Goal: Communication & Community: Answer question/provide support

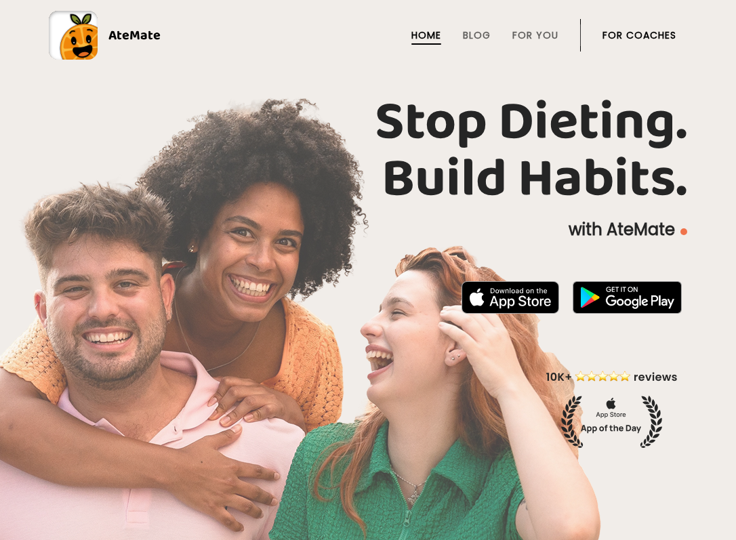
click at [621, 35] on link "For Coaches" at bounding box center [640, 35] width 74 height 11
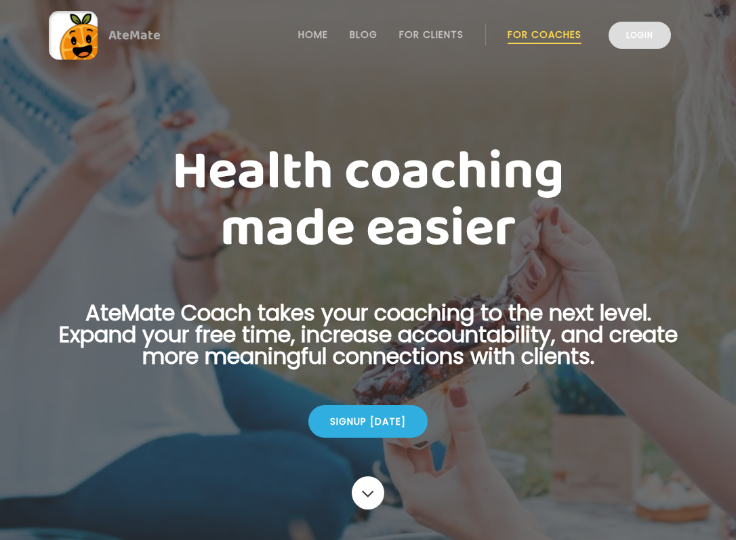
click at [639, 34] on link "Login" at bounding box center [640, 35] width 62 height 27
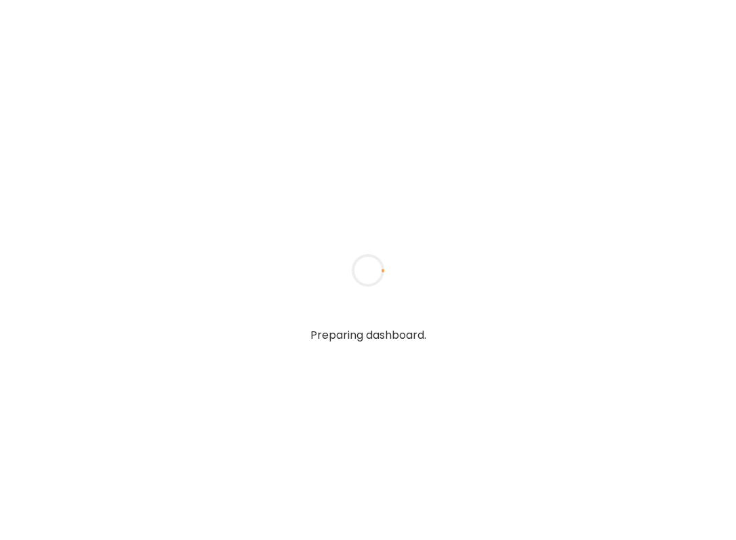
type textarea "**********"
type input "**********"
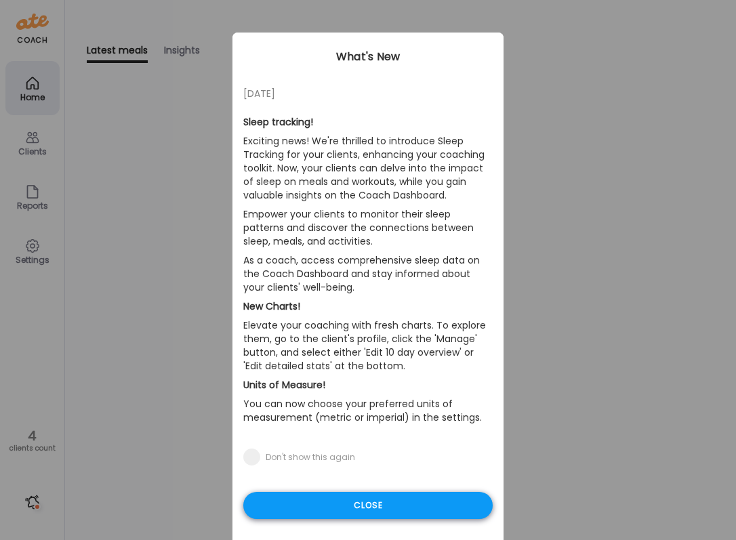
click at [424, 502] on div "Close" at bounding box center [368, 505] width 250 height 27
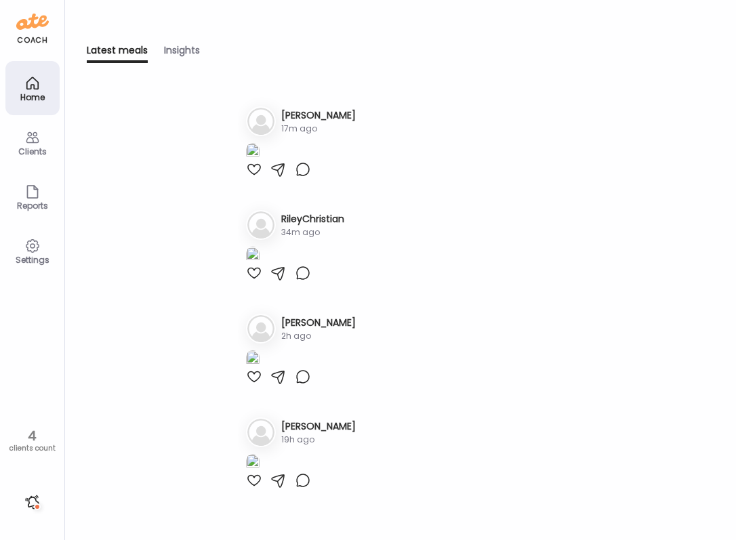
click at [45, 81] on div "Home" at bounding box center [32, 88] width 54 height 54
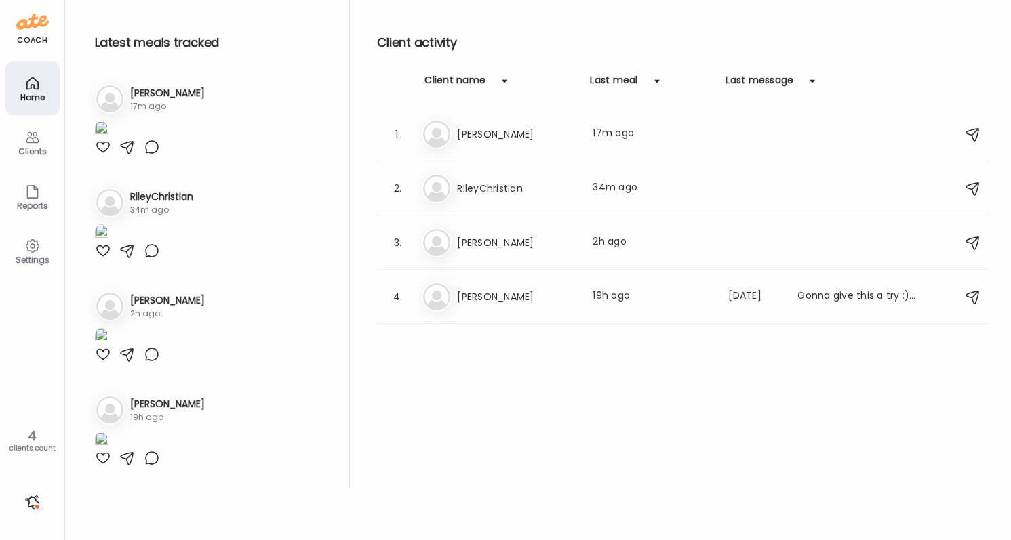
click at [27, 142] on icon at bounding box center [32, 138] width 13 height 12
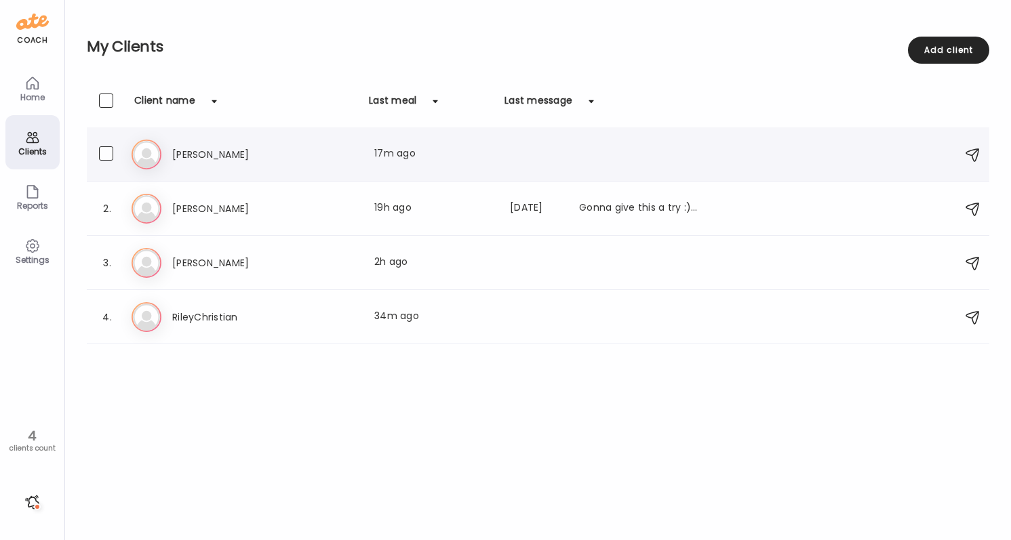
click at [456, 176] on div "1. Be [PERSON_NAME] Last meal: 17m ago" at bounding box center [538, 154] width 902 height 54
click at [429, 157] on div "Last meal: 17m ago" at bounding box center [433, 154] width 119 height 16
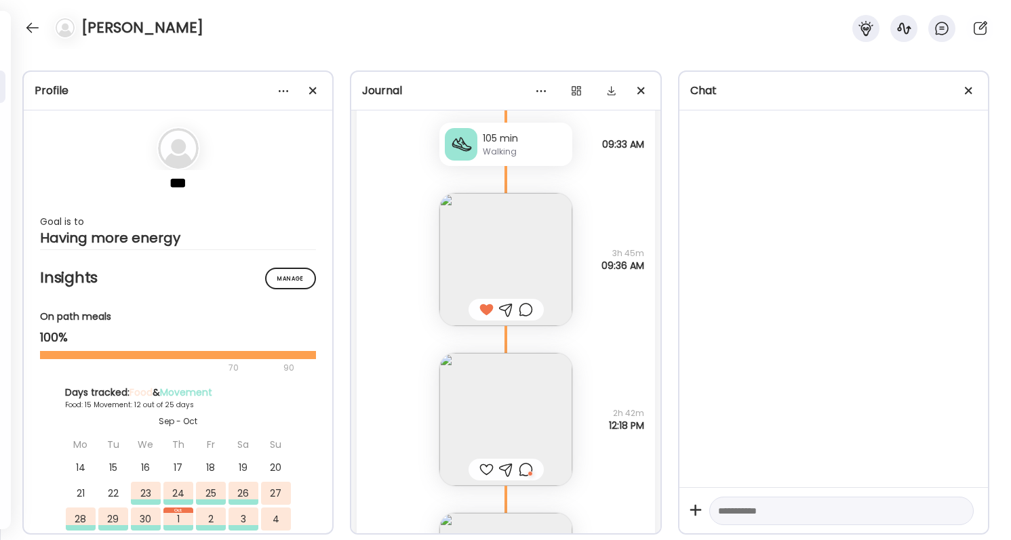
scroll to position [23707, 0]
click at [511, 459] on img at bounding box center [505, 426] width 133 height 133
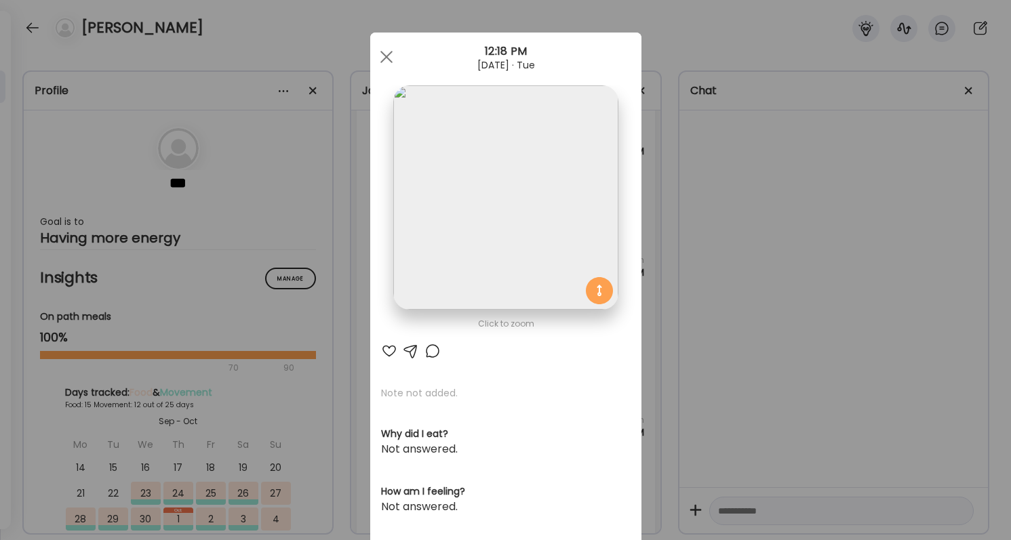
click at [434, 349] on div at bounding box center [432, 351] width 16 height 16
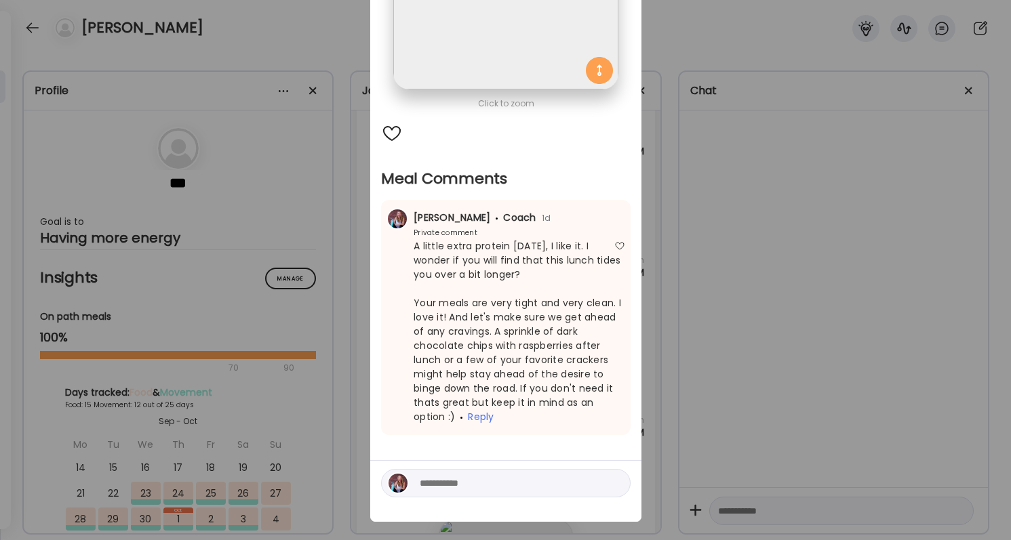
scroll to position [224, 0]
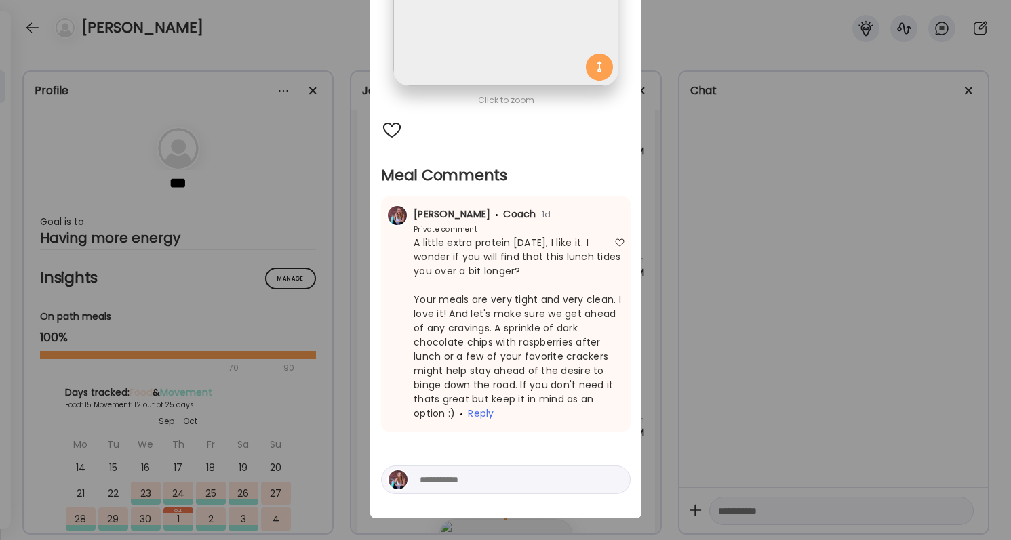
click at [700, 450] on div "Ate Coach Dashboard Wahoo! It’s official Take a moment to set up your Coach Pro…" at bounding box center [505, 270] width 1011 height 540
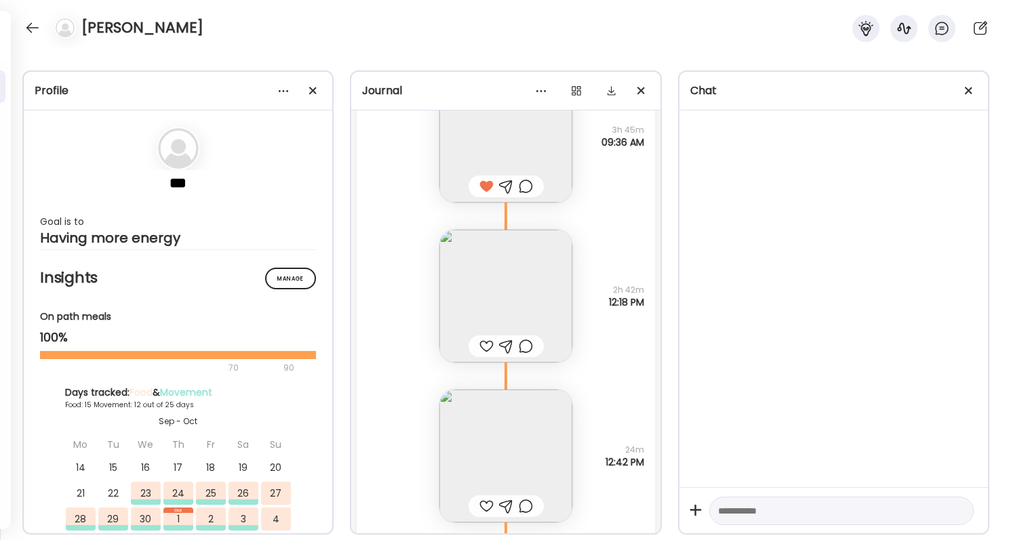
scroll to position [23883, 0]
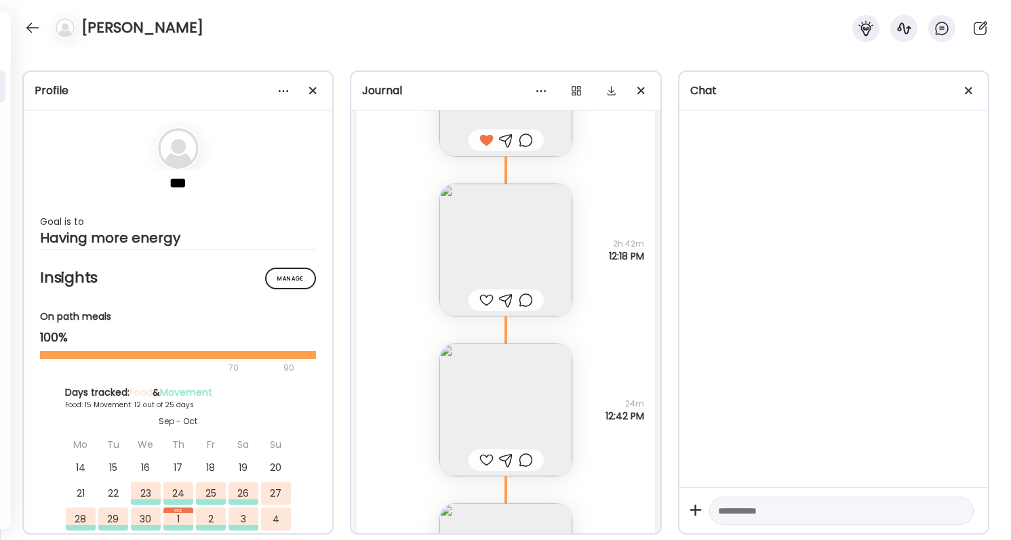
click at [488, 461] on div at bounding box center [486, 460] width 14 height 16
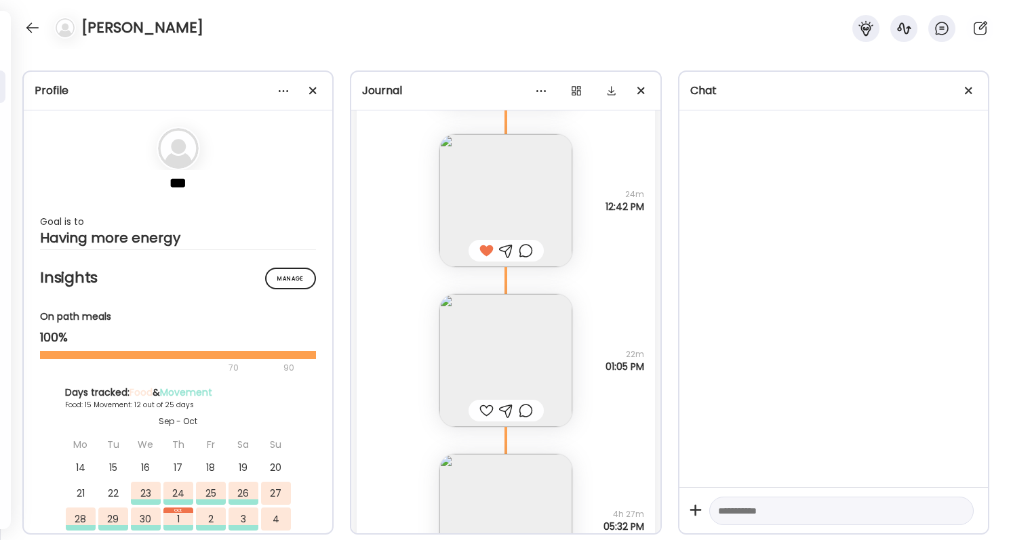
scroll to position [24132, 0]
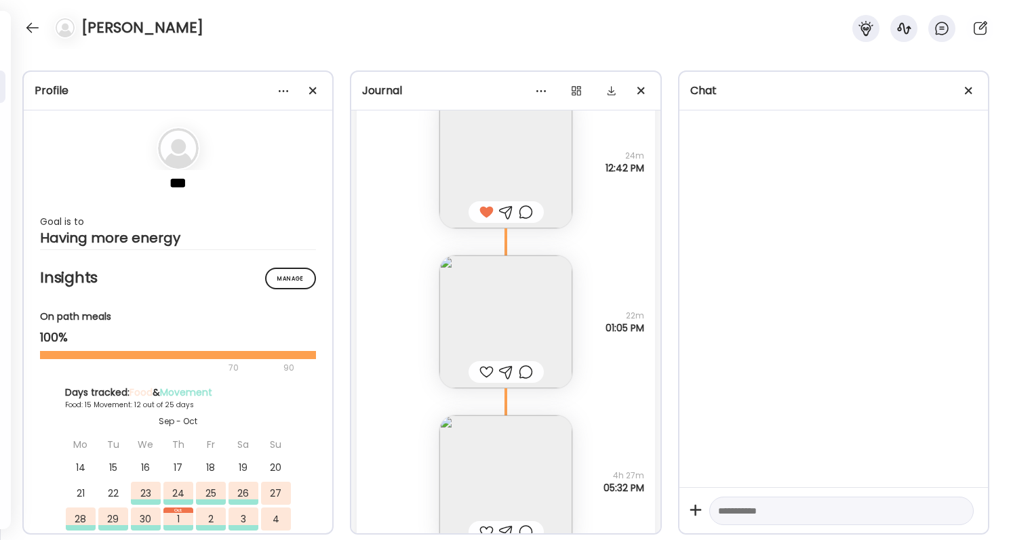
click at [486, 372] on div at bounding box center [486, 372] width 14 height 16
click at [497, 335] on img at bounding box center [505, 322] width 133 height 133
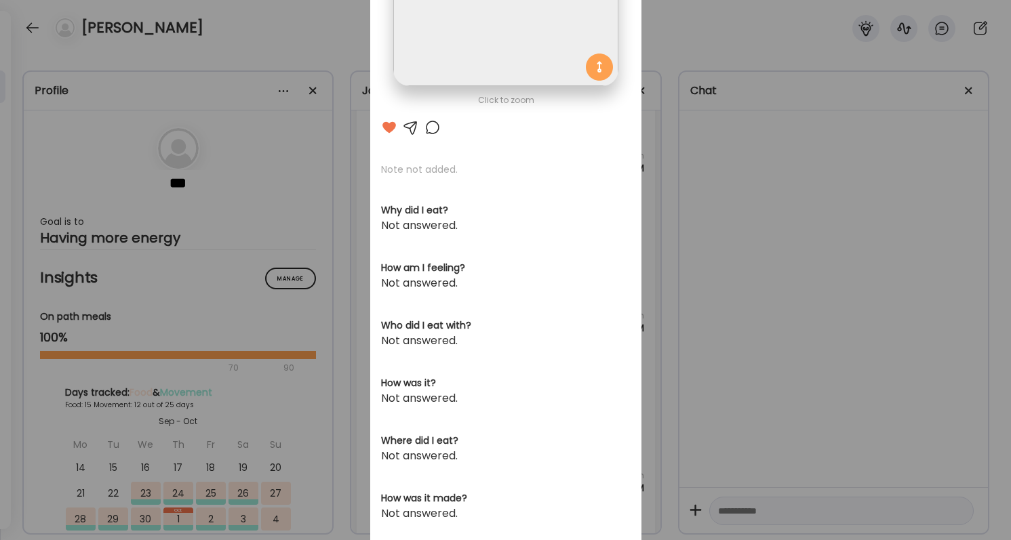
click at [661, 349] on div "Ate Coach Dashboard Wahoo! It’s official Take a moment to set up your Coach Pro…" at bounding box center [505, 270] width 1011 height 540
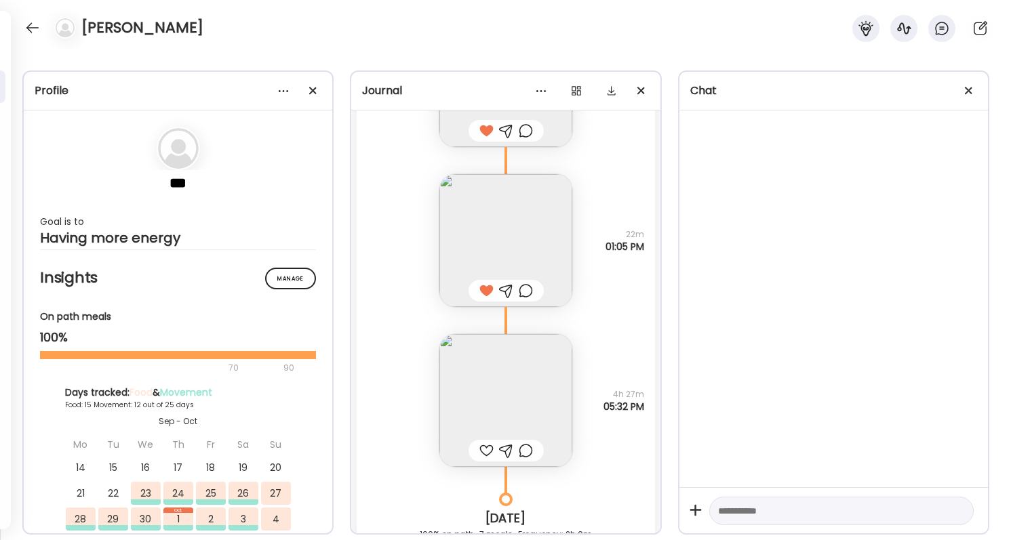
scroll to position [24217, 0]
click at [530, 284] on div at bounding box center [526, 287] width 14 height 16
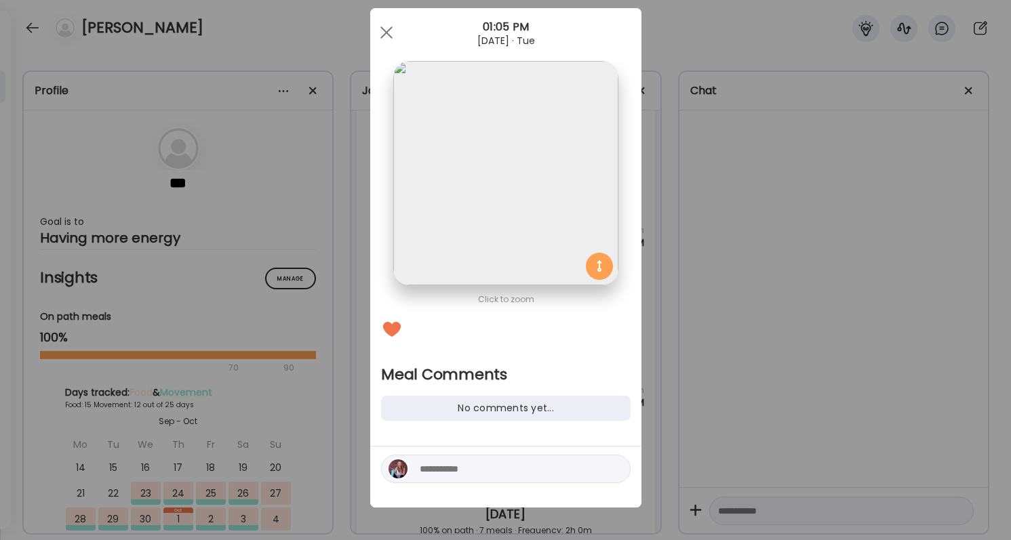
scroll to position [24, 0]
click at [488, 464] on textarea at bounding box center [511, 469] width 183 height 16
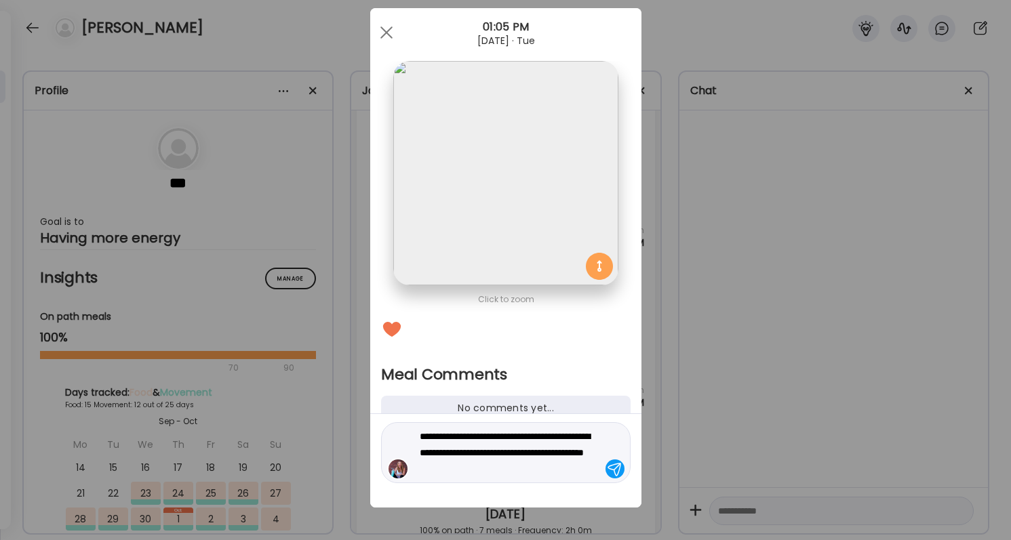
type textarea "**********"
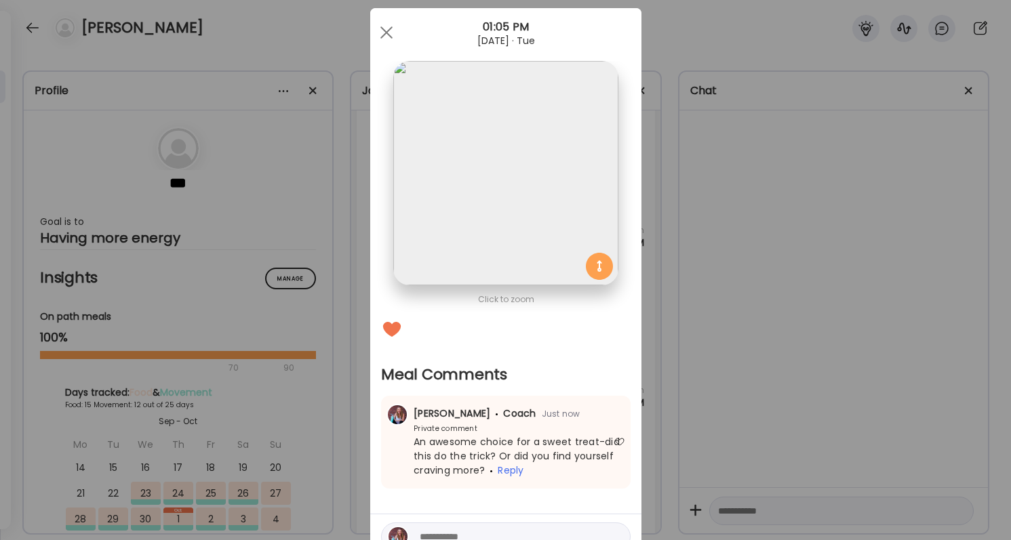
click at [736, 431] on div "Ate Coach Dashboard Wahoo! It’s official Take a moment to set up your Coach Pro…" at bounding box center [505, 270] width 1011 height 540
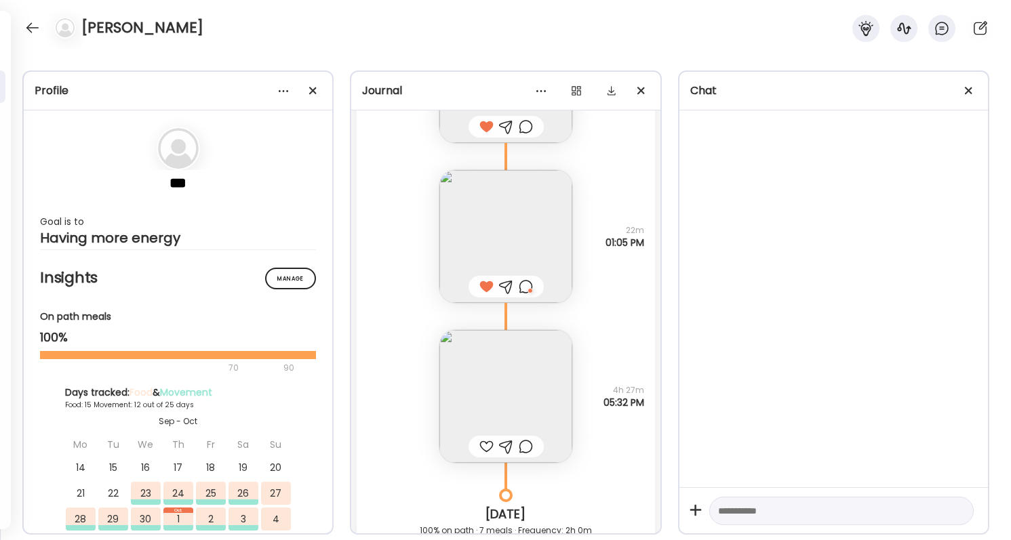
click at [498, 416] on img at bounding box center [505, 396] width 133 height 133
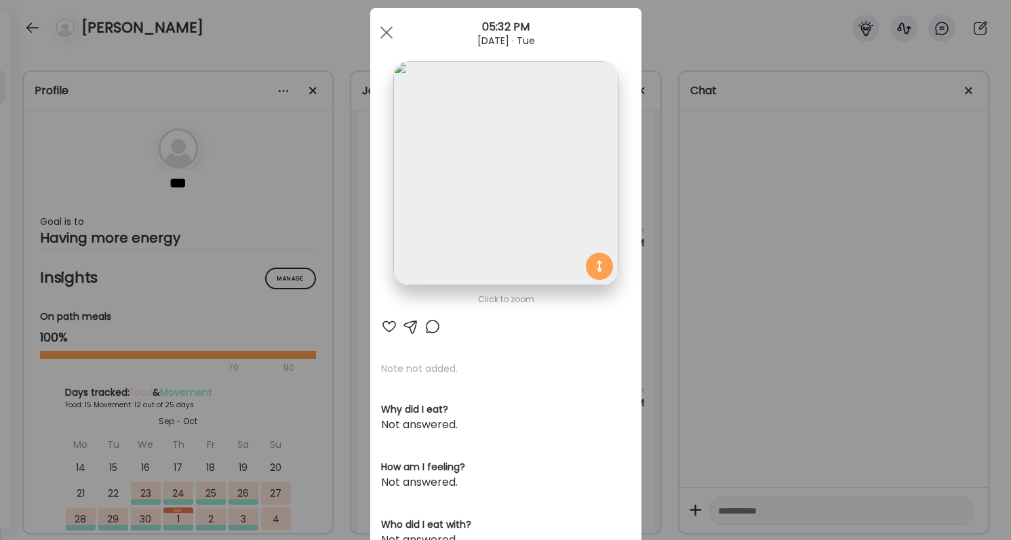
click at [391, 323] on div at bounding box center [389, 327] width 16 height 16
click at [429, 326] on div at bounding box center [432, 327] width 16 height 16
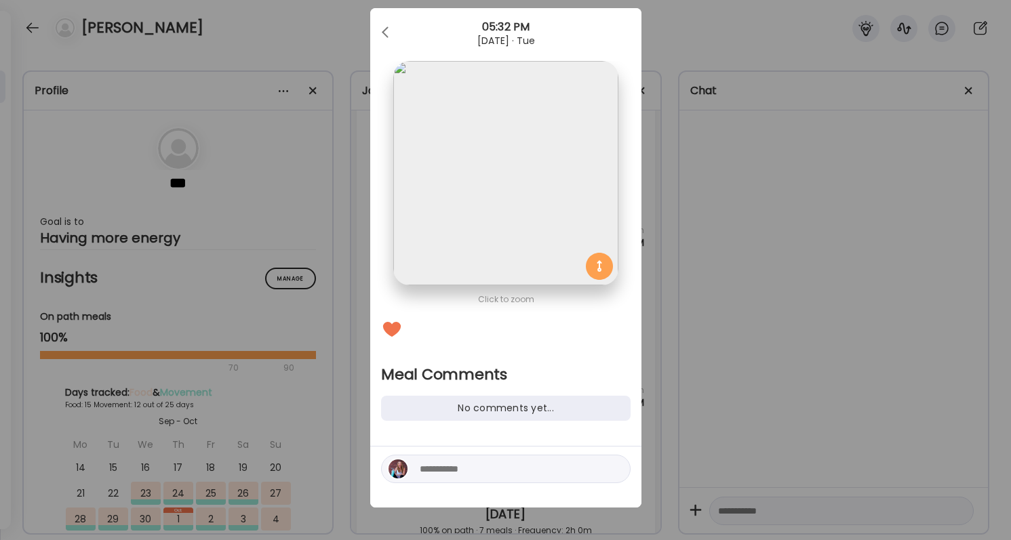
click at [455, 463] on textarea at bounding box center [511, 469] width 183 height 16
type textarea "*******"
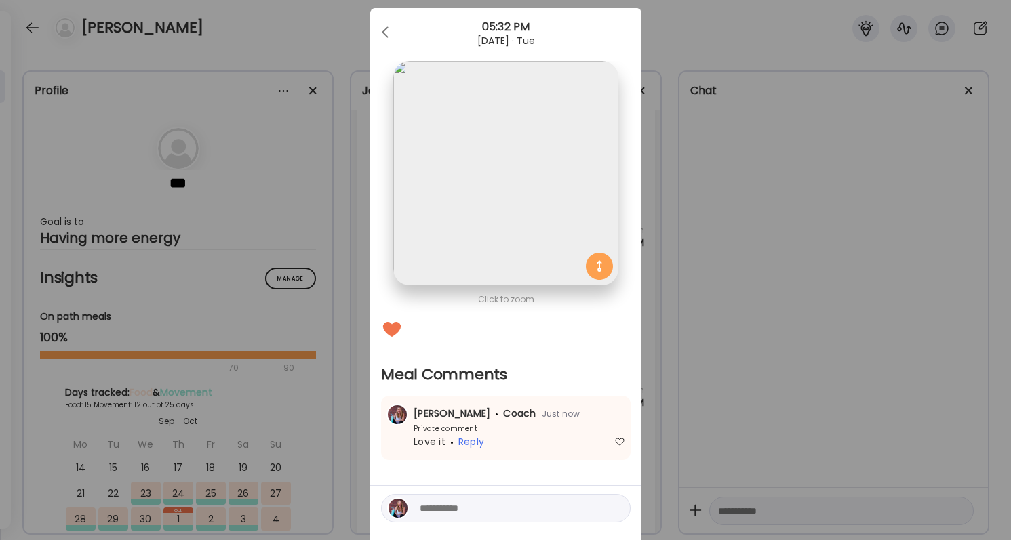
click at [700, 380] on div "Ate Coach Dashboard Wahoo! It’s official Take a moment to set up your Coach Pro…" at bounding box center [505, 270] width 1011 height 540
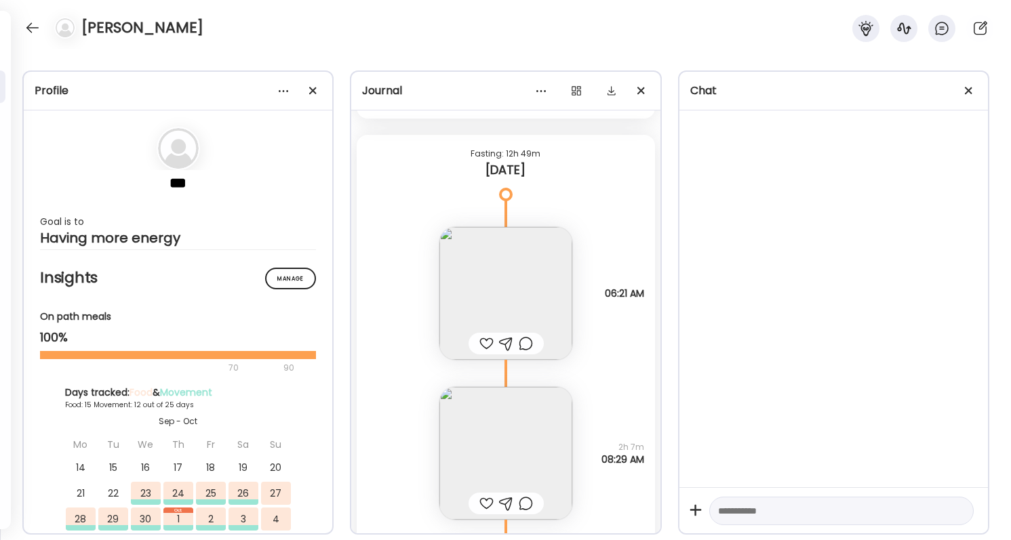
scroll to position [24671, 0]
click at [510, 313] on img at bounding box center [505, 292] width 133 height 133
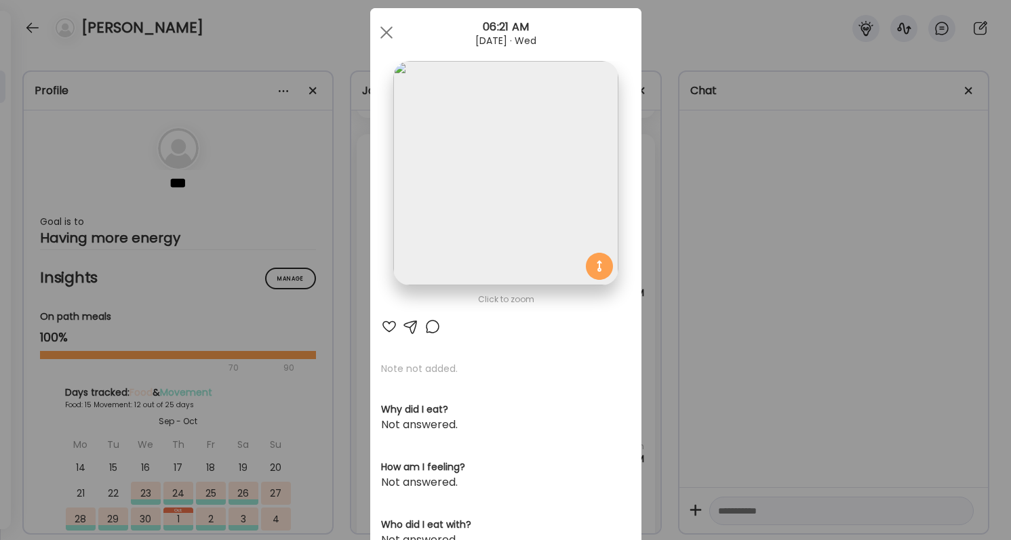
click at [389, 329] on div at bounding box center [389, 327] width 16 height 16
click at [696, 352] on div "Ate Coach Dashboard Wahoo! It’s official Take a moment to set up your Coach Pro…" at bounding box center [505, 270] width 1011 height 540
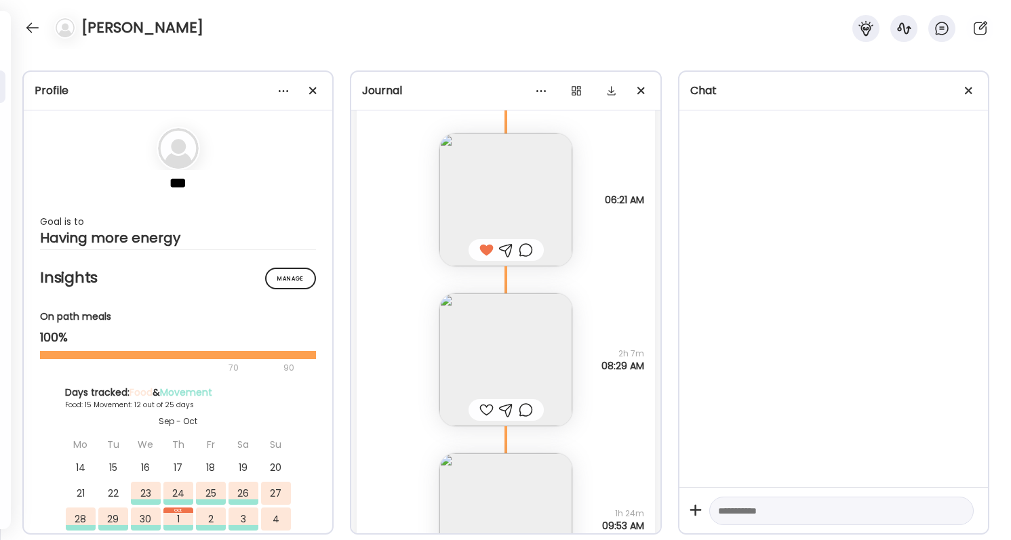
scroll to position [24792, 0]
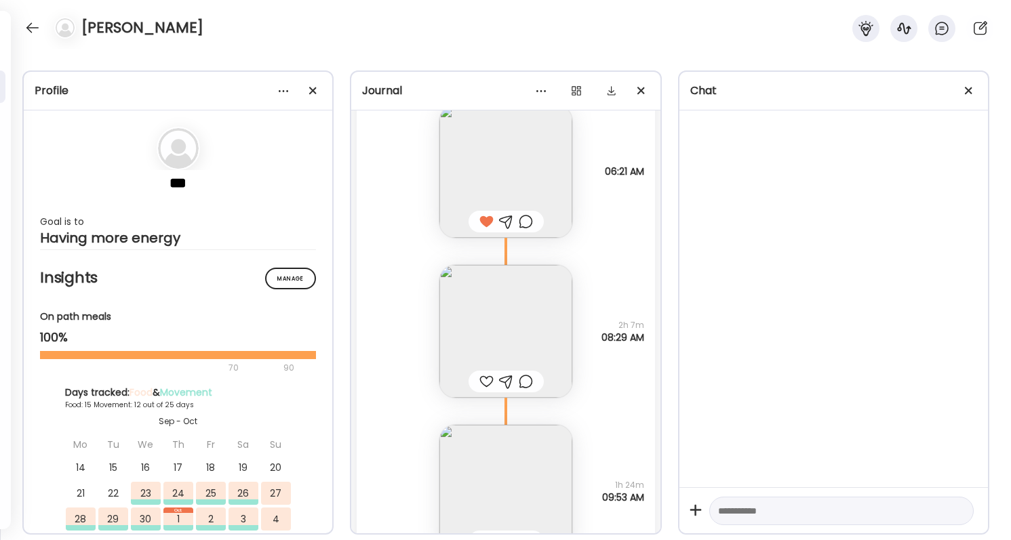
click at [485, 377] on div at bounding box center [486, 382] width 14 height 16
click at [485, 377] on div at bounding box center [486, 376] width 14 height 16
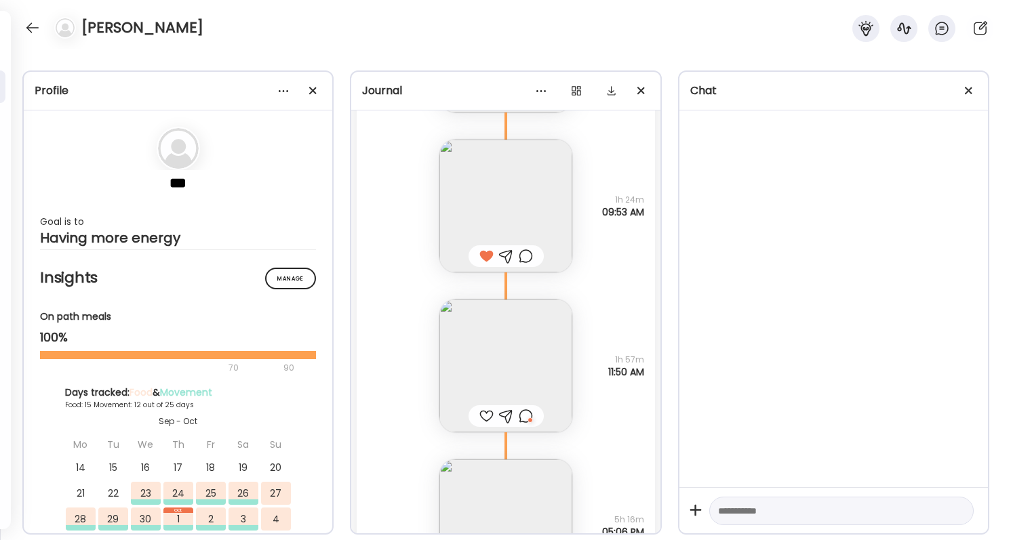
scroll to position [25103, 0]
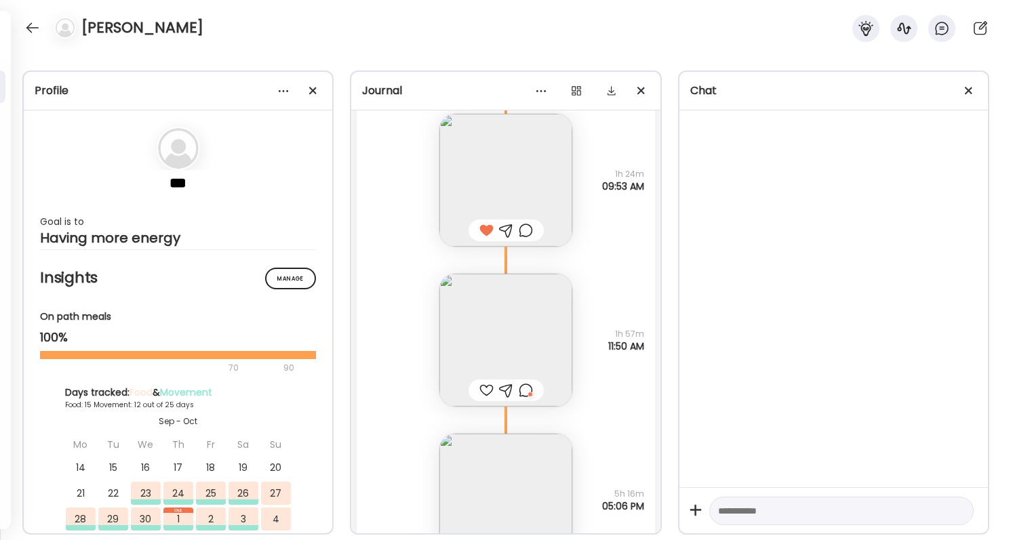
click at [489, 310] on img at bounding box center [505, 340] width 133 height 133
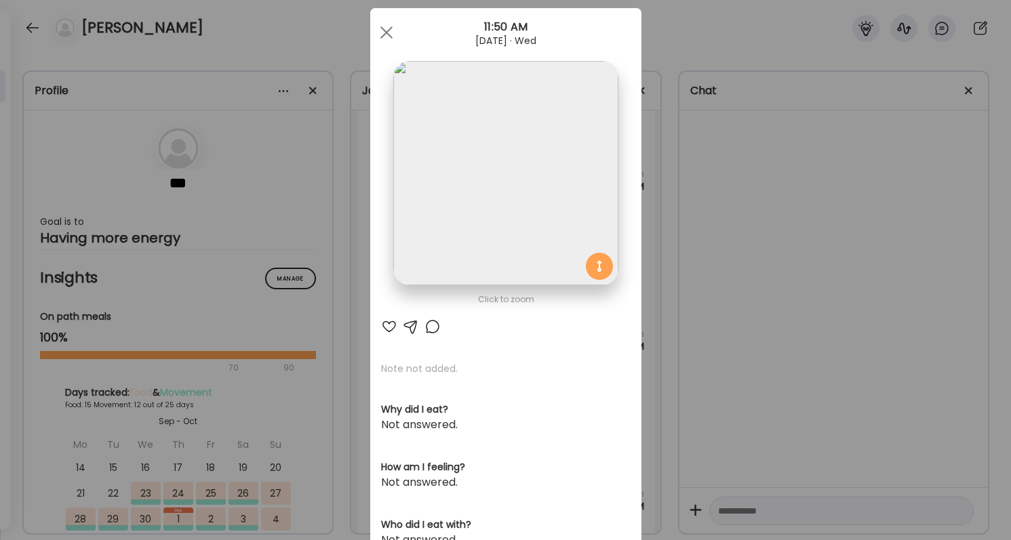
click at [436, 325] on div at bounding box center [432, 327] width 16 height 16
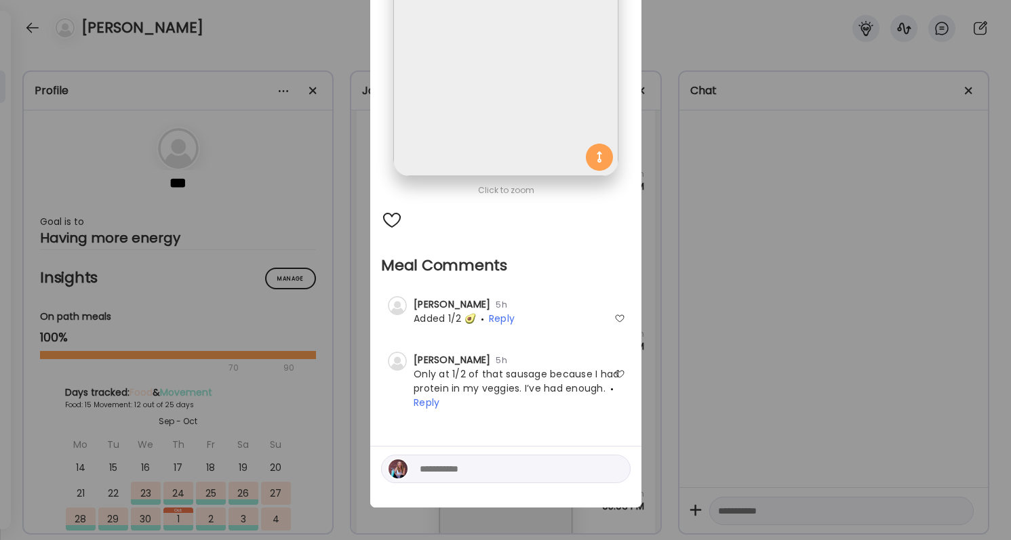
scroll to position [134, 0]
click at [534, 458] on div at bounding box center [506, 469] width 250 height 28
click at [530, 469] on textarea at bounding box center [511, 469] width 183 height 16
type textarea "**********"
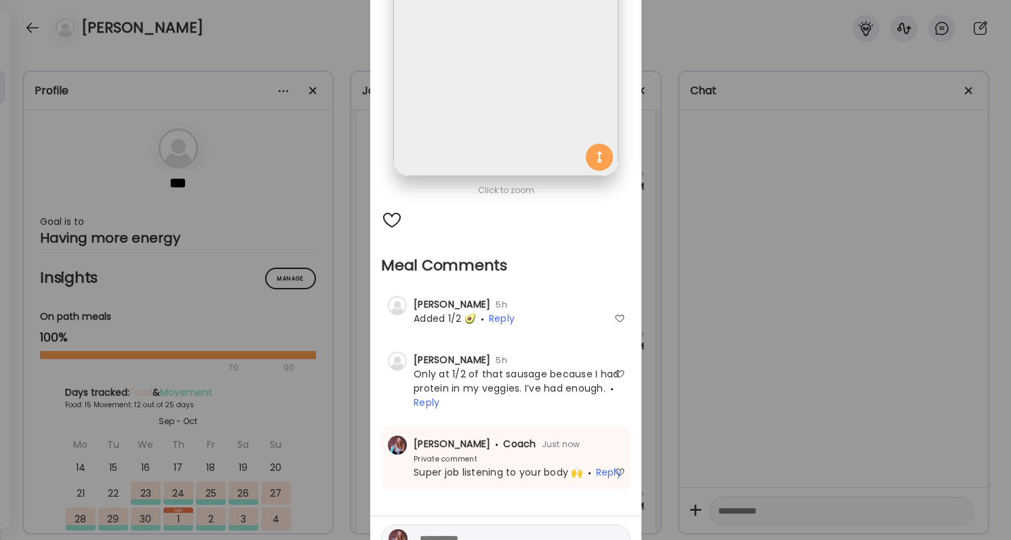
click at [736, 304] on div "Ate Coach Dashboard Wahoo! It’s official Take a moment to set up your Coach Pro…" at bounding box center [505, 270] width 1011 height 540
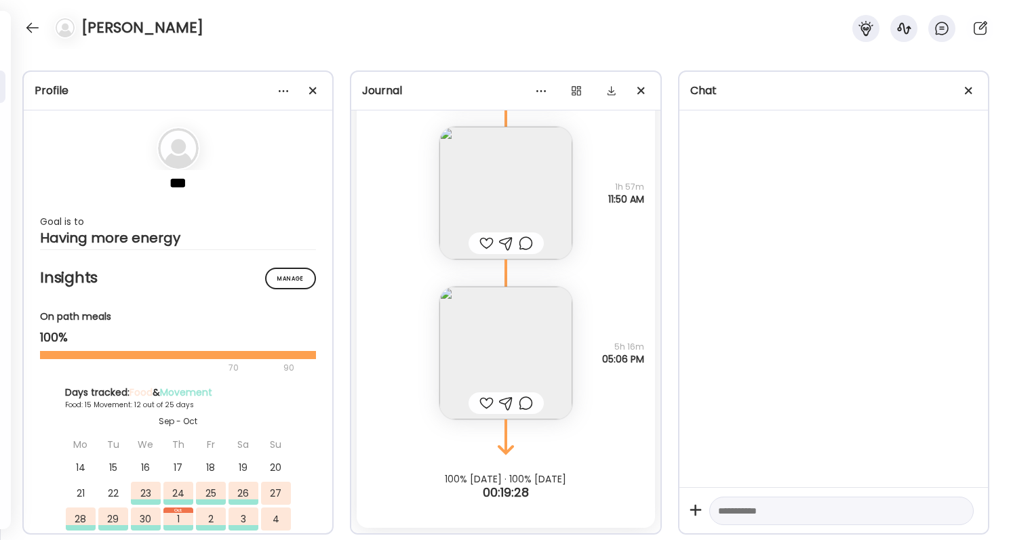
scroll to position [25250, 0]
click at [486, 401] on div at bounding box center [486, 403] width 14 height 16
click at [525, 403] on div at bounding box center [526, 403] width 14 height 16
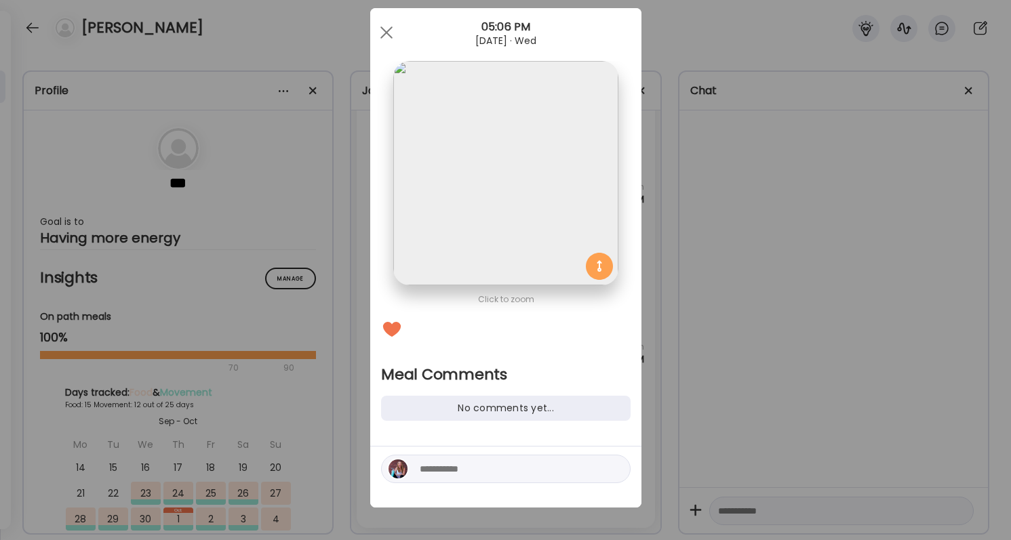
scroll to position [24, 0]
click at [510, 461] on textarea at bounding box center [511, 469] width 183 height 16
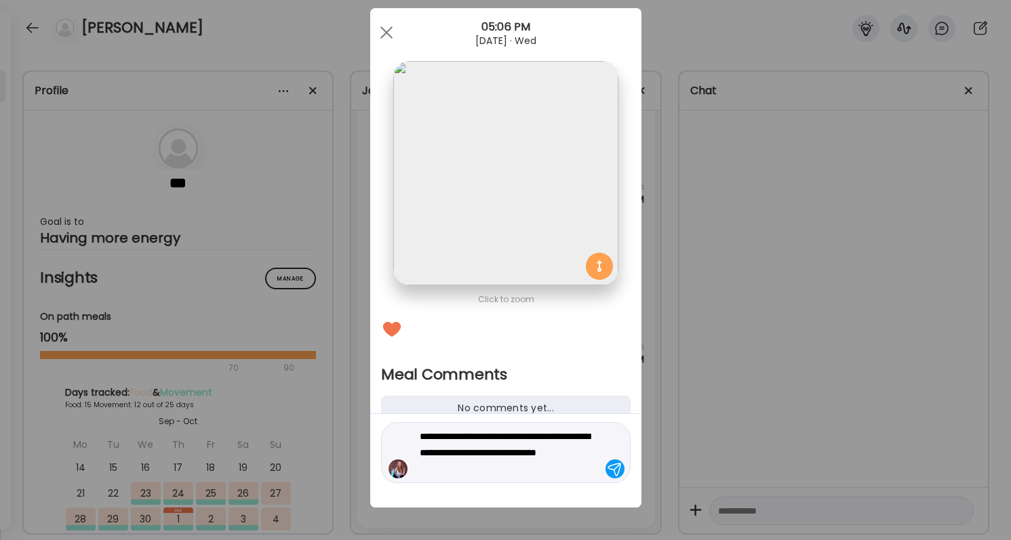
type textarea "**********"
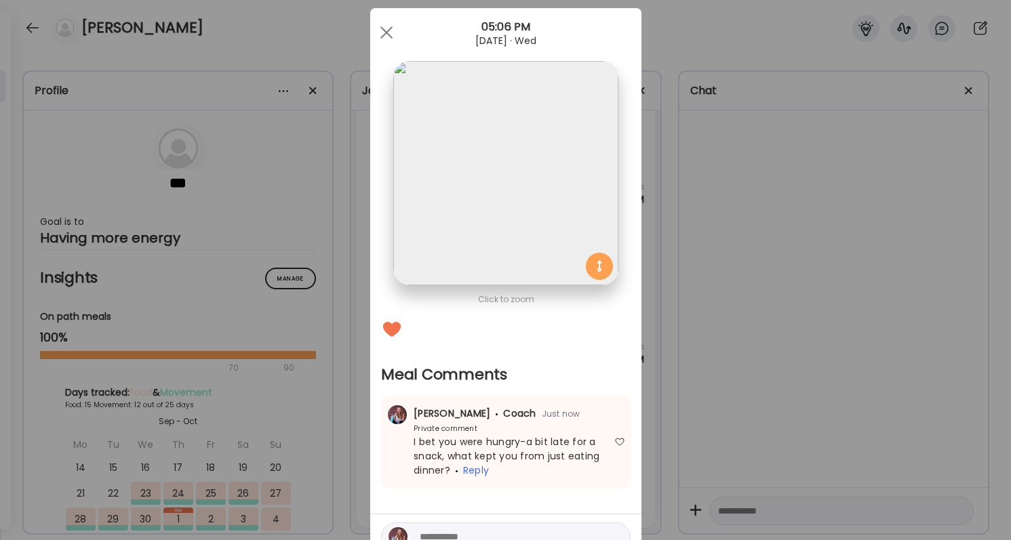
click at [717, 421] on div "Ate Coach Dashboard Wahoo! It’s official Take a moment to set up your Coach Pro…" at bounding box center [505, 270] width 1011 height 540
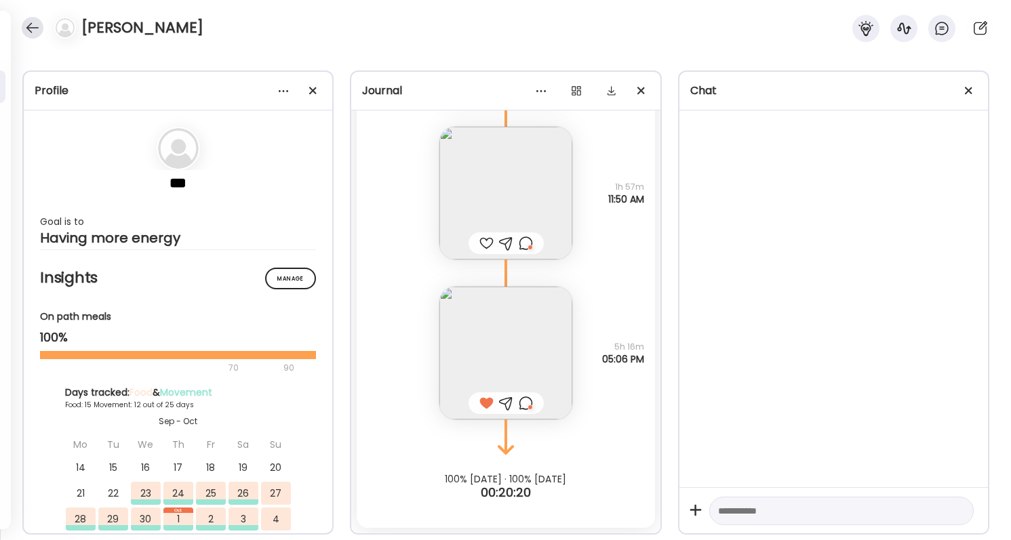
click at [38, 26] on div at bounding box center [33, 28] width 22 height 22
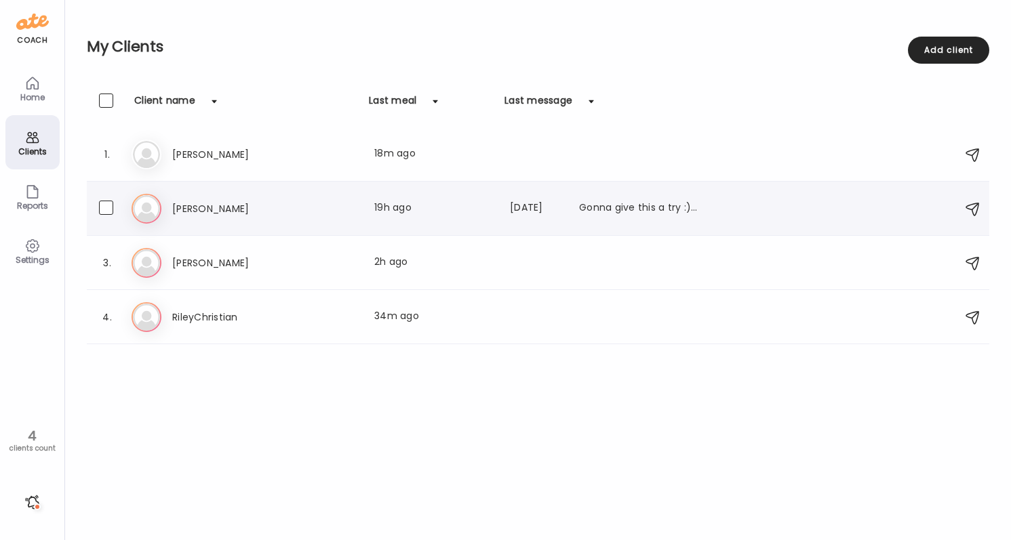
click at [431, 210] on div "Last meal: 19h ago" at bounding box center [433, 209] width 119 height 16
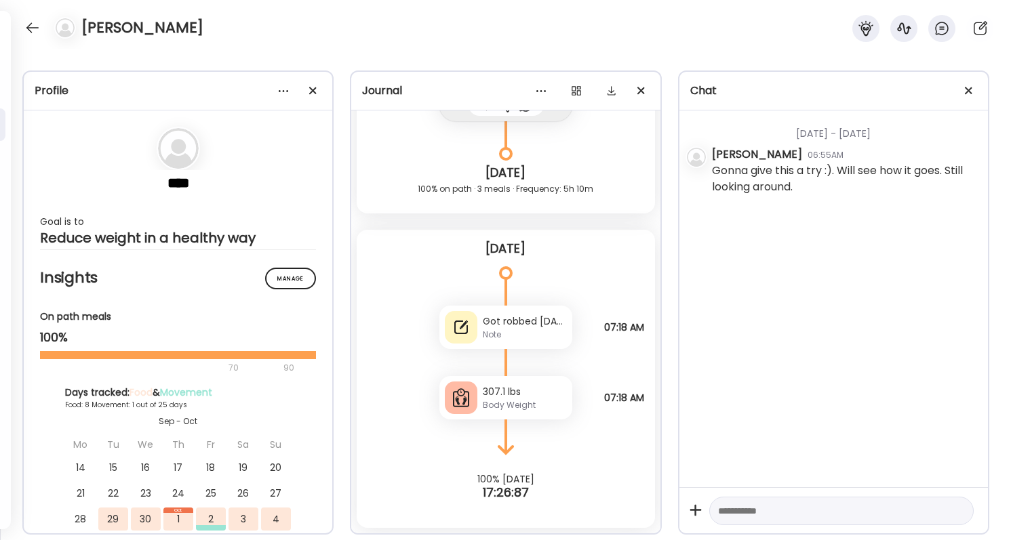
scroll to position [17822, 0]
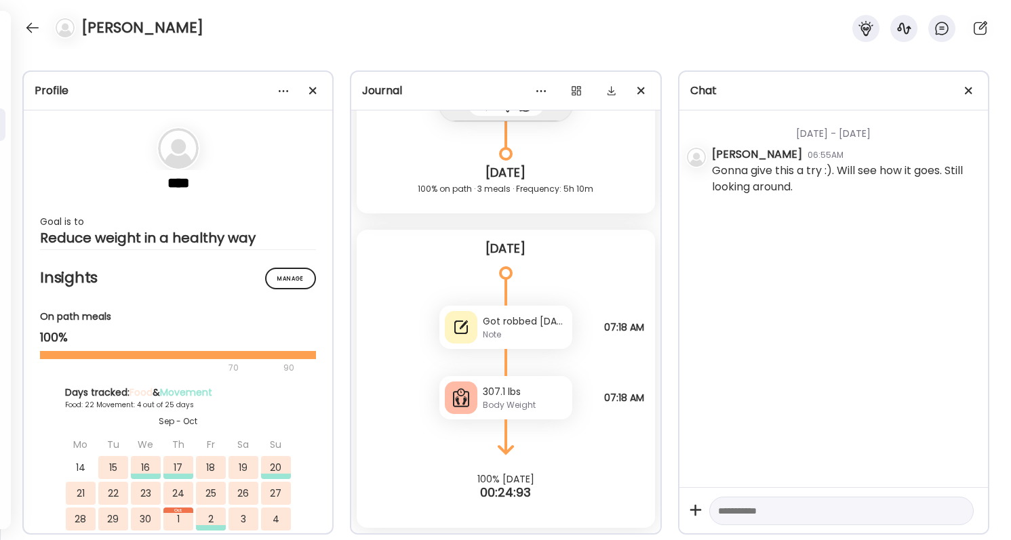
click at [504, 336] on div "Note" at bounding box center [525, 335] width 84 height 12
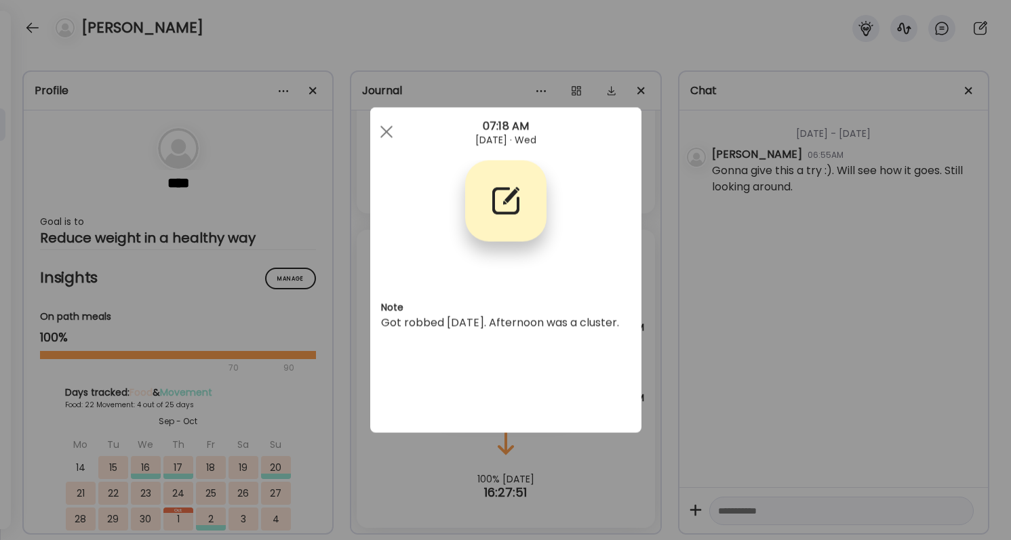
scroll to position [0, 0]
click at [678, 338] on div "Ate Coach Dashboard Wahoo! It’s official Take a moment to set up your Coach Pro…" at bounding box center [505, 270] width 1011 height 540
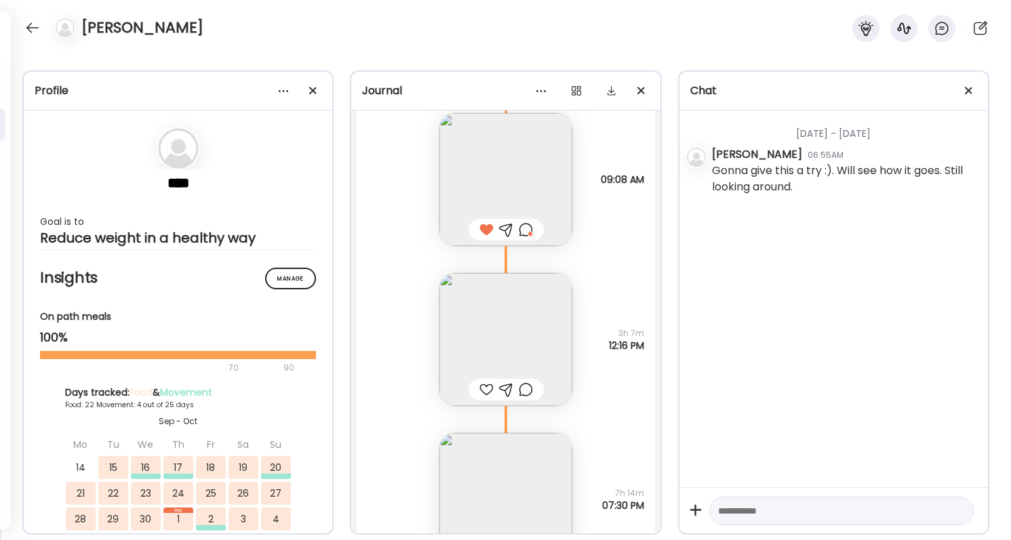
scroll to position [17389, 0]
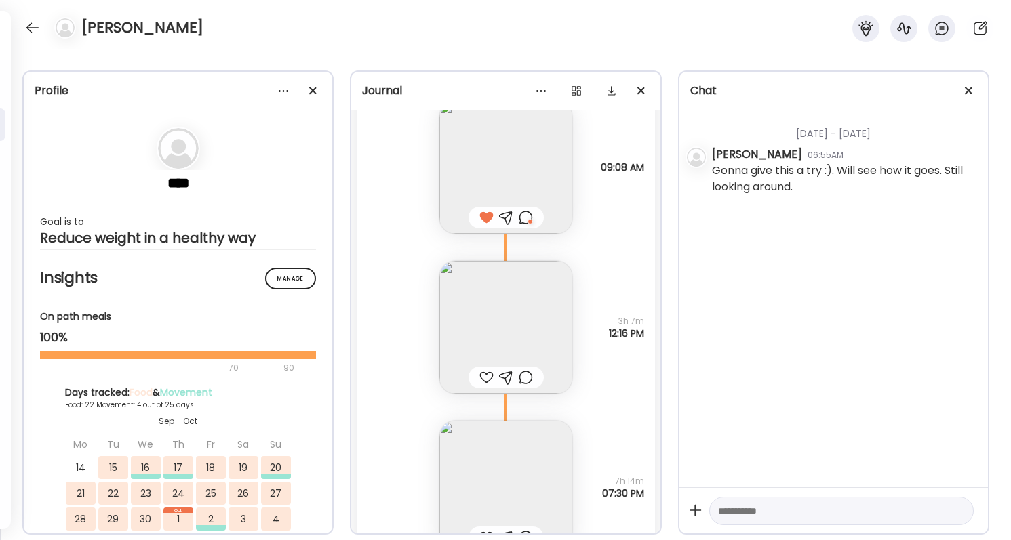
click at [488, 382] on div at bounding box center [486, 378] width 14 height 16
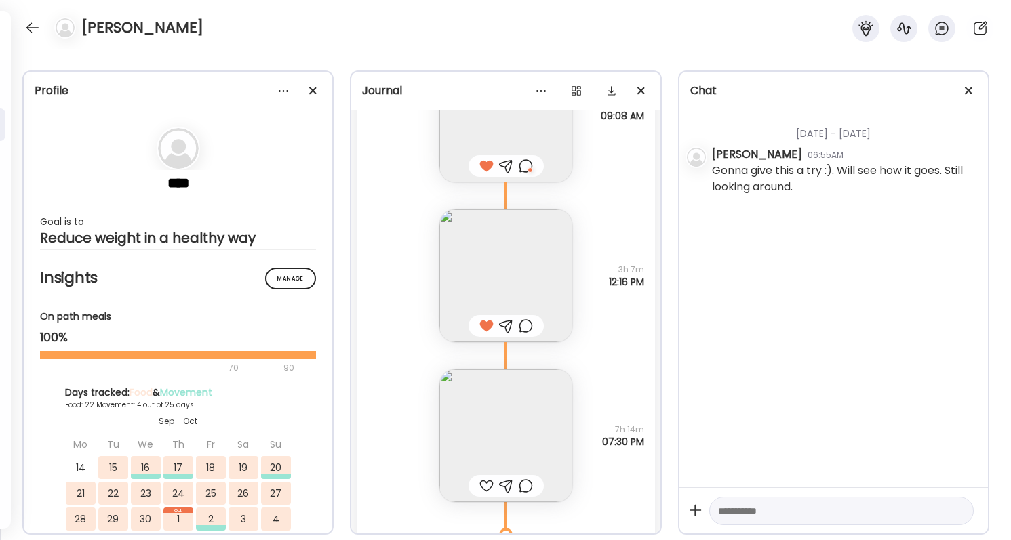
scroll to position [17451, 0]
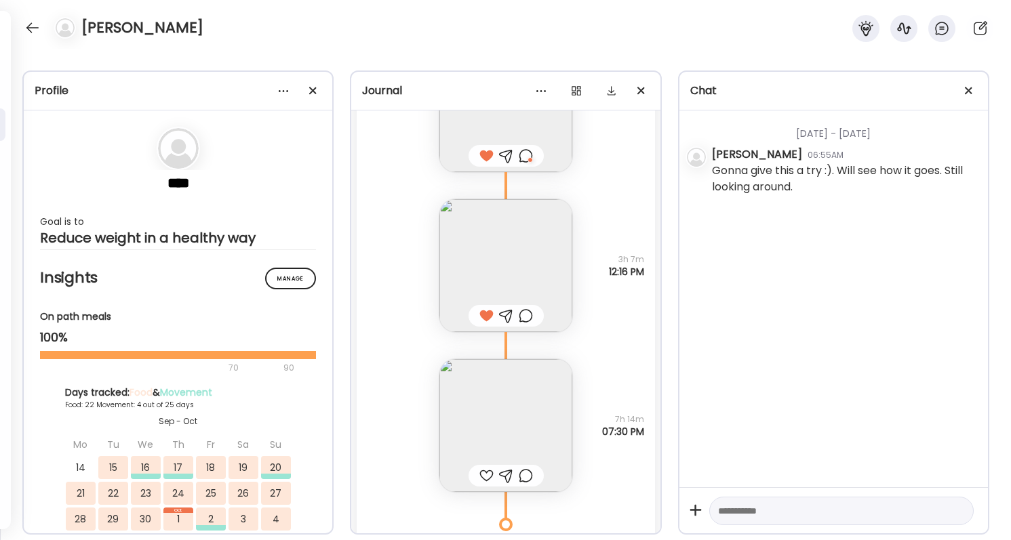
click at [482, 476] on div at bounding box center [486, 476] width 14 height 16
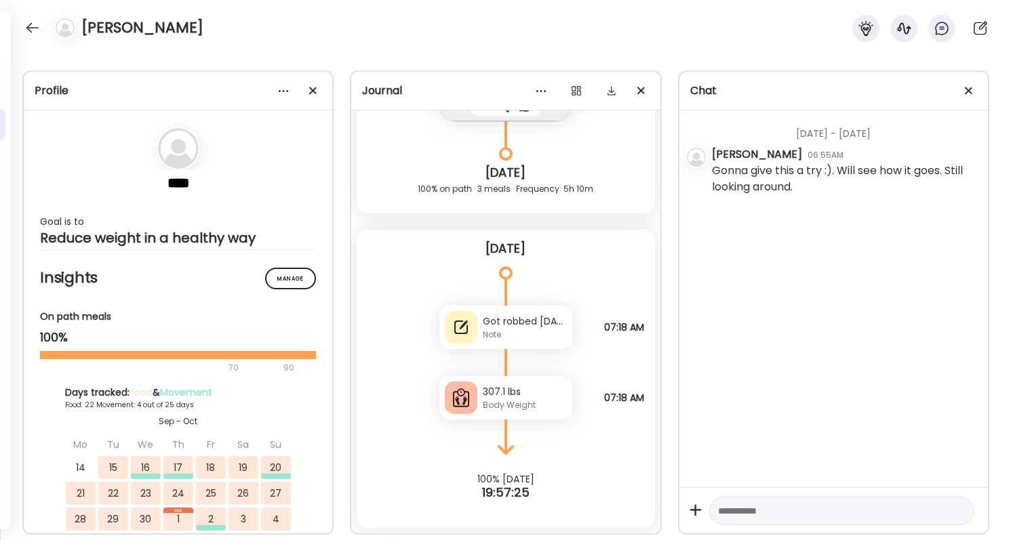
scroll to position [17822, 0]
click at [35, 27] on div at bounding box center [33, 28] width 22 height 22
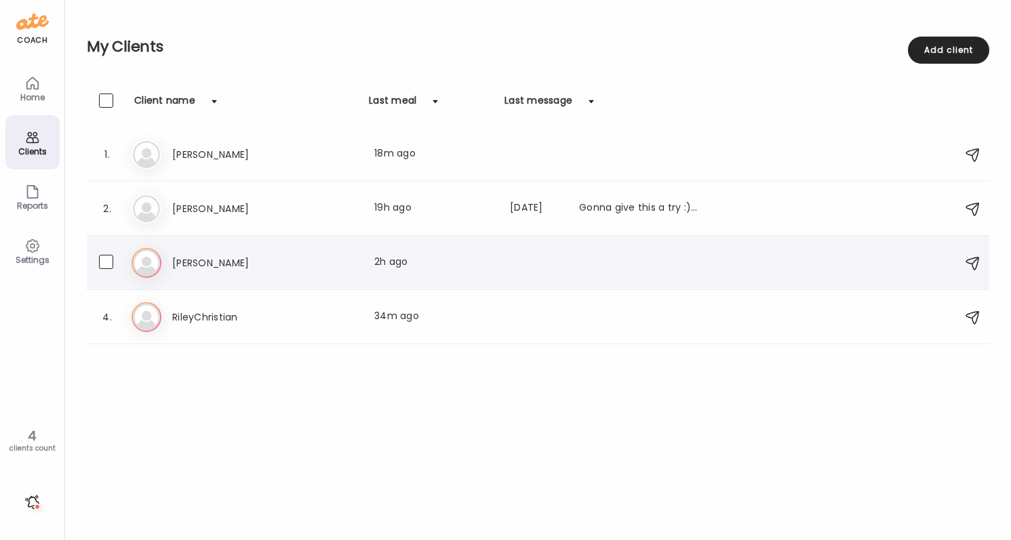
click at [302, 269] on div "[PERSON_NAME] Last meal: 2h ago" at bounding box center [435, 263] width 526 height 16
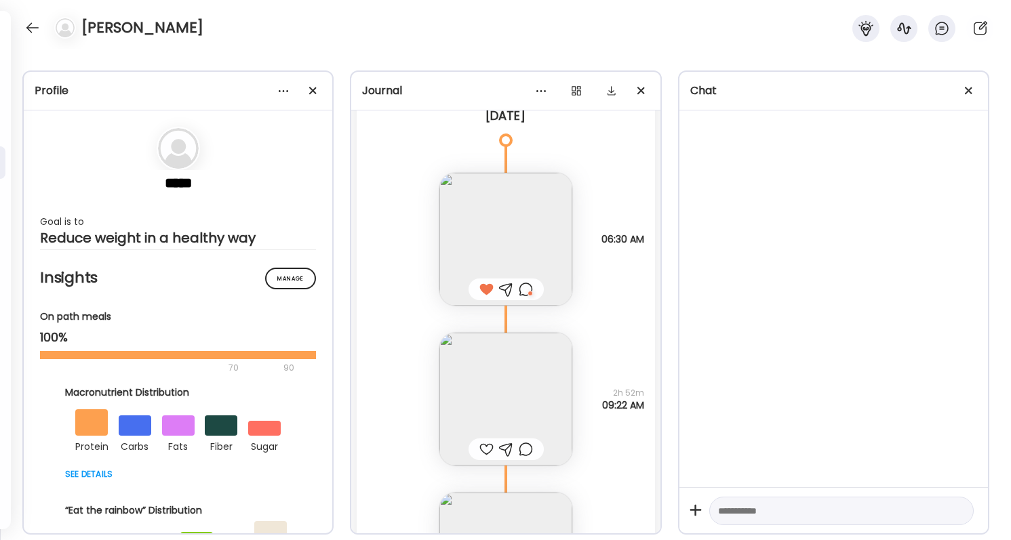
scroll to position [41204, 0]
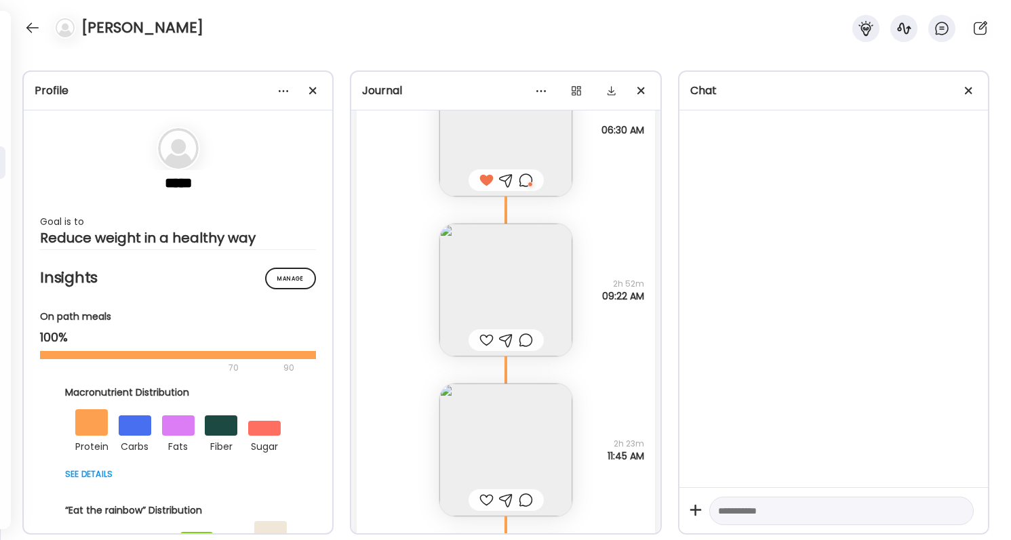
click at [483, 341] on div at bounding box center [486, 340] width 14 height 16
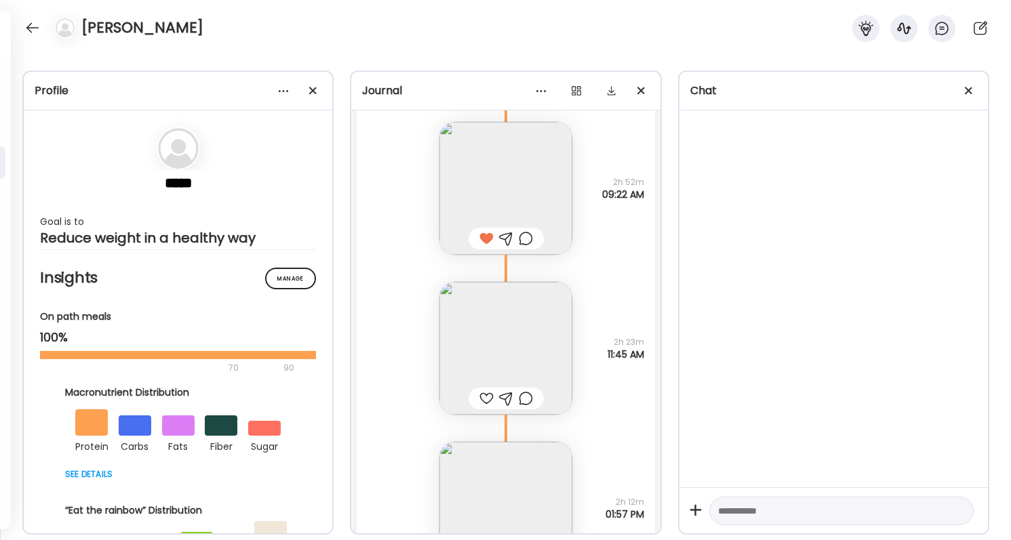
scroll to position [41306, 0]
click at [553, 361] on img at bounding box center [505, 347] width 133 height 133
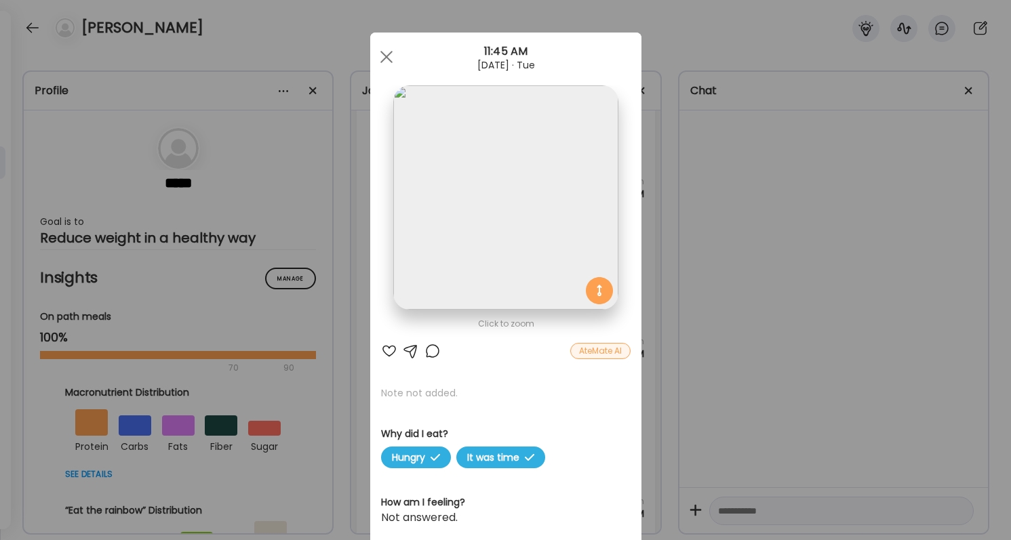
click at [386, 351] on div at bounding box center [389, 351] width 16 height 16
click at [730, 342] on div "Ate Coach Dashboard Wahoo! It’s official Take a moment to set up your Coach Pro…" at bounding box center [505, 270] width 1011 height 540
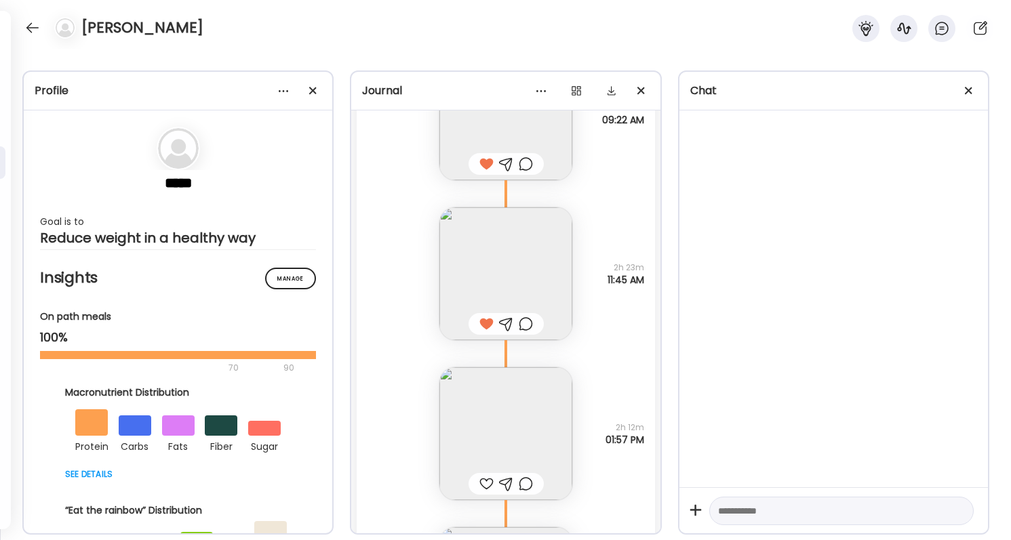
scroll to position [41441, 0]
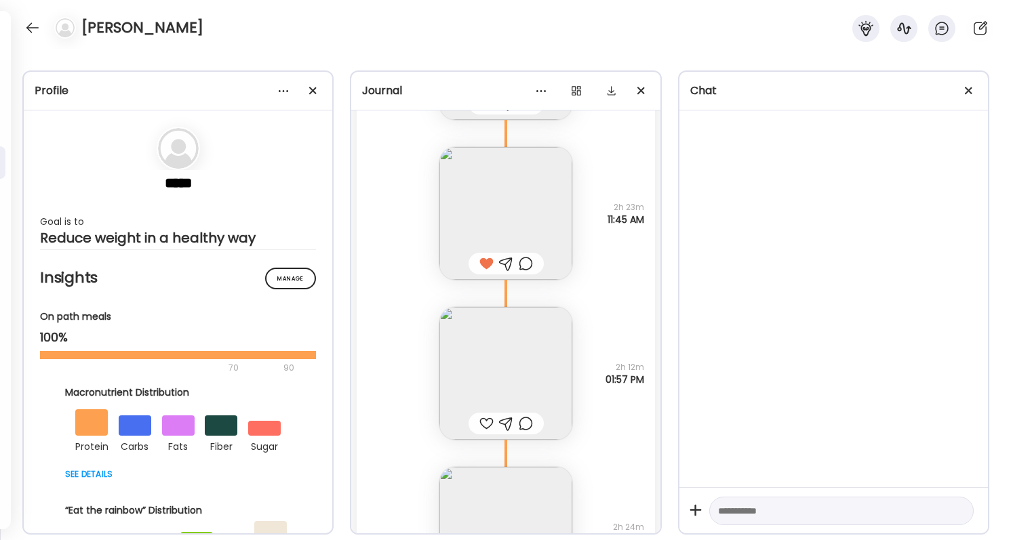
click at [479, 419] on div at bounding box center [486, 424] width 14 height 16
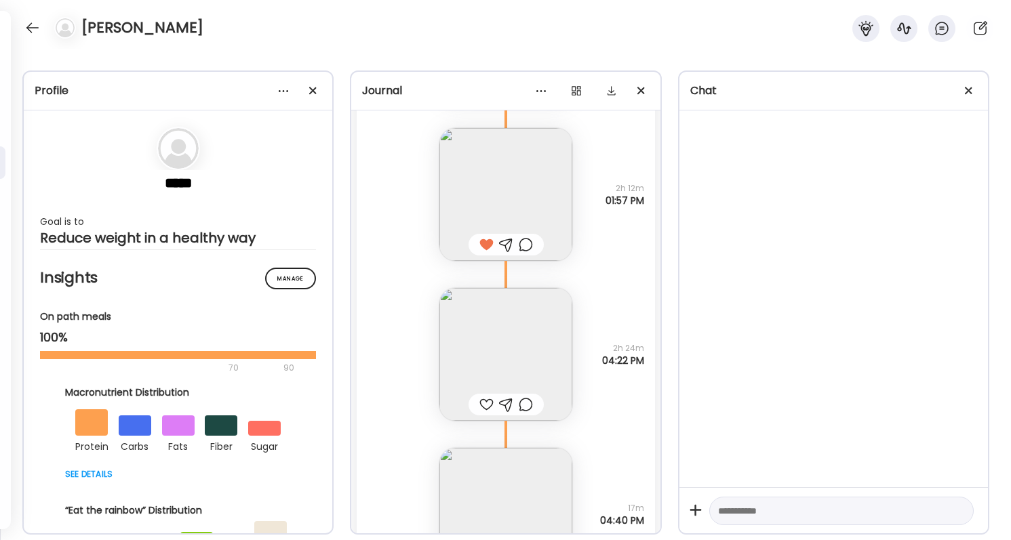
scroll to position [41688, 0]
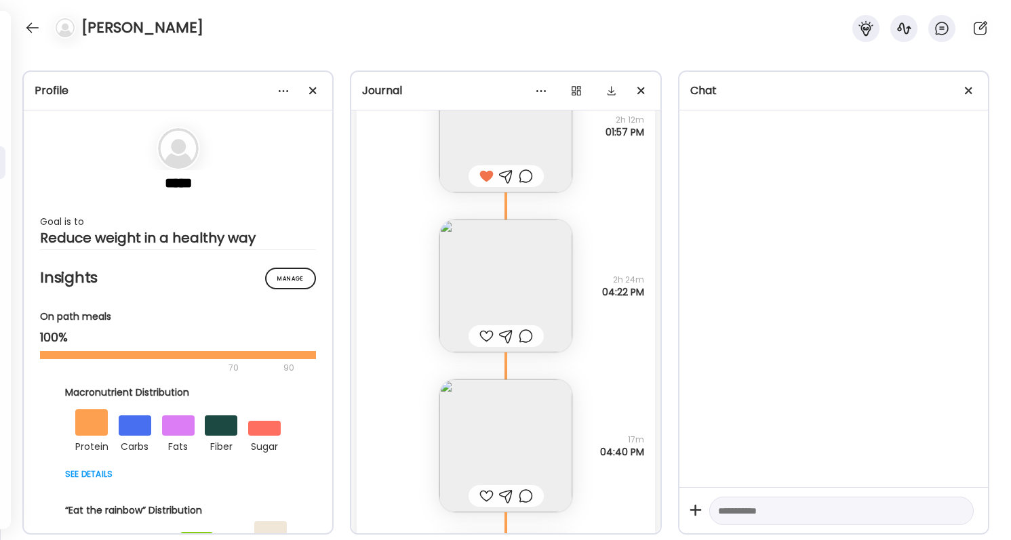
click at [491, 329] on div at bounding box center [486, 336] width 14 height 16
click at [482, 493] on div at bounding box center [486, 496] width 14 height 16
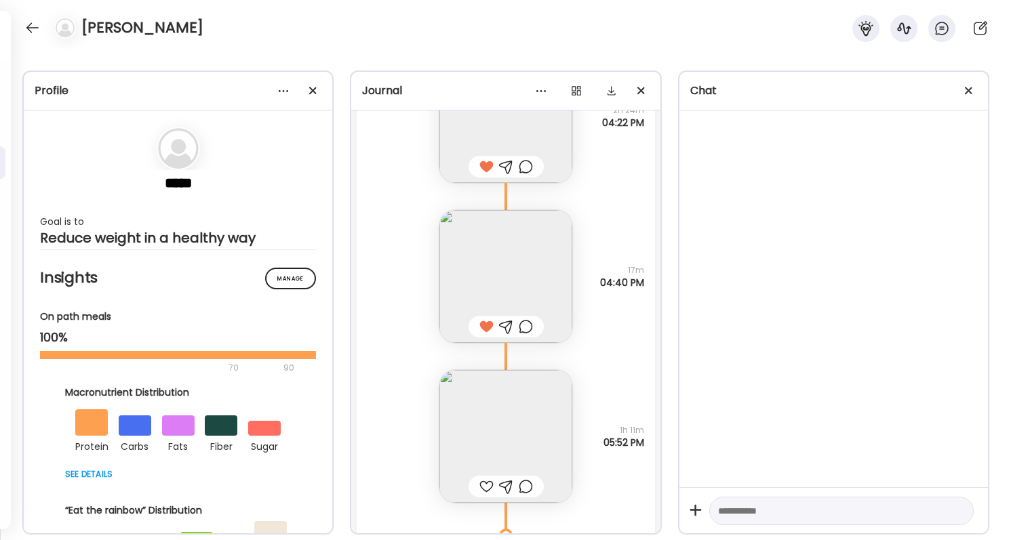
click at [528, 327] on div at bounding box center [526, 327] width 14 height 16
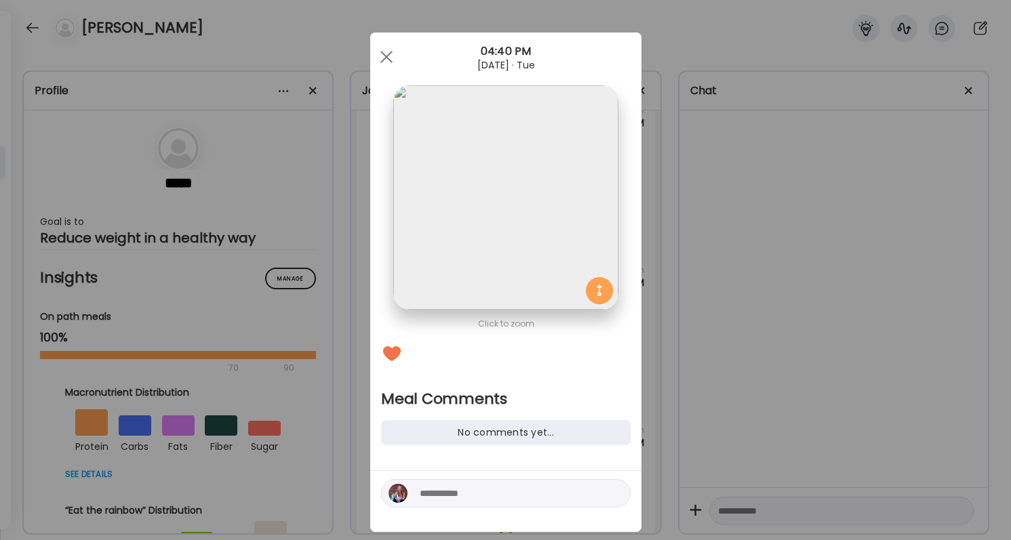
click at [467, 488] on textarea at bounding box center [511, 493] width 183 height 16
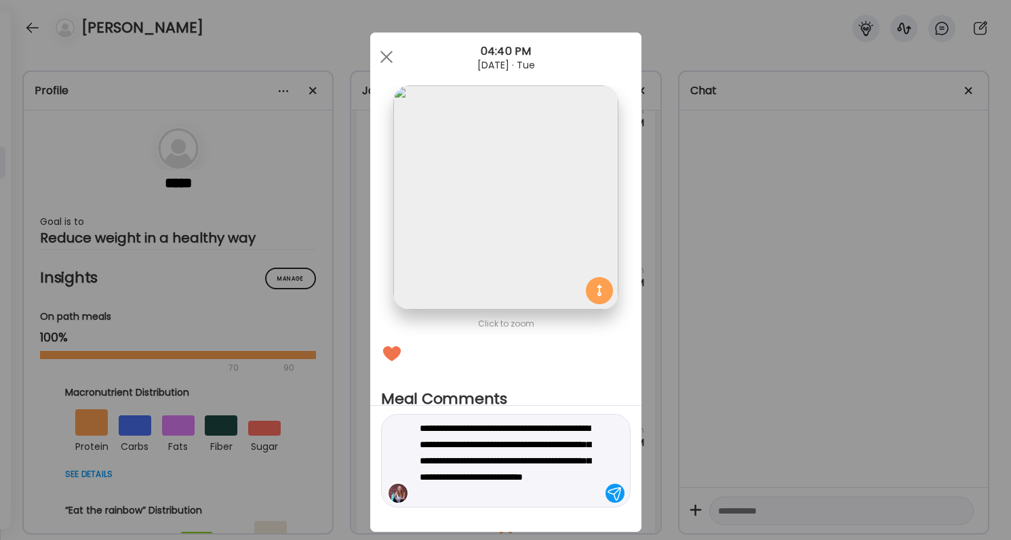
click at [565, 444] on textarea "**********" at bounding box center [511, 460] width 183 height 81
click at [443, 496] on textarea "**********" at bounding box center [511, 460] width 183 height 81
type textarea "**********"
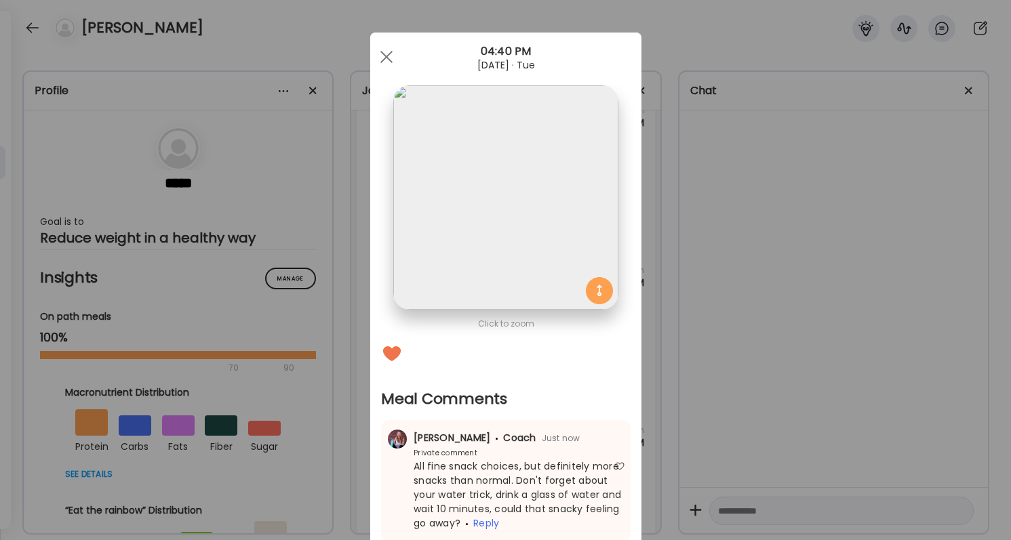
click at [736, 395] on div "Ate Coach Dashboard Wahoo! It’s official Take a moment to set up your Coach Pro…" at bounding box center [505, 270] width 1011 height 540
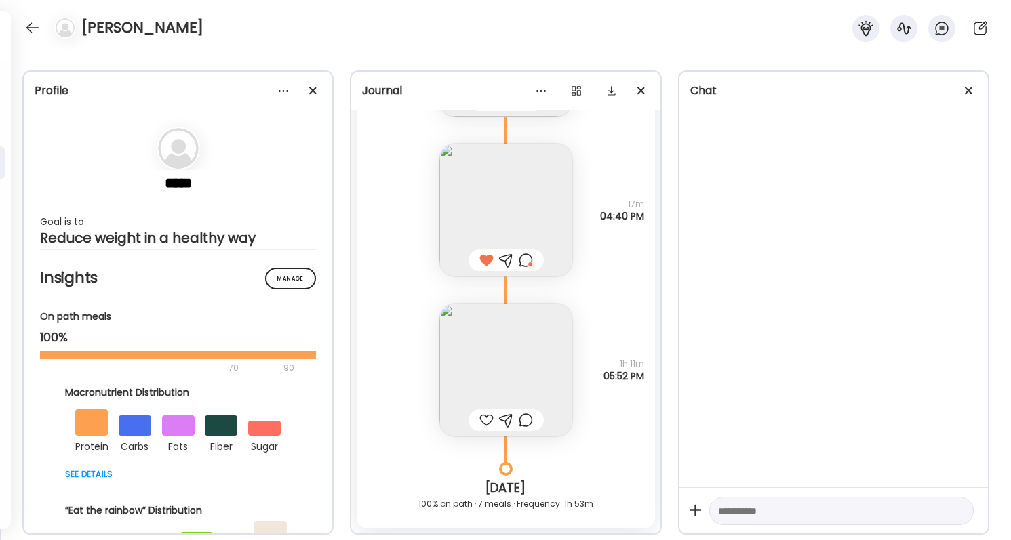
scroll to position [41947, 0]
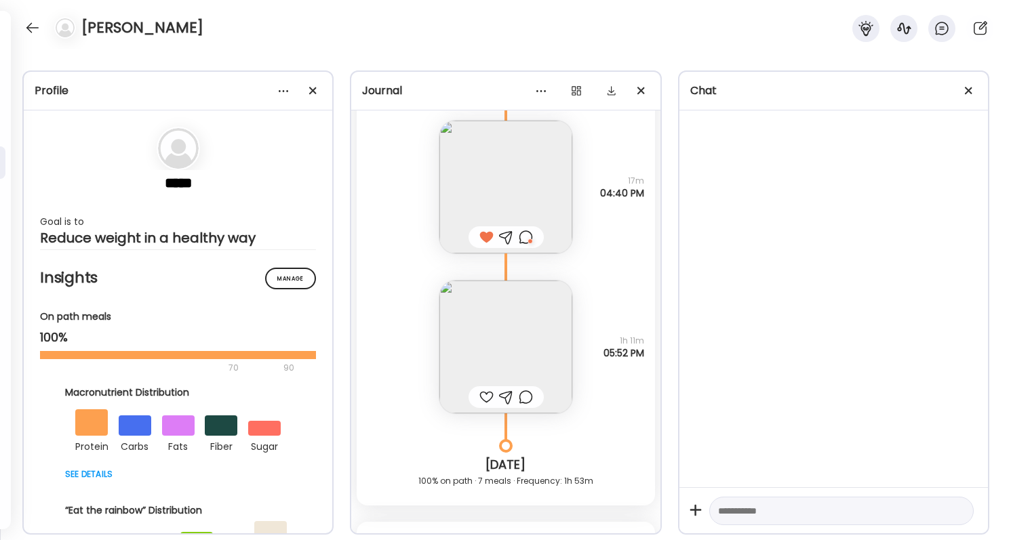
click at [506, 346] on img at bounding box center [505, 347] width 133 height 133
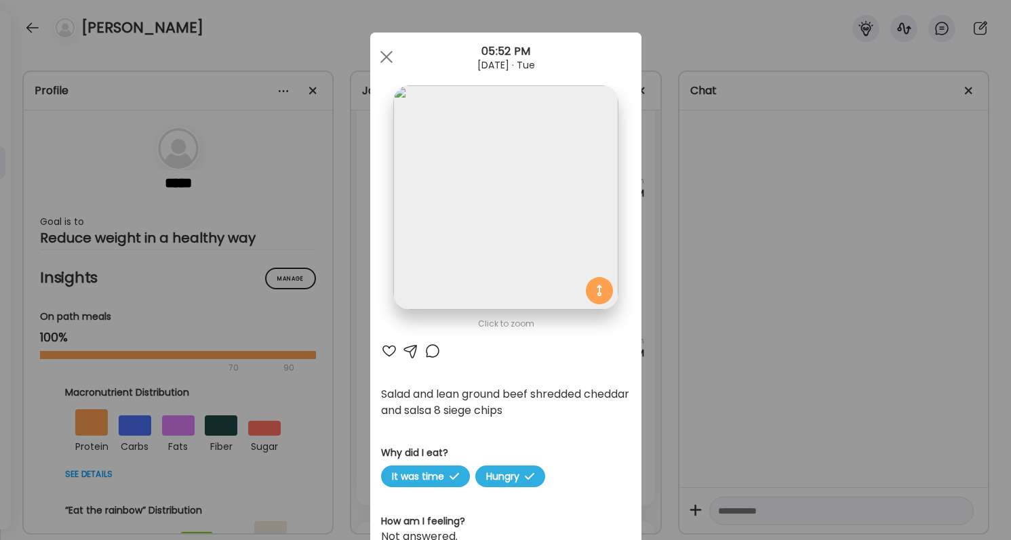
click at [395, 353] on div at bounding box center [389, 351] width 16 height 16
click at [736, 306] on div "Ate Coach Dashboard Wahoo! It’s official Take a moment to set up your Coach Pro…" at bounding box center [505, 270] width 1011 height 540
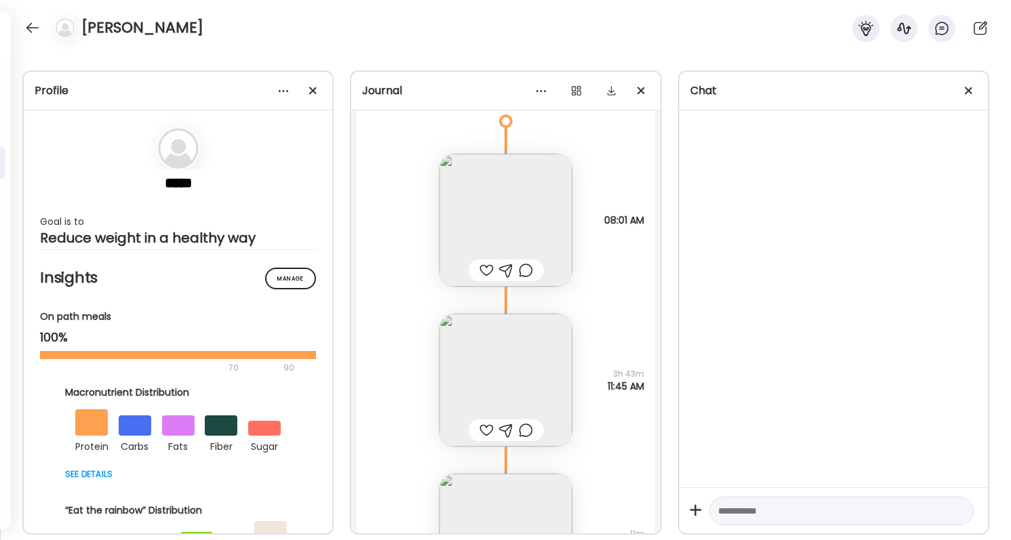
scroll to position [42421, 0]
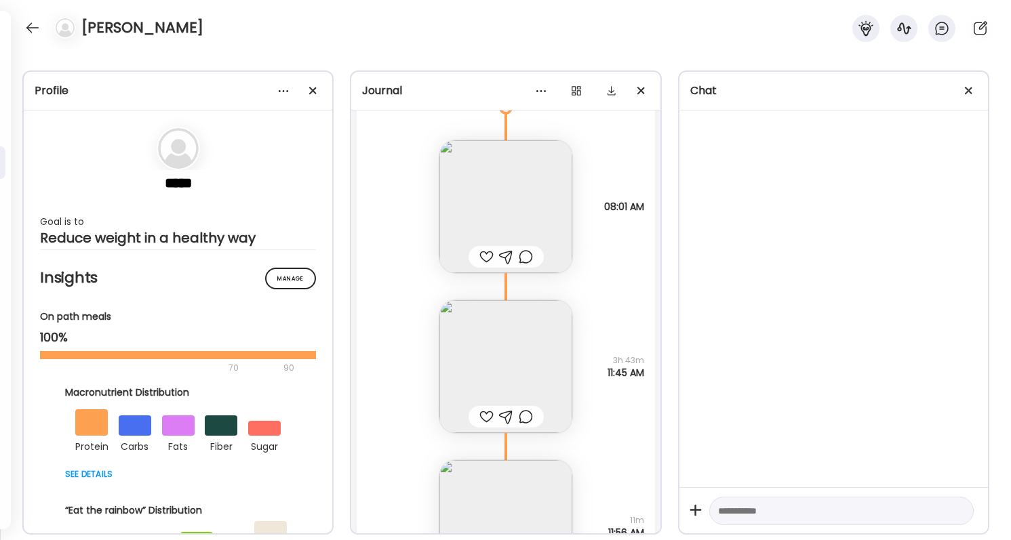
click at [530, 229] on img at bounding box center [505, 206] width 133 height 133
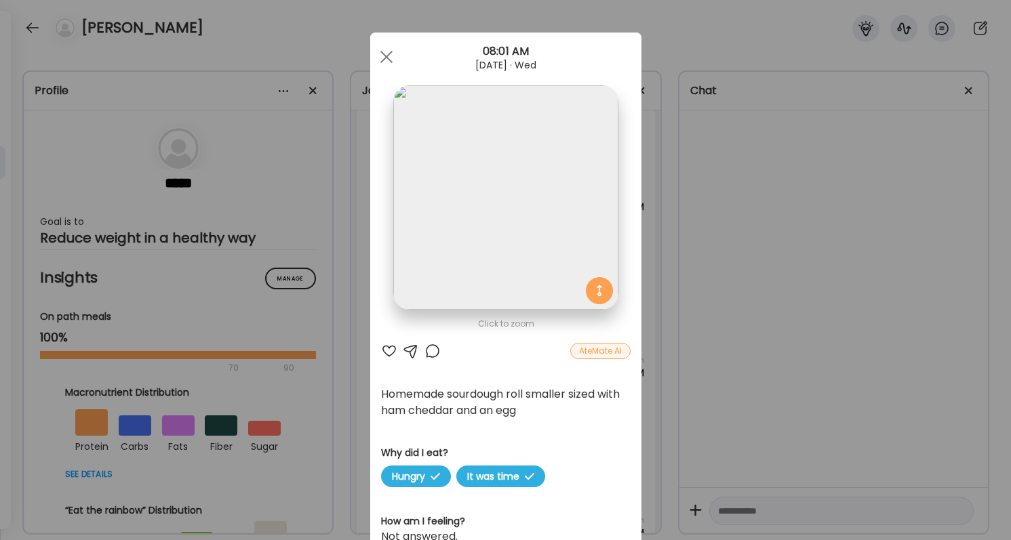
click at [732, 360] on div "Ate Coach Dashboard Wahoo! It’s official Take a moment to set up your Coach Pro…" at bounding box center [505, 270] width 1011 height 540
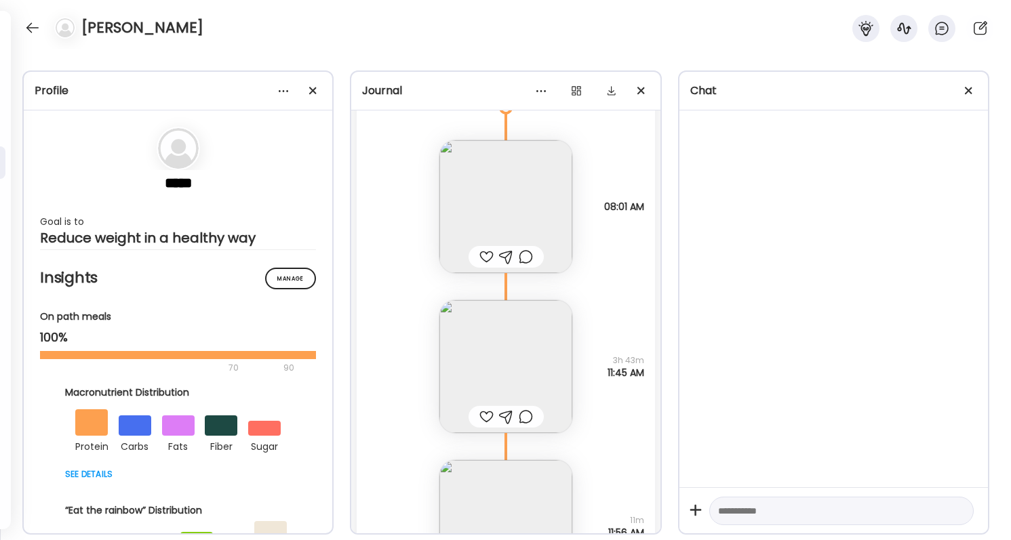
click at [534, 355] on img at bounding box center [505, 366] width 133 height 133
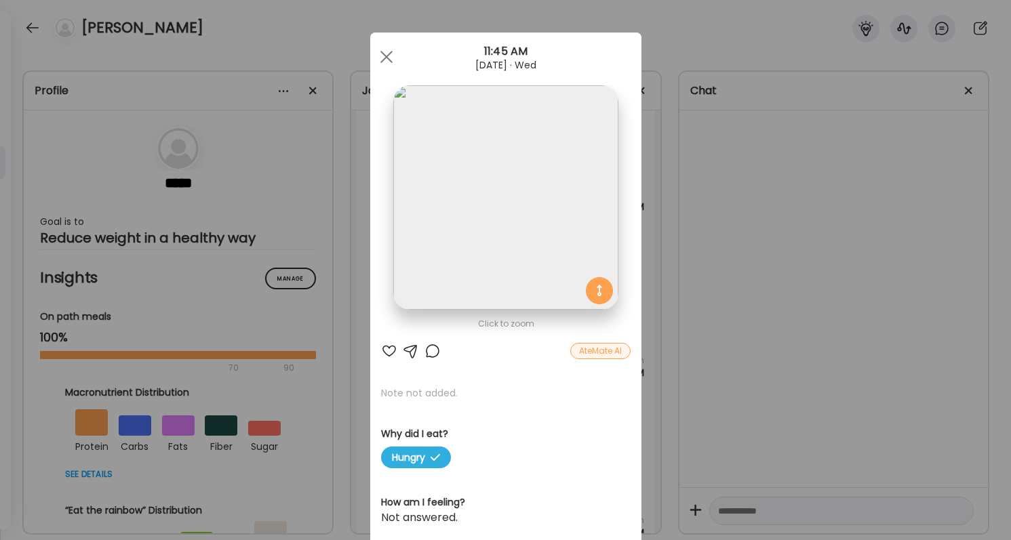
click at [723, 334] on div "Ate Coach Dashboard Wahoo! It’s official Take a moment to set up your Coach Pro…" at bounding box center [505, 270] width 1011 height 540
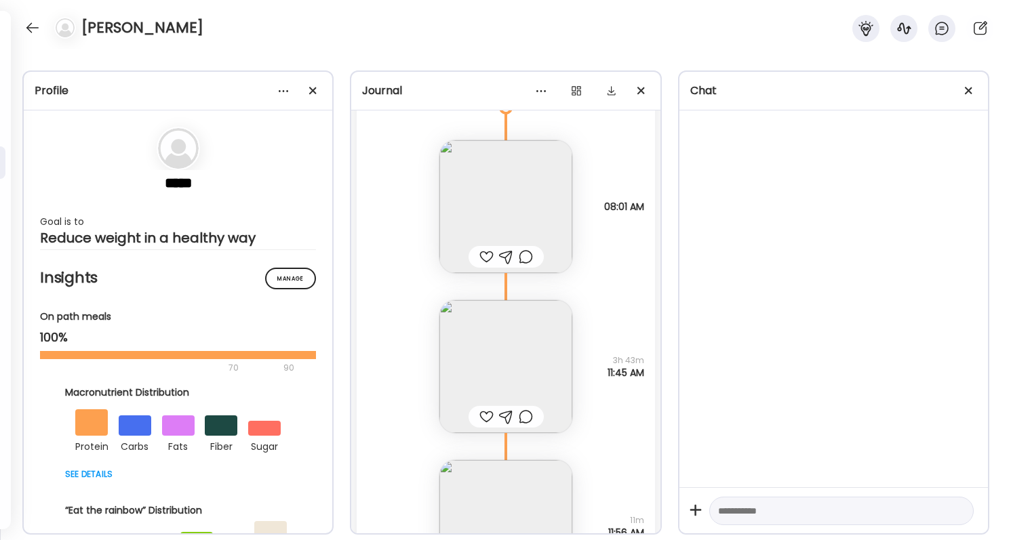
click at [526, 337] on img at bounding box center [505, 366] width 133 height 133
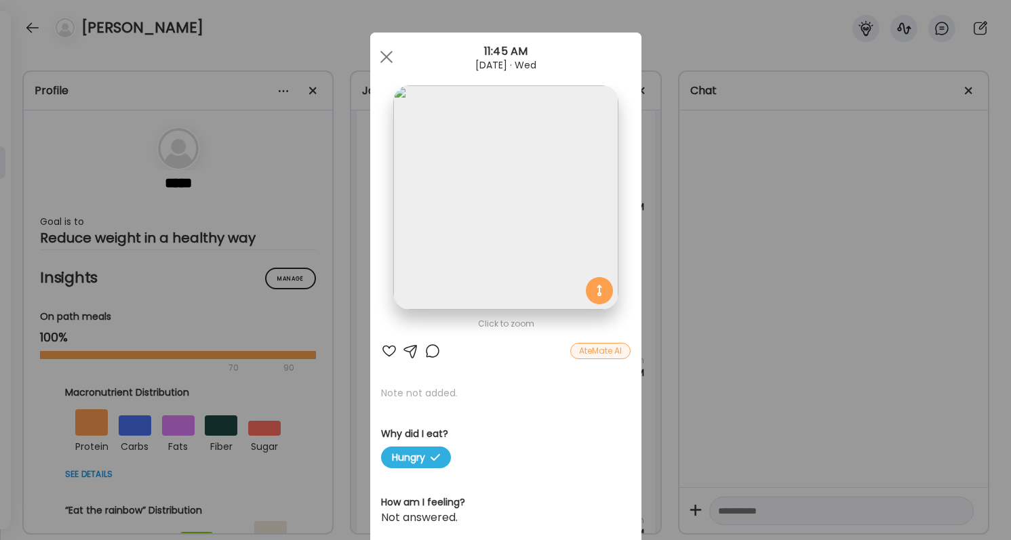
click at [706, 330] on div "Ate Coach Dashboard Wahoo! It’s official Take a moment to set up your Coach Pro…" at bounding box center [505, 270] width 1011 height 540
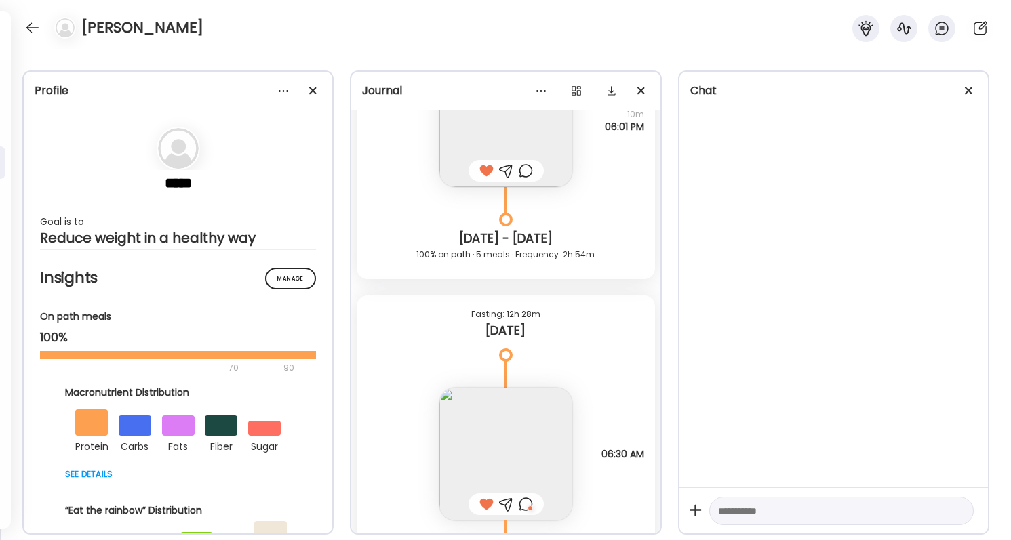
scroll to position [40872, 0]
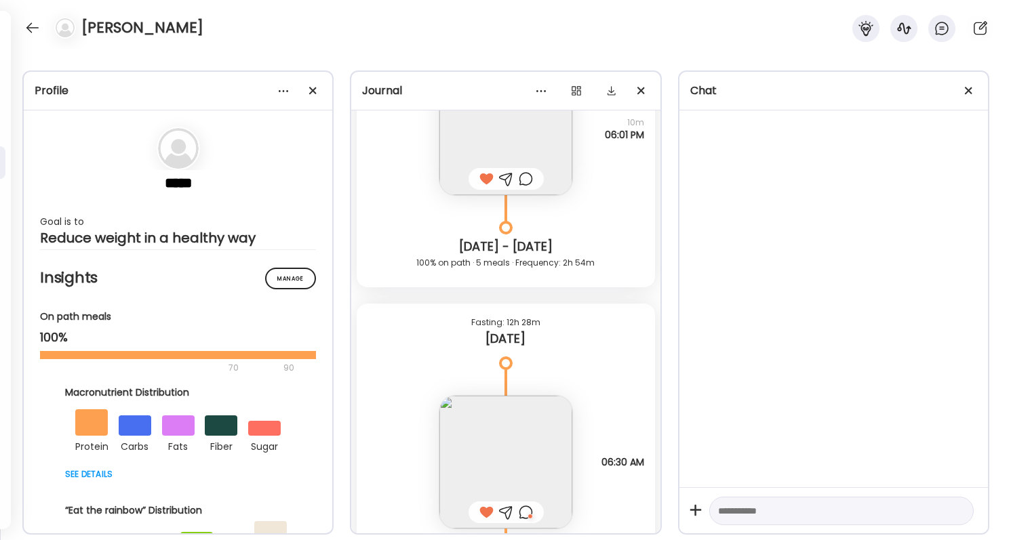
click at [539, 408] on img at bounding box center [505, 462] width 133 height 133
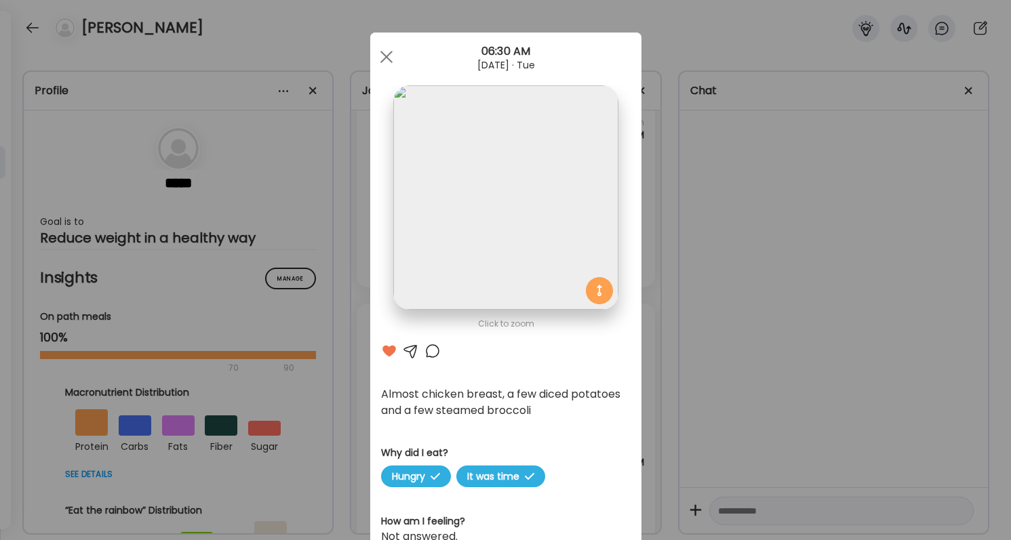
click at [736, 398] on div "Ate Coach Dashboard Wahoo! It’s official Take a moment to set up your Coach Pro…" at bounding box center [505, 270] width 1011 height 540
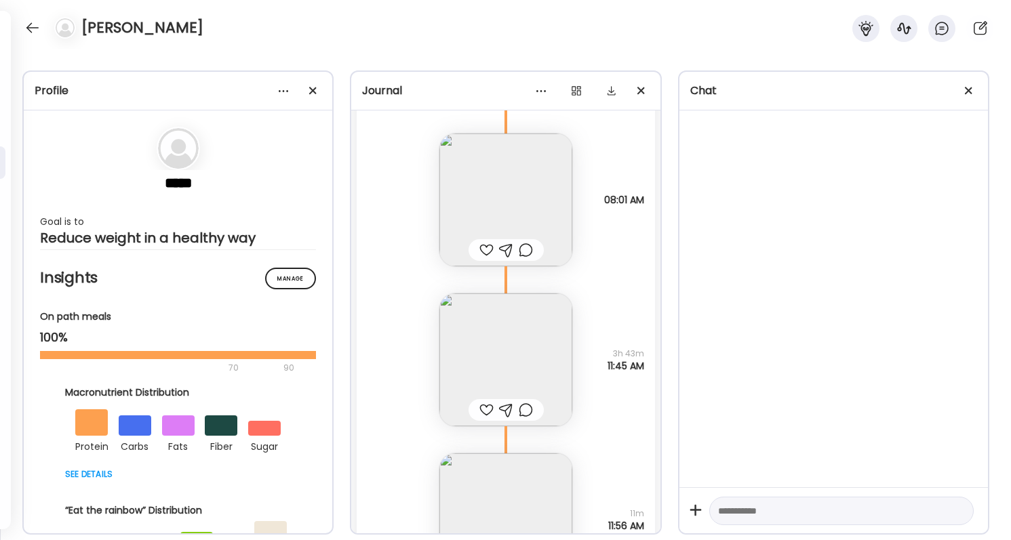
scroll to position [42429, 0]
click at [483, 248] on div at bounding box center [486, 249] width 14 height 16
click at [528, 251] on div at bounding box center [526, 249] width 14 height 16
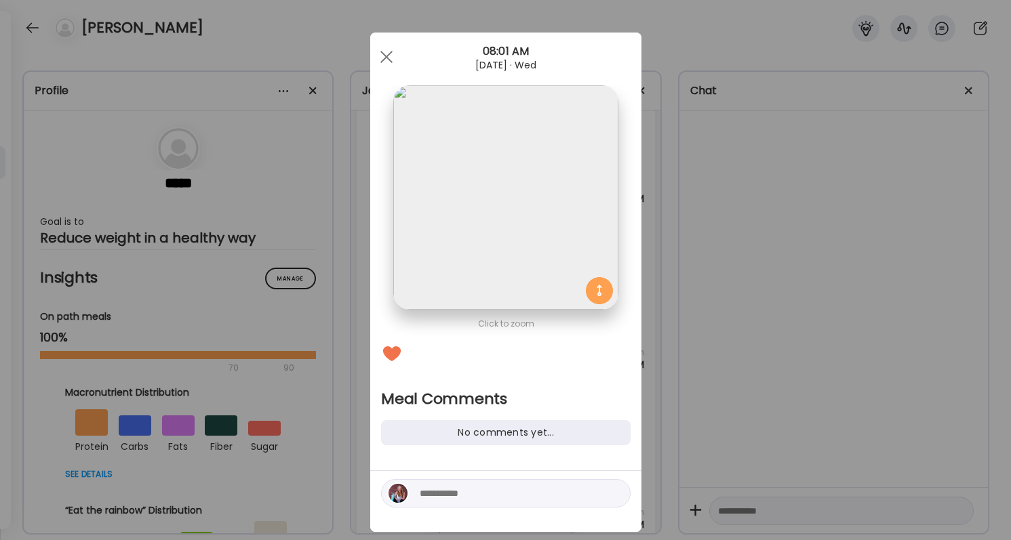
click at [502, 493] on textarea at bounding box center [511, 493] width 183 height 16
click at [557, 480] on textarea "**********" at bounding box center [511, 485] width 183 height 33
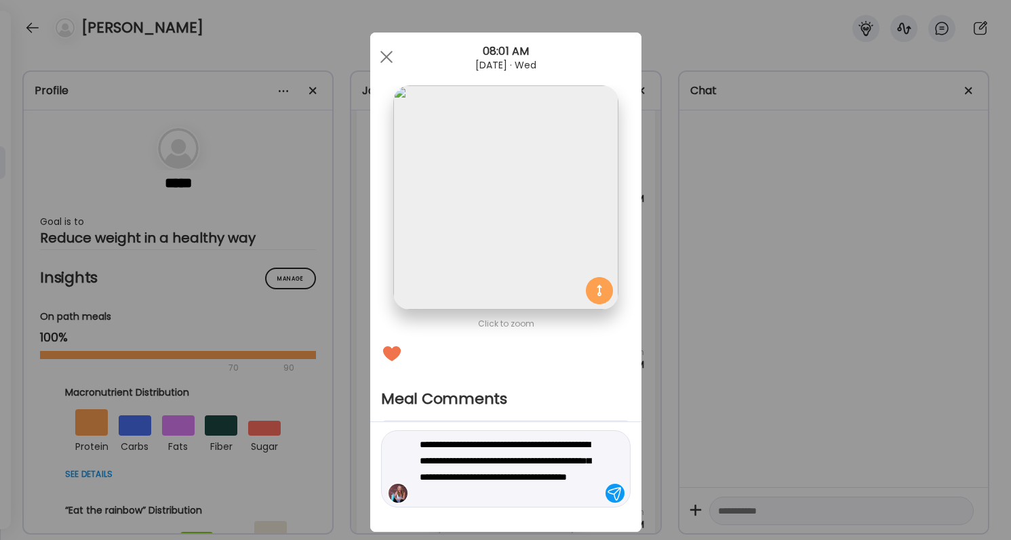
drag, startPoint x: 575, startPoint y: 493, endPoint x: 452, endPoint y: 493, distance: 123.4
click at [452, 493] on textarea "**********" at bounding box center [511, 469] width 183 height 65
type textarea "**********"
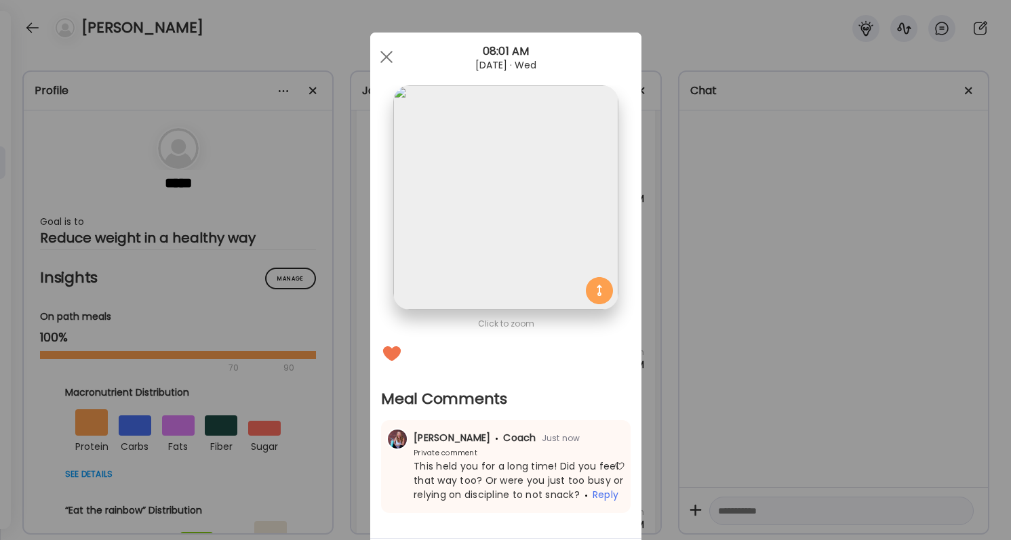
click at [681, 433] on div "Ate Coach Dashboard Wahoo! It’s official Take a moment to set up your Coach Pro…" at bounding box center [505, 270] width 1011 height 540
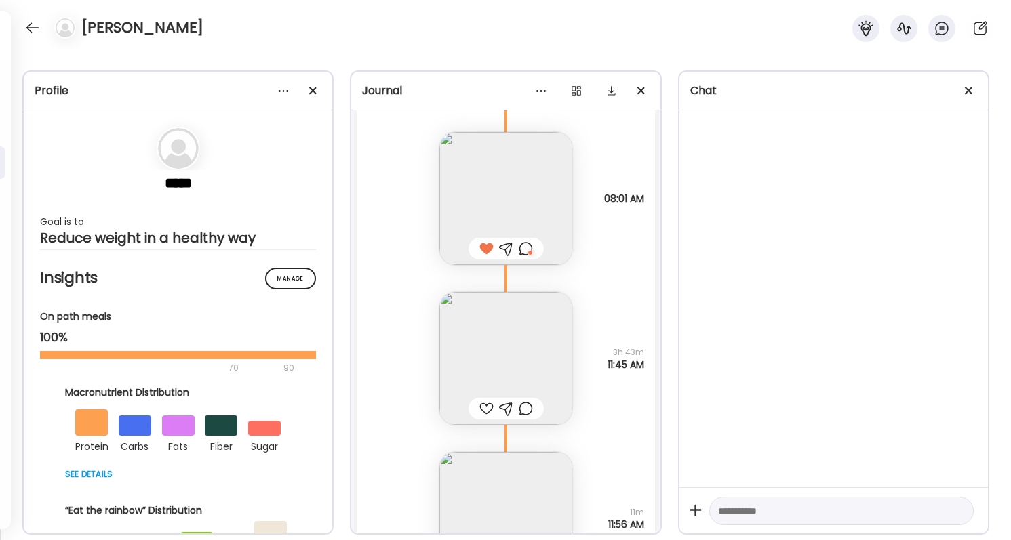
click at [483, 405] on div at bounding box center [486, 409] width 14 height 16
click at [479, 357] on img at bounding box center [505, 358] width 133 height 133
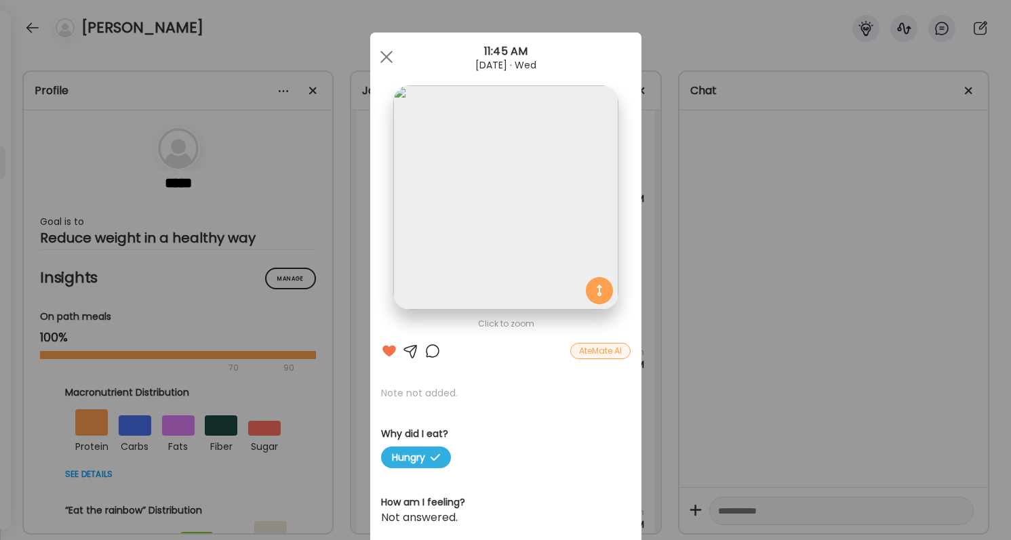
click at [696, 317] on div "Ate Coach Dashboard Wahoo! It’s official Take a moment to set up your Coach Pro…" at bounding box center [505, 270] width 1011 height 540
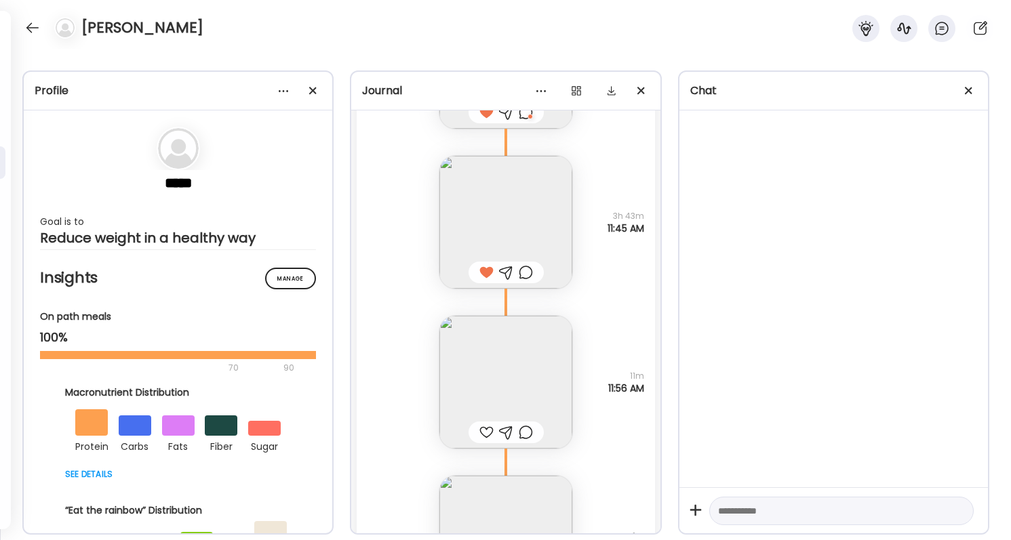
scroll to position [42615, 0]
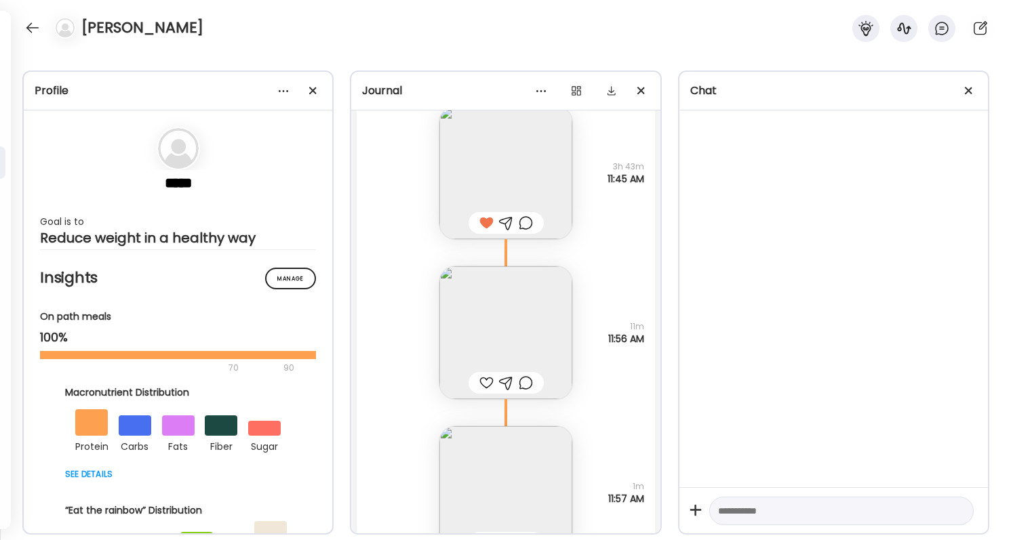
click at [540, 334] on img at bounding box center [505, 332] width 133 height 133
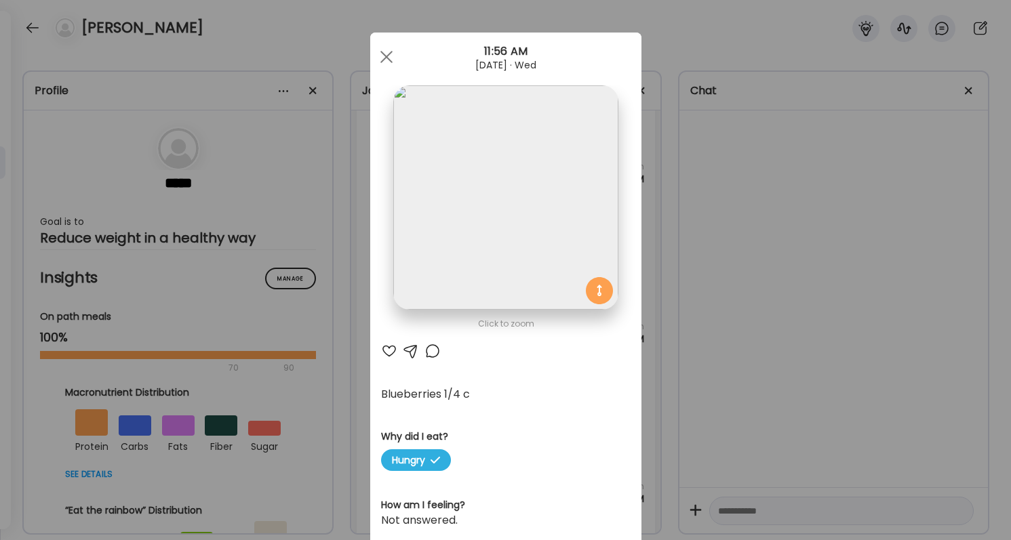
click at [389, 351] on div at bounding box center [389, 351] width 16 height 16
click at [736, 342] on div "Ate Coach Dashboard Wahoo! It’s official Take a moment to set up your Coach Pro…" at bounding box center [505, 270] width 1011 height 540
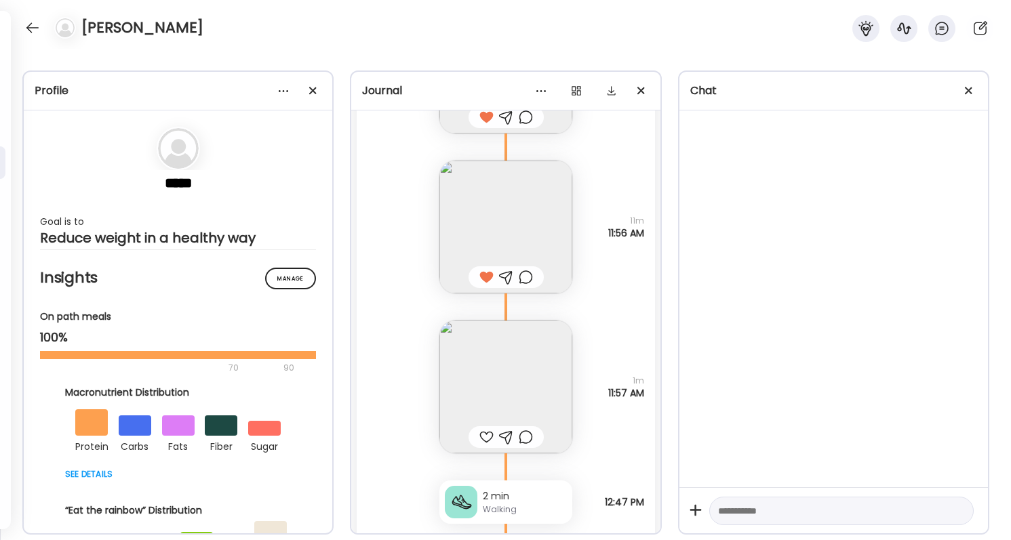
scroll to position [42756, 0]
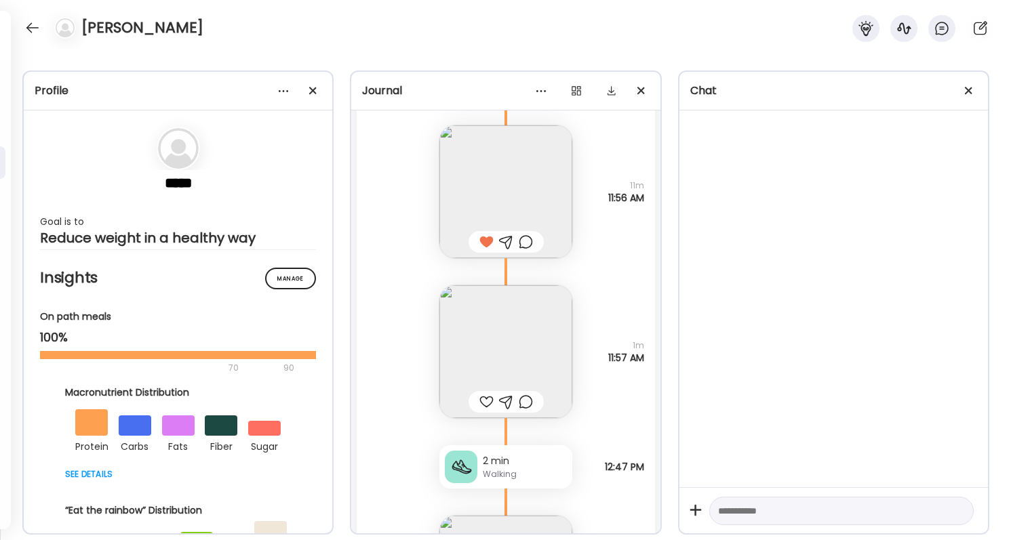
click at [485, 399] on div at bounding box center [486, 402] width 14 height 16
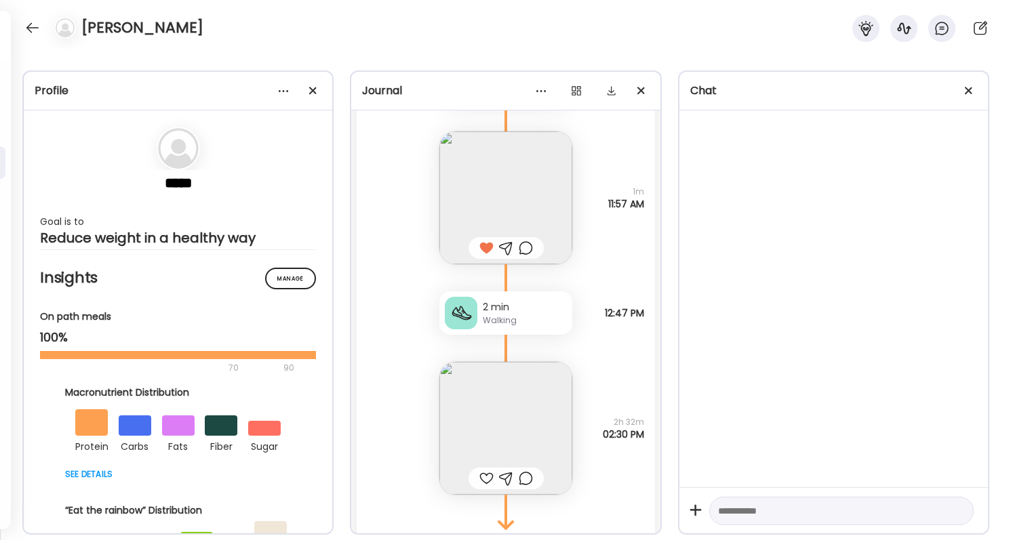
scroll to position [42905, 0]
click at [524, 250] on div at bounding box center [526, 253] width 14 height 16
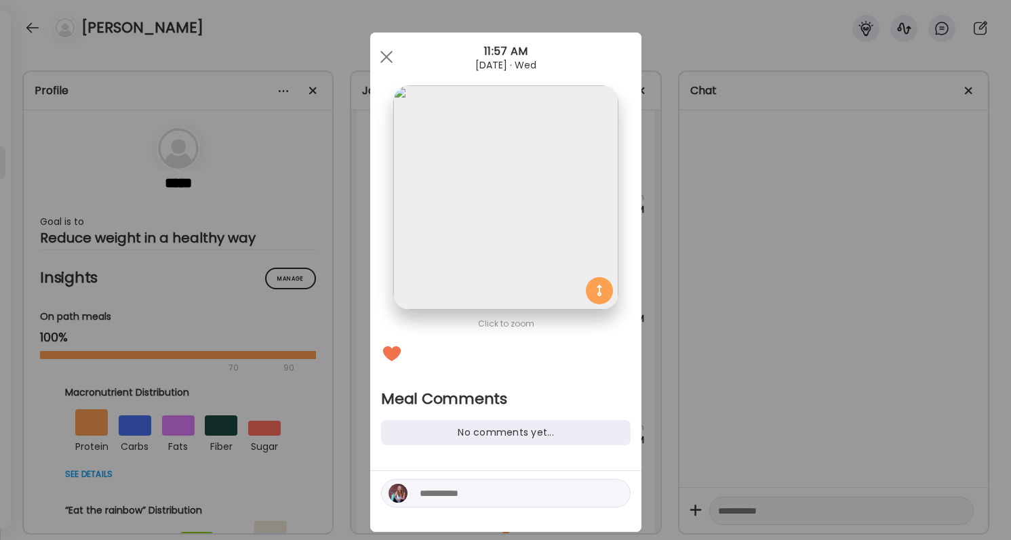
click at [711, 401] on div "Ate Coach Dashboard Wahoo! It’s official Take a moment to set up your Coach Pro…" at bounding box center [505, 270] width 1011 height 540
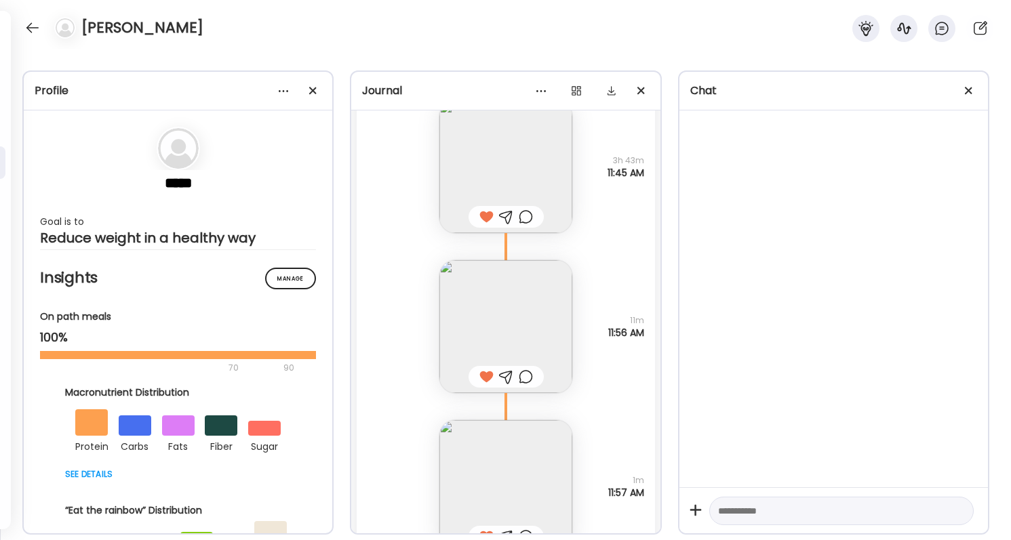
scroll to position [42623, 0]
click at [536, 175] on img at bounding box center [505, 164] width 133 height 133
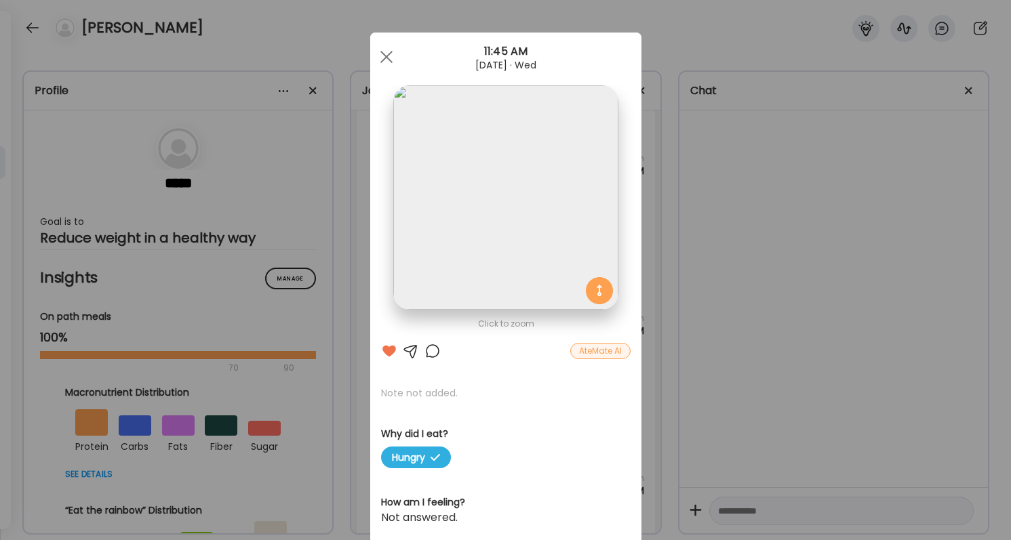
click at [709, 227] on div "Ate Coach Dashboard Wahoo! It’s official Take a moment to set up your Coach Pro…" at bounding box center [505, 270] width 1011 height 540
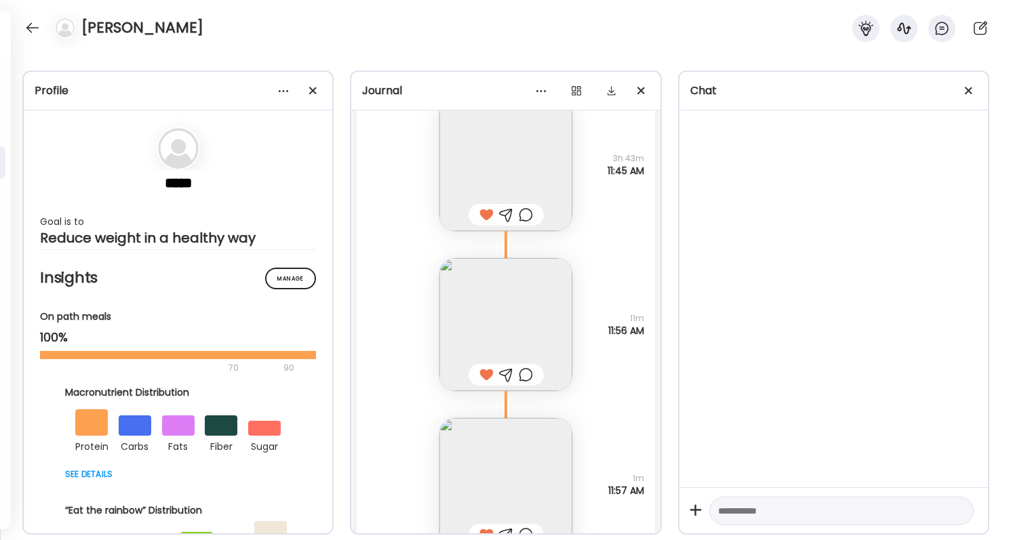
click at [526, 219] on div at bounding box center [526, 215] width 14 height 16
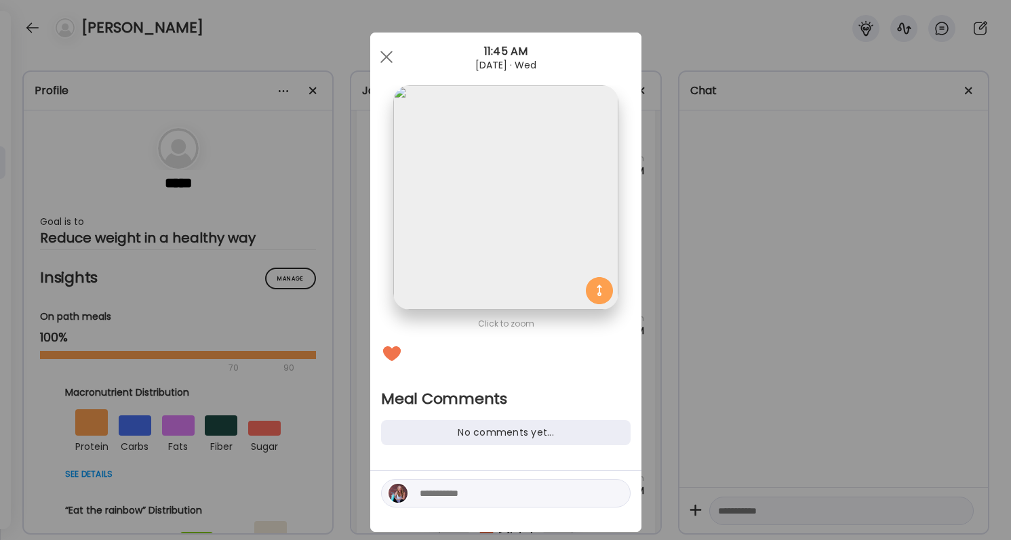
click at [535, 490] on textarea at bounding box center [511, 493] width 183 height 16
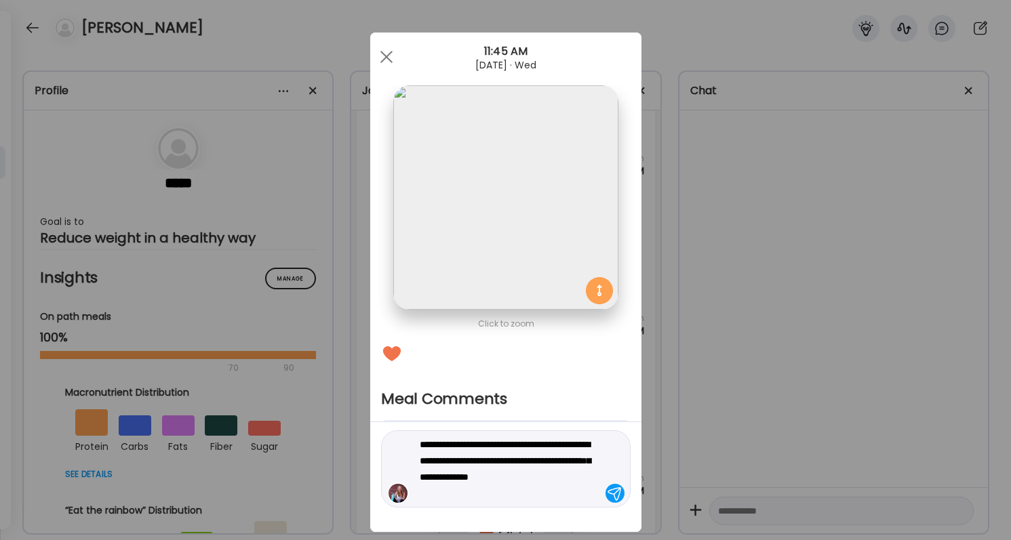
type textarea "**********"
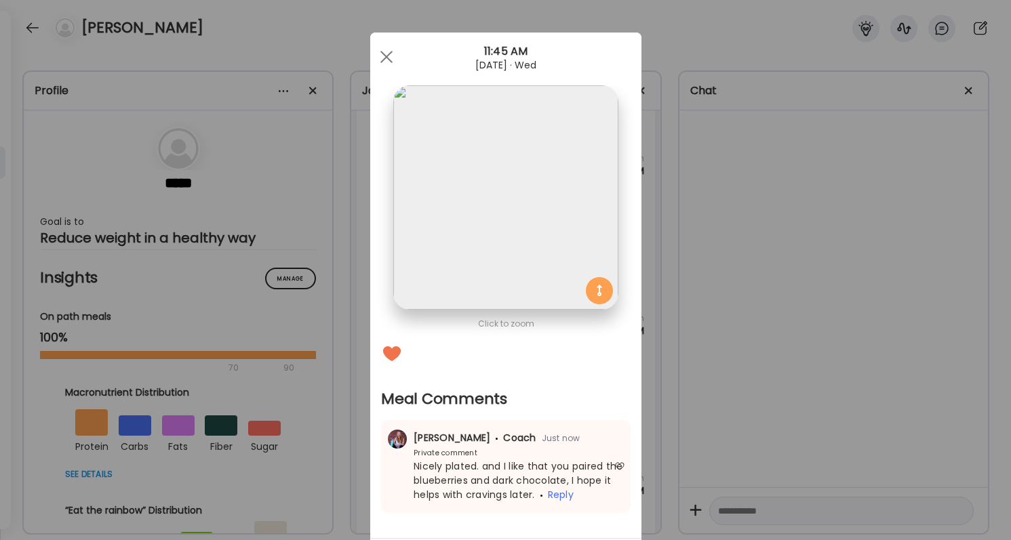
click at [736, 488] on div "Ate Coach Dashboard Wahoo! It’s official Take a moment to set up your Coach Pro…" at bounding box center [505, 270] width 1011 height 540
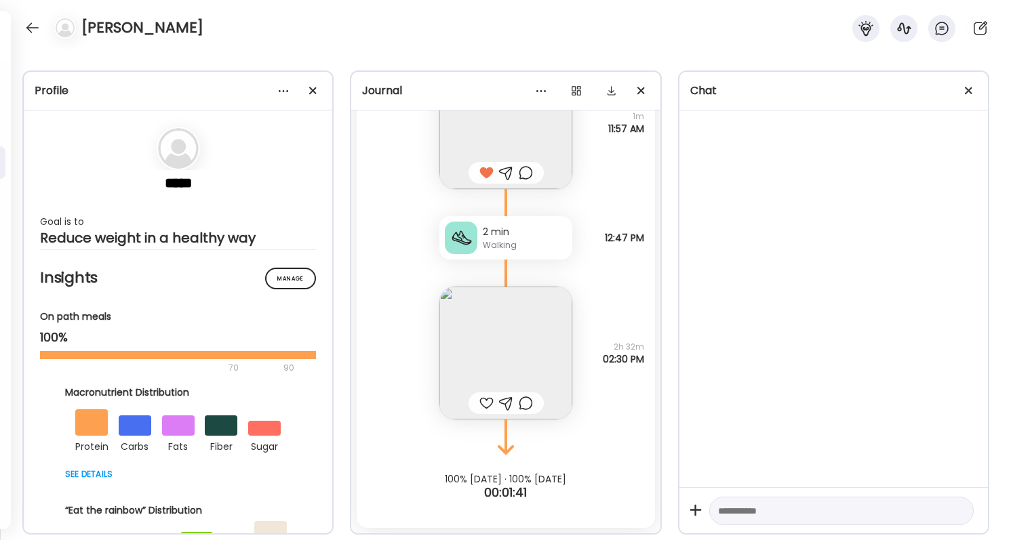
scroll to position [42985, 0]
click at [489, 396] on div at bounding box center [486, 403] width 14 height 16
click at [529, 405] on div at bounding box center [526, 403] width 14 height 16
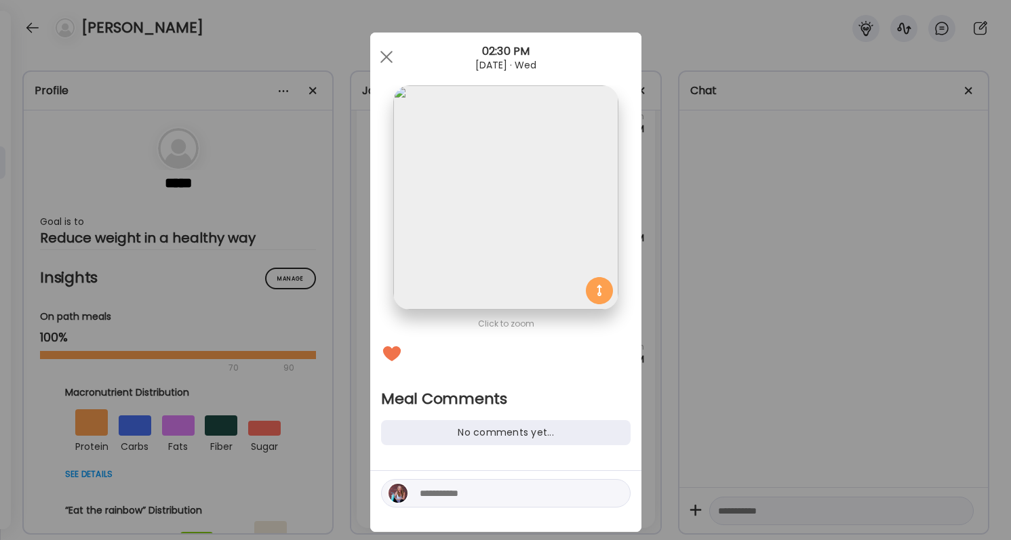
click at [492, 494] on textarea at bounding box center [511, 493] width 183 height 16
type textarea "*"
type textarea "**********"
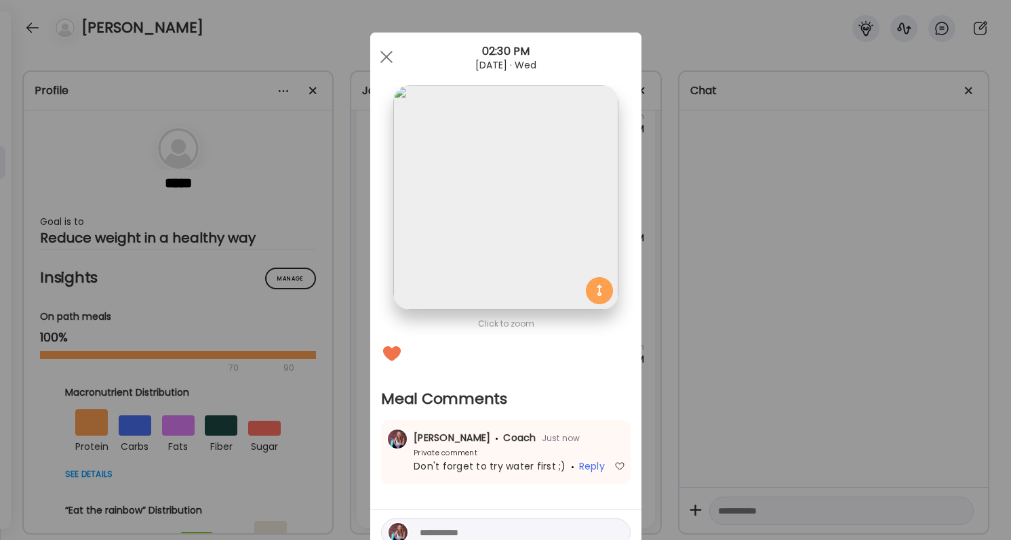
click at [736, 369] on div "Ate Coach Dashboard Wahoo! It’s official Take a moment to set up your Coach Pro…" at bounding box center [505, 270] width 1011 height 540
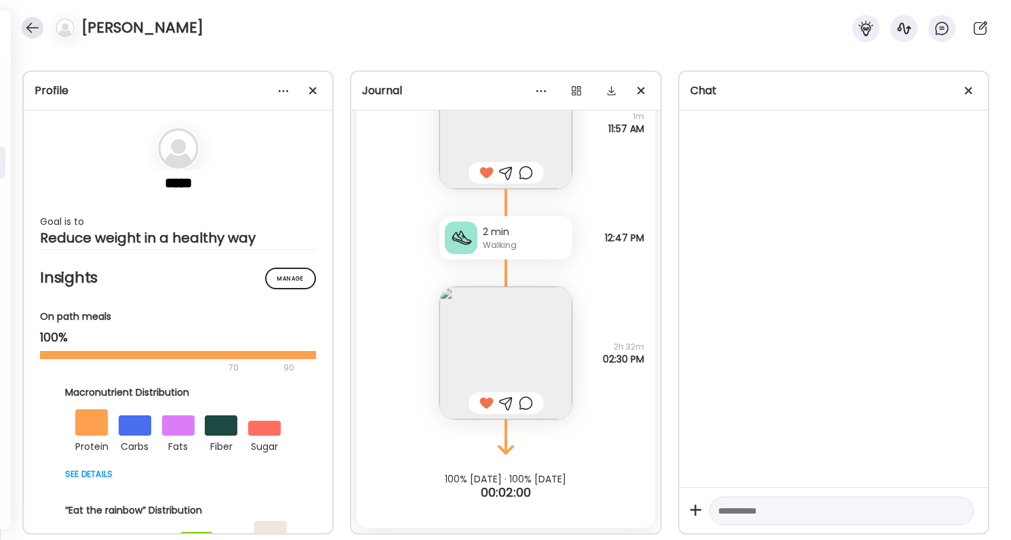
click at [23, 31] on div at bounding box center [33, 28] width 22 height 22
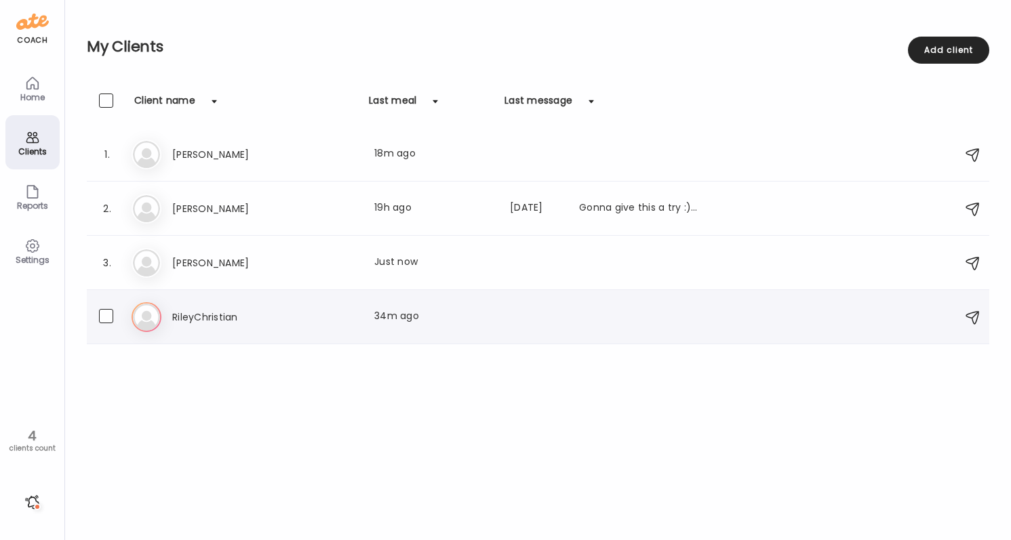
click at [314, 306] on div "Ri RileyChristian Last meal: 34m ago" at bounding box center [540, 317] width 817 height 30
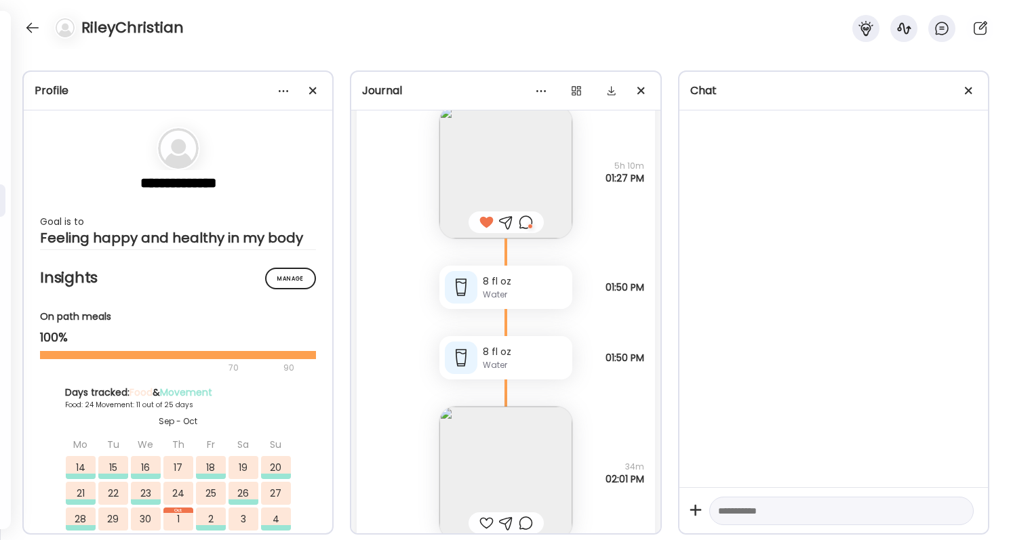
scroll to position [53274, 0]
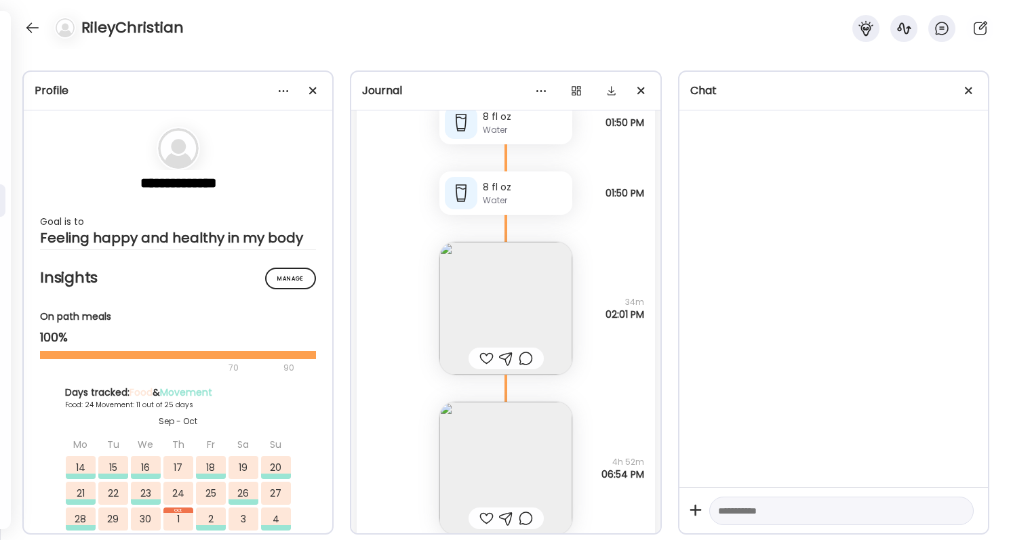
click at [517, 327] on img at bounding box center [505, 308] width 133 height 133
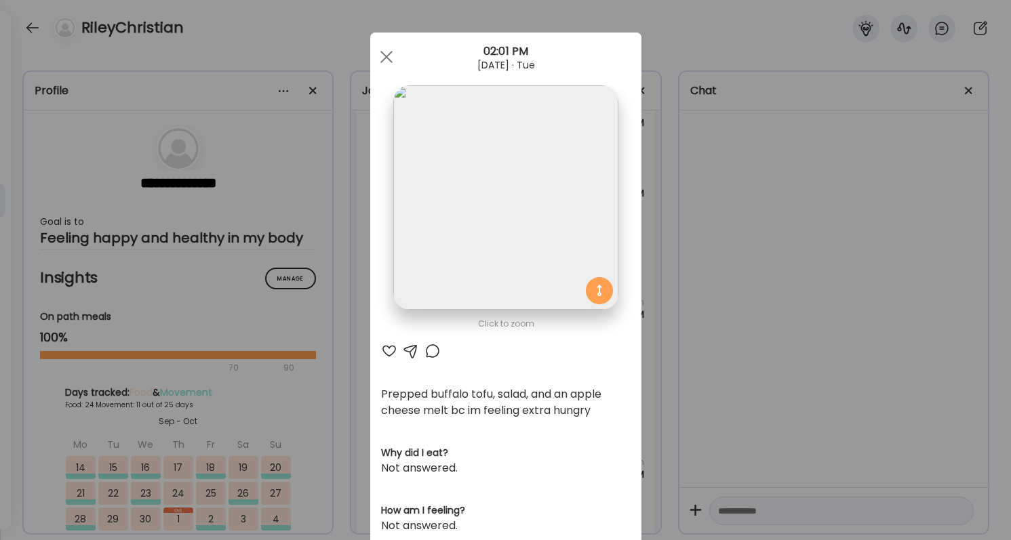
click at [671, 332] on div "Ate Coach Dashboard Wahoo! It’s official Take a moment to set up your Coach Pro…" at bounding box center [505, 270] width 1011 height 540
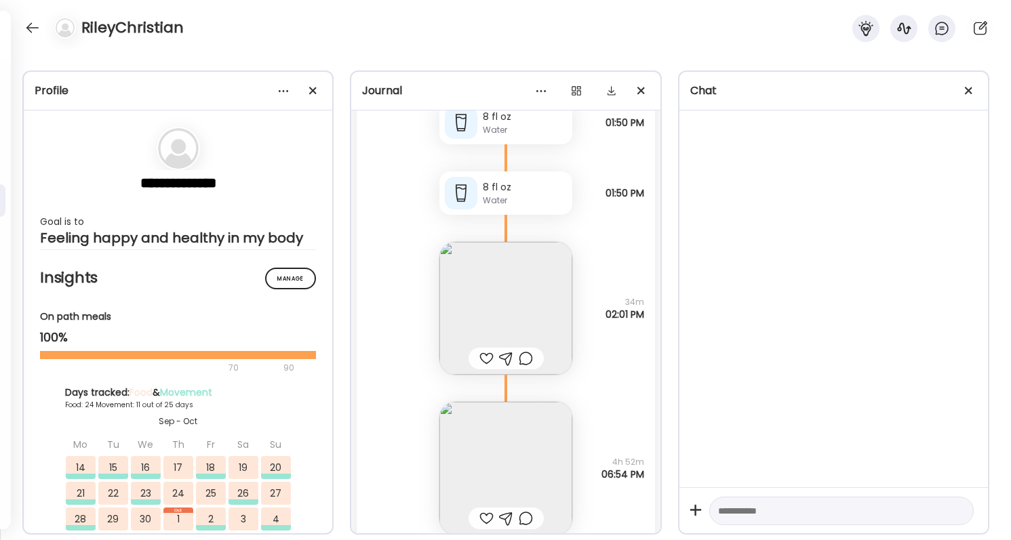
scroll to position [53310, 0]
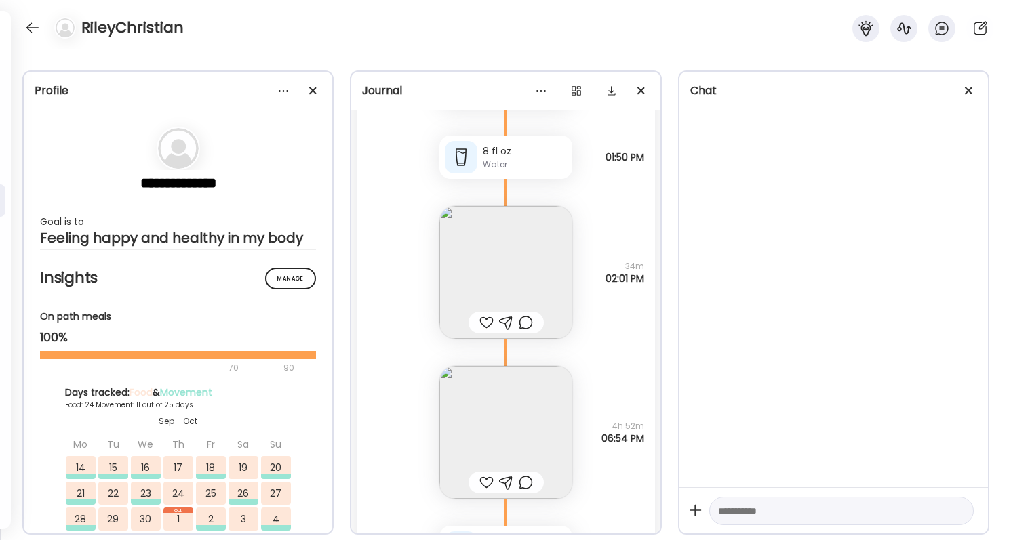
click at [527, 387] on img at bounding box center [505, 432] width 133 height 133
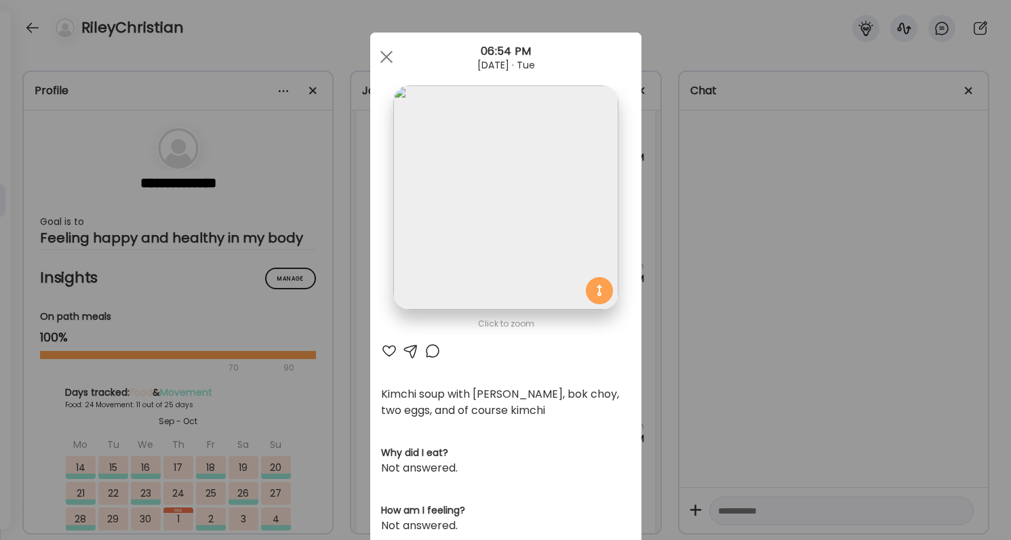
click at [713, 407] on div "Ate Coach Dashboard Wahoo! It’s official Take a moment to set up your Coach Pro…" at bounding box center [505, 270] width 1011 height 540
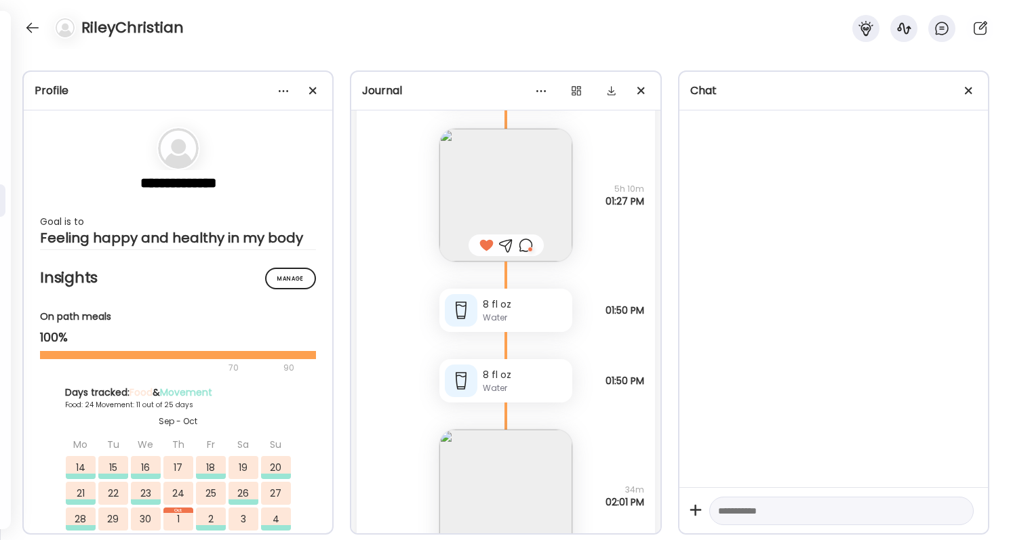
scroll to position [53336, 0]
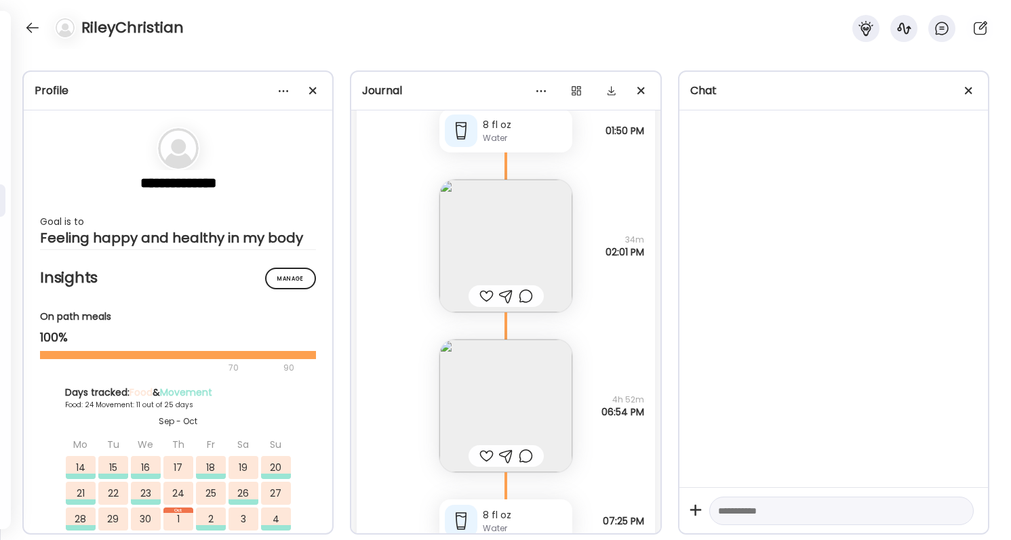
click at [534, 459] on div at bounding box center [506, 456] width 75 height 22
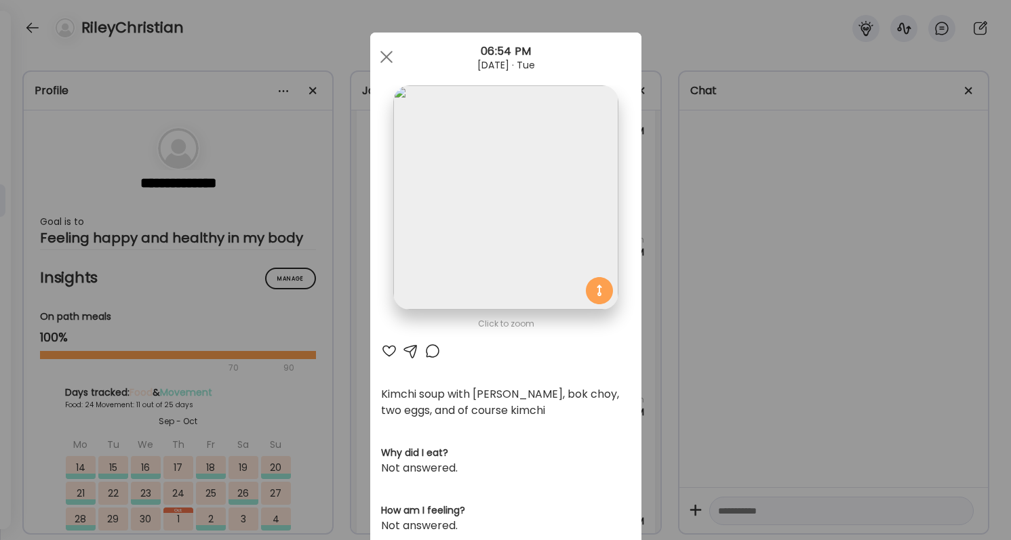
click at [435, 349] on div at bounding box center [432, 351] width 16 height 16
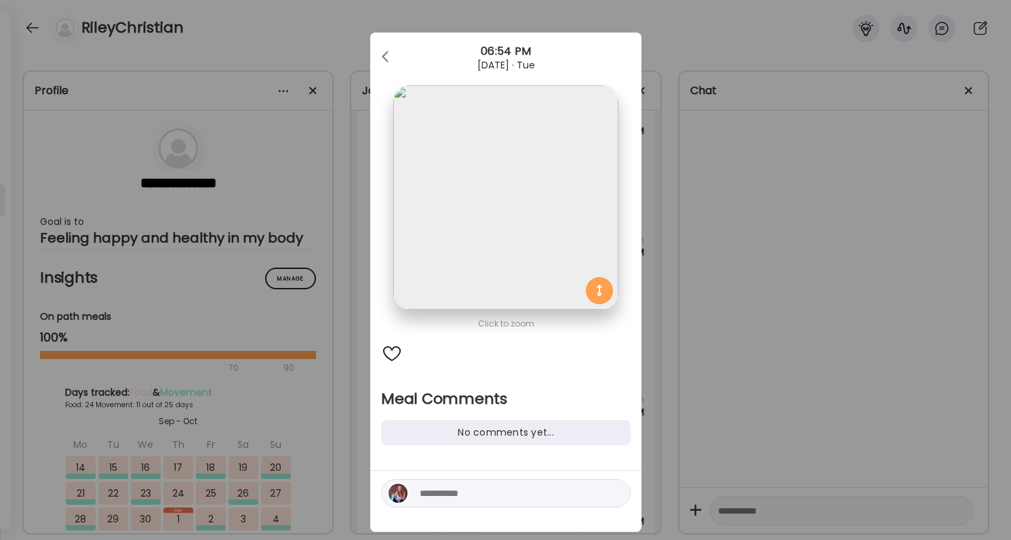
click at [459, 494] on textarea at bounding box center [511, 493] width 183 height 16
type textarea "****"
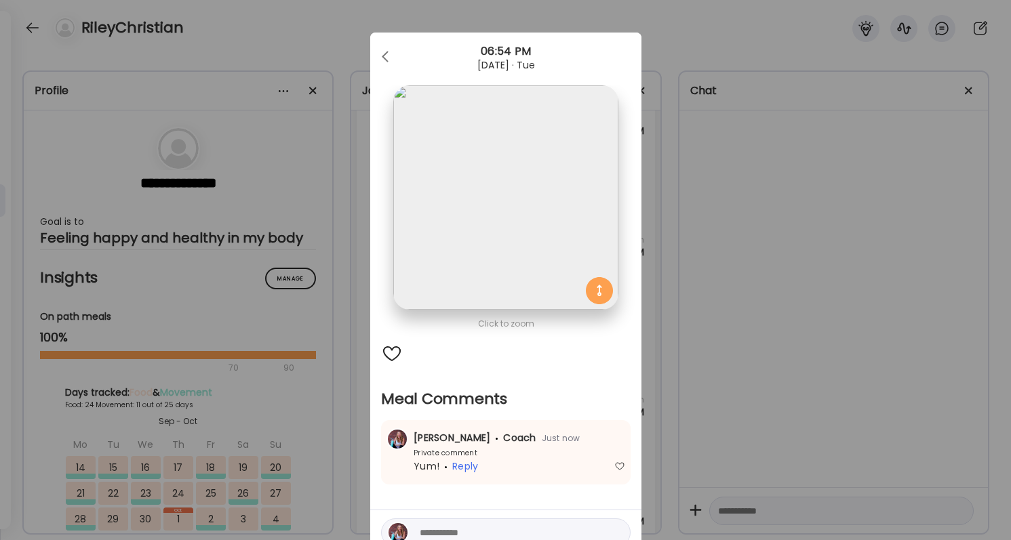
click at [731, 366] on div "Ate Coach Dashboard Wahoo! It’s official Take a moment to set up your Coach Pro…" at bounding box center [505, 270] width 1011 height 540
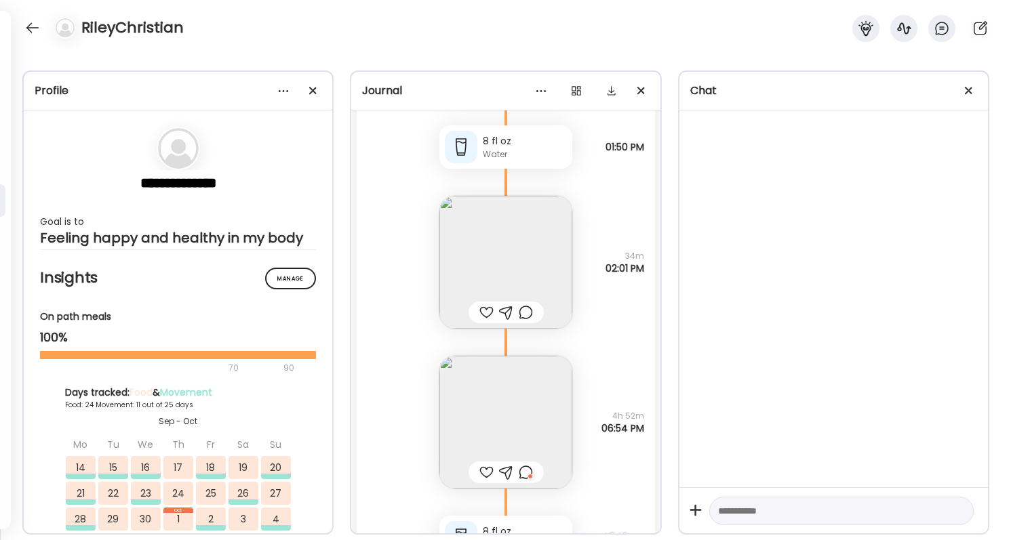
scroll to position [53319, 0]
click at [486, 315] on div at bounding box center [486, 313] width 14 height 16
click at [527, 311] on div at bounding box center [526, 313] width 14 height 16
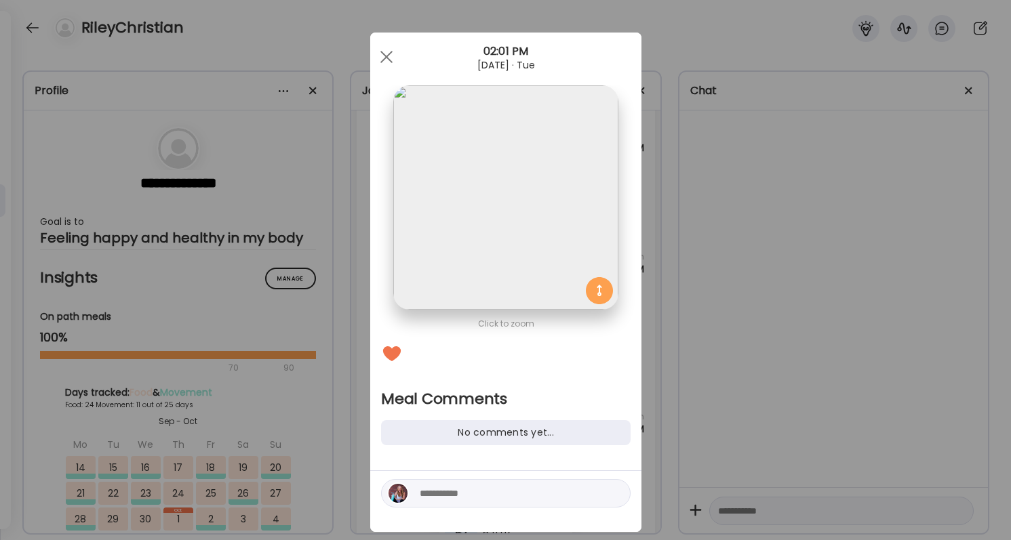
click at [477, 502] on div at bounding box center [506, 493] width 250 height 28
click at [474, 502] on div at bounding box center [506, 493] width 250 height 28
click at [474, 498] on textarea at bounding box center [511, 493] width 183 height 16
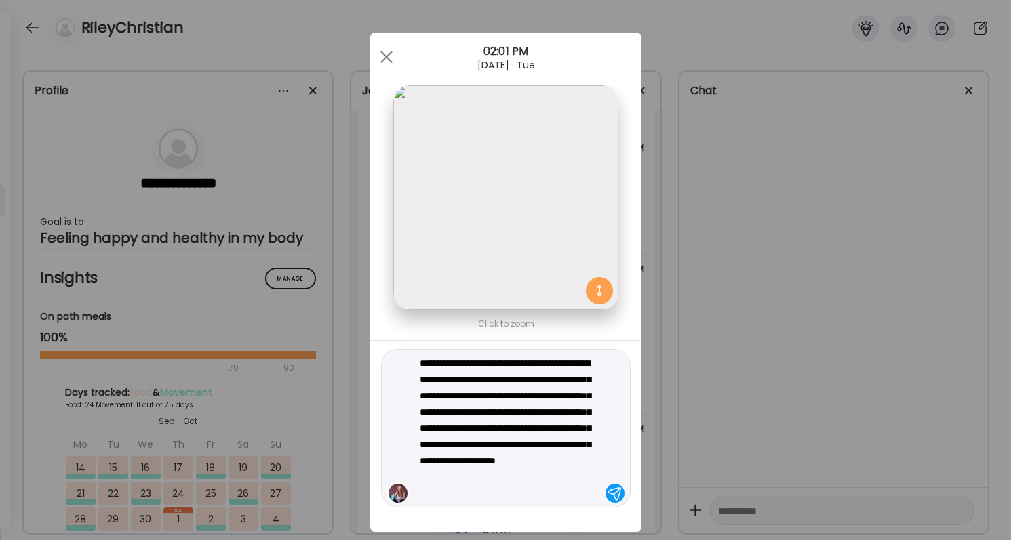
click at [669, 447] on div "Ate Coach Dashboard Wahoo! It’s official Take a moment to set up your Coach Pro…" at bounding box center [505, 270] width 1011 height 540
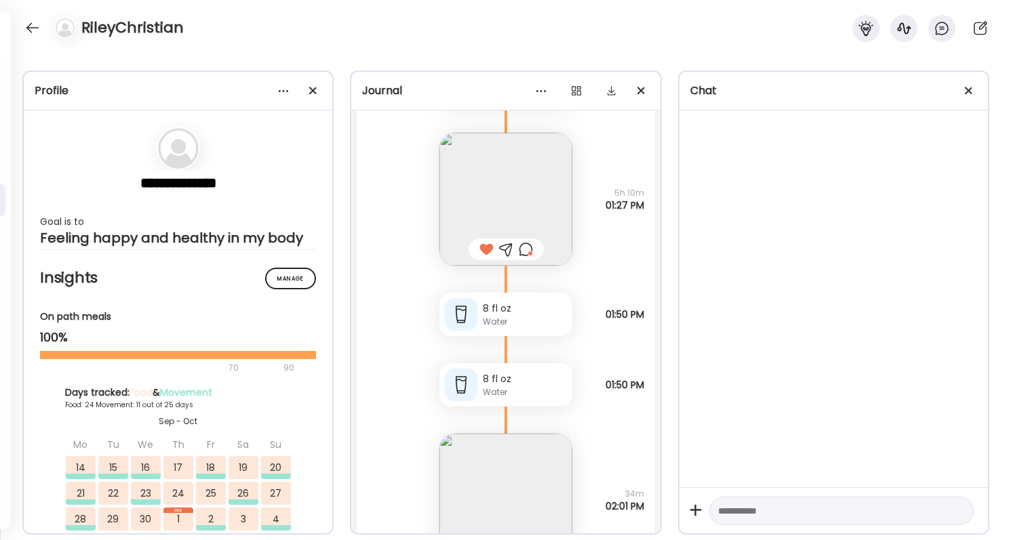
scroll to position [53156, 0]
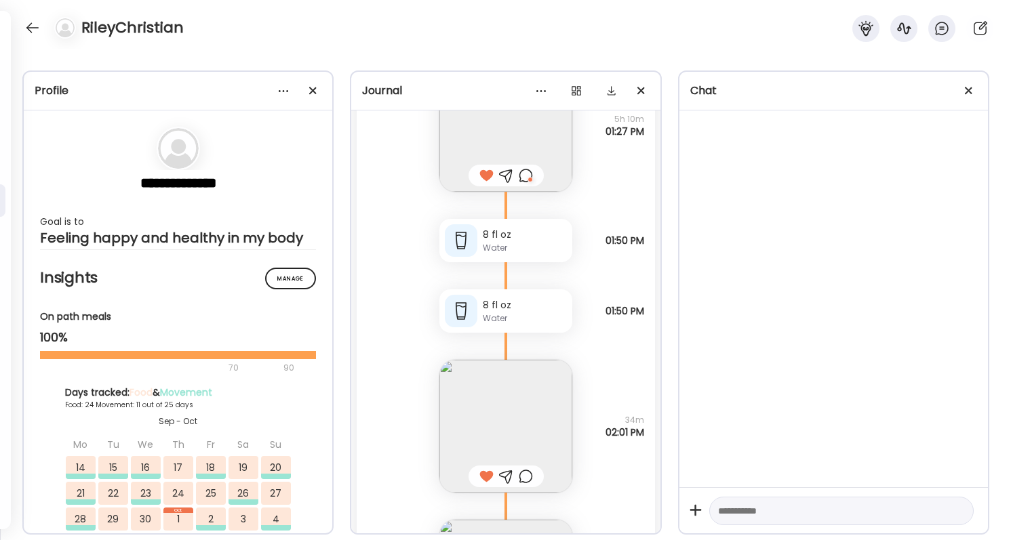
click at [528, 483] on div at bounding box center [526, 477] width 14 height 16
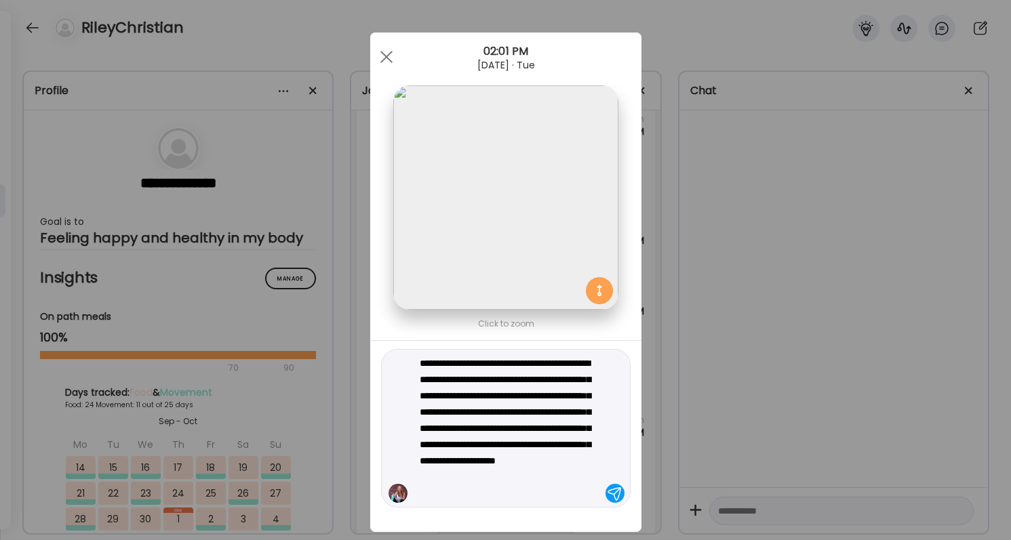
click at [469, 361] on textarea "**********" at bounding box center [511, 428] width 183 height 146
click at [531, 403] on textarea "**********" at bounding box center [511, 428] width 183 height 146
click at [544, 413] on textarea "**********" at bounding box center [511, 428] width 183 height 146
click at [566, 447] on textarea "**********" at bounding box center [511, 428] width 183 height 146
click at [576, 431] on textarea "**********" at bounding box center [511, 428] width 183 height 146
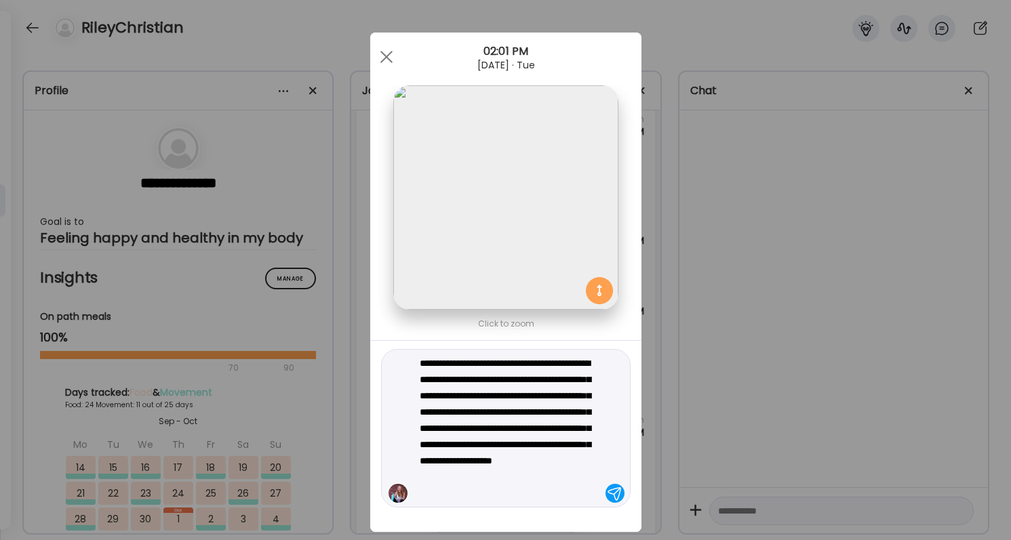
click at [546, 485] on textarea "**********" at bounding box center [511, 428] width 183 height 146
click at [513, 474] on textarea "**********" at bounding box center [511, 428] width 183 height 146
click at [544, 495] on textarea "**********" at bounding box center [511, 428] width 183 height 146
click at [580, 495] on textarea "**********" at bounding box center [511, 428] width 183 height 146
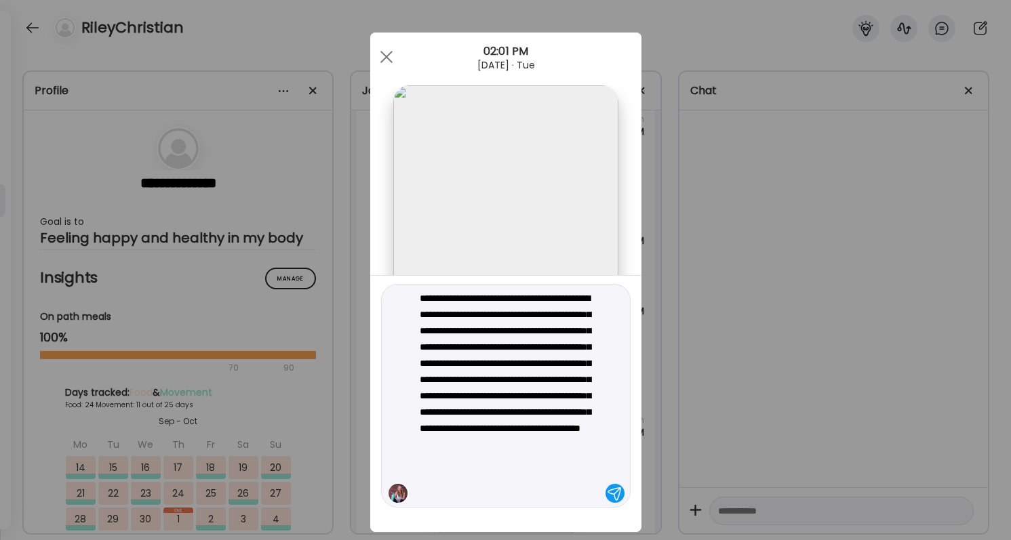
type textarea "**********"
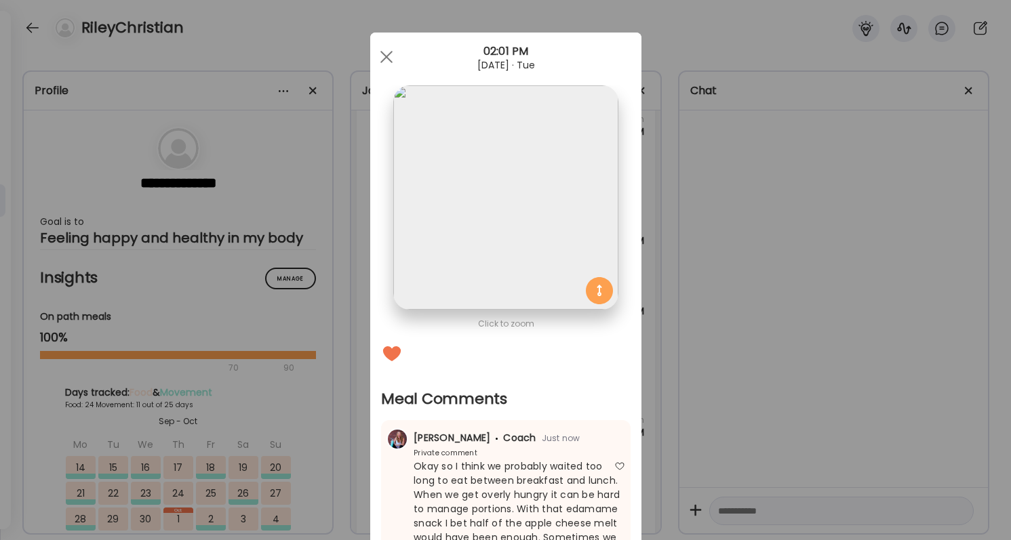
click at [736, 370] on div "Ate Coach Dashboard Wahoo! It’s official Take a moment to set up your Coach Pro…" at bounding box center [505, 270] width 1011 height 540
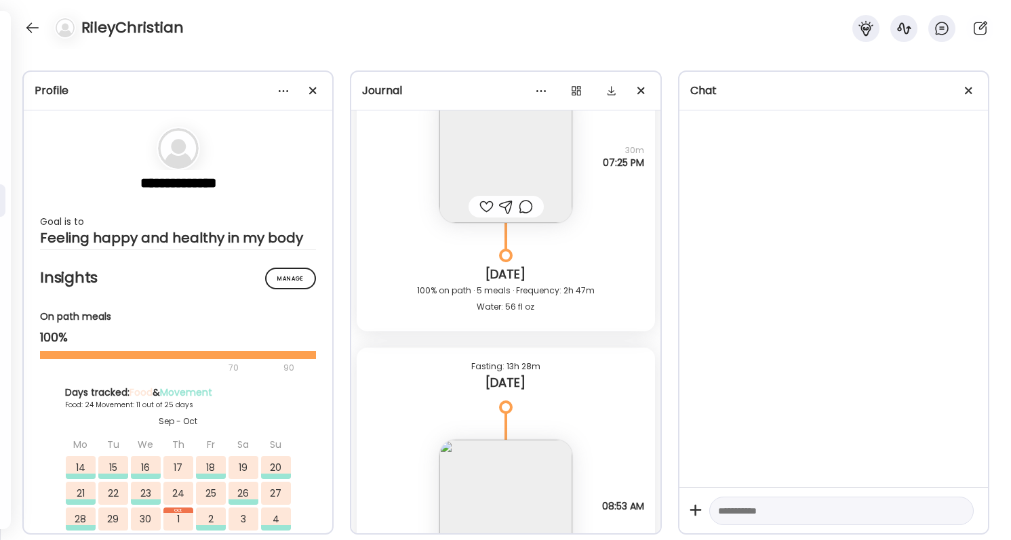
scroll to position [53861, 0]
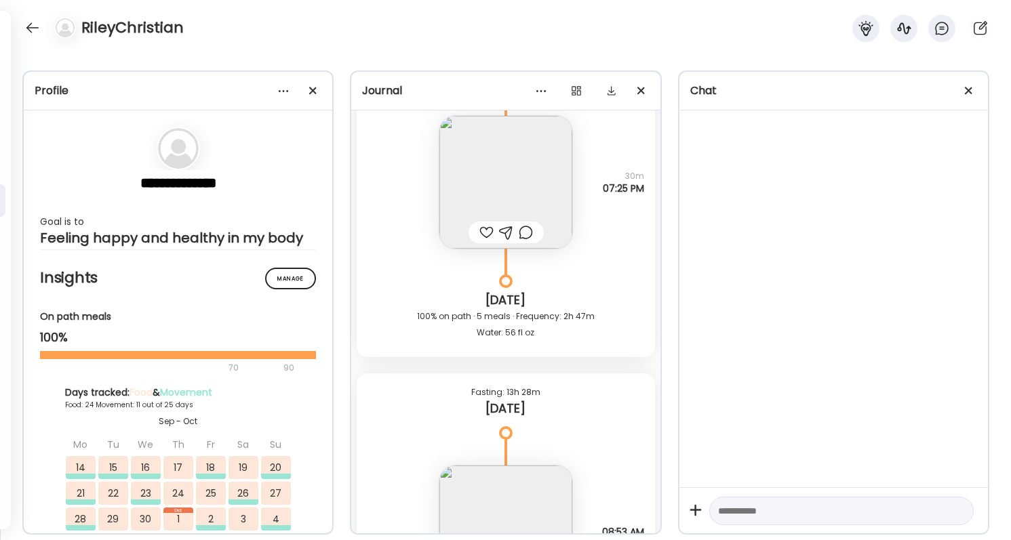
click at [490, 231] on div at bounding box center [486, 232] width 14 height 16
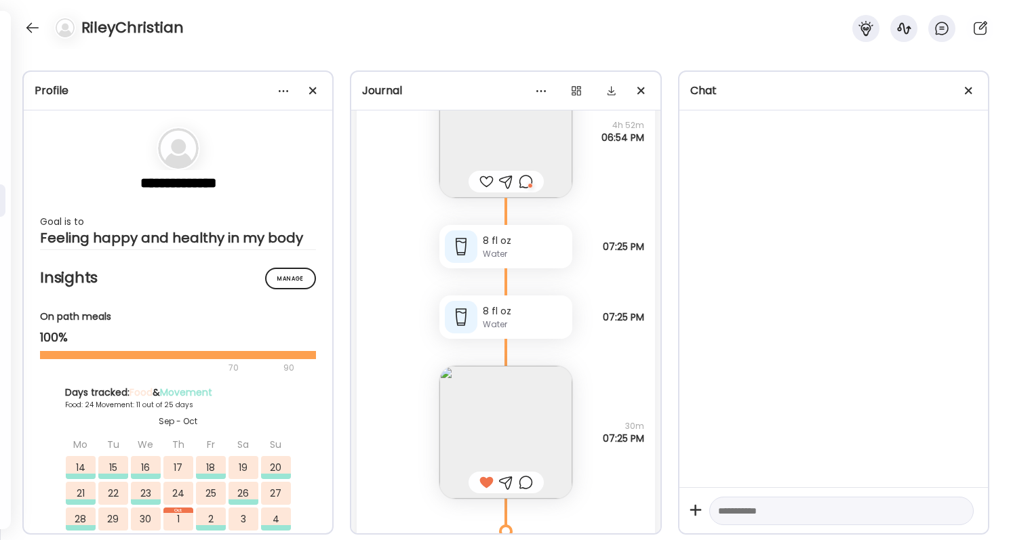
scroll to position [53609, 0]
click at [527, 481] on div at bounding box center [526, 484] width 14 height 16
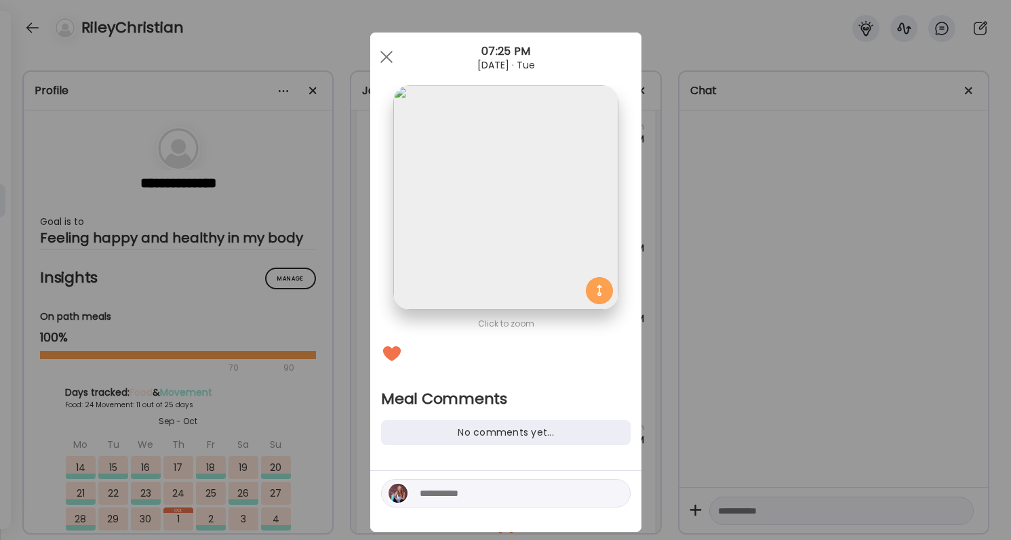
click at [523, 496] on textarea at bounding box center [511, 493] width 183 height 16
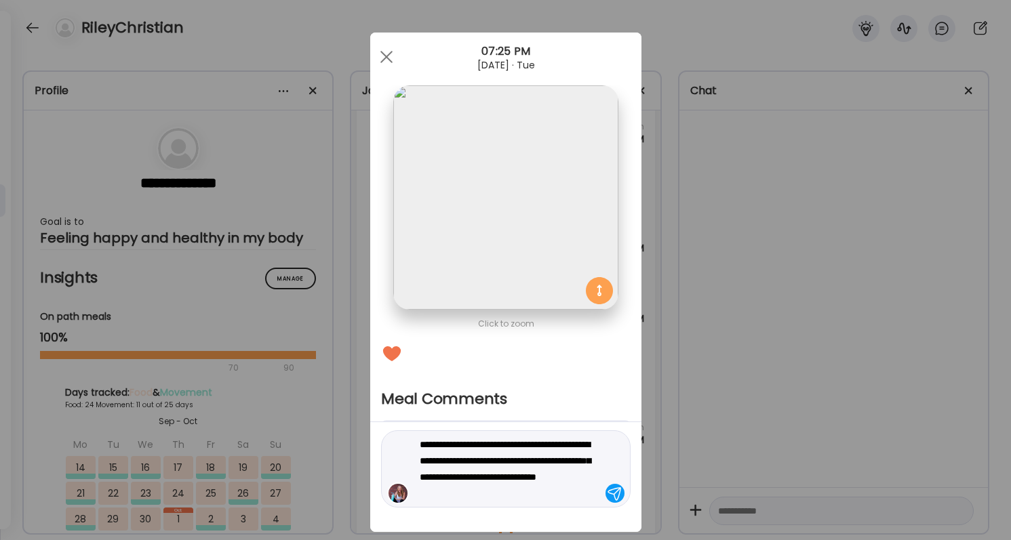
click at [466, 479] on textarea "**********" at bounding box center [511, 469] width 183 height 65
click at [466, 475] on textarea "**********" at bounding box center [511, 469] width 183 height 65
click at [443, 480] on textarea "**********" at bounding box center [511, 469] width 183 height 65
click at [551, 494] on textarea "**********" at bounding box center [511, 469] width 183 height 65
type textarea "**********"
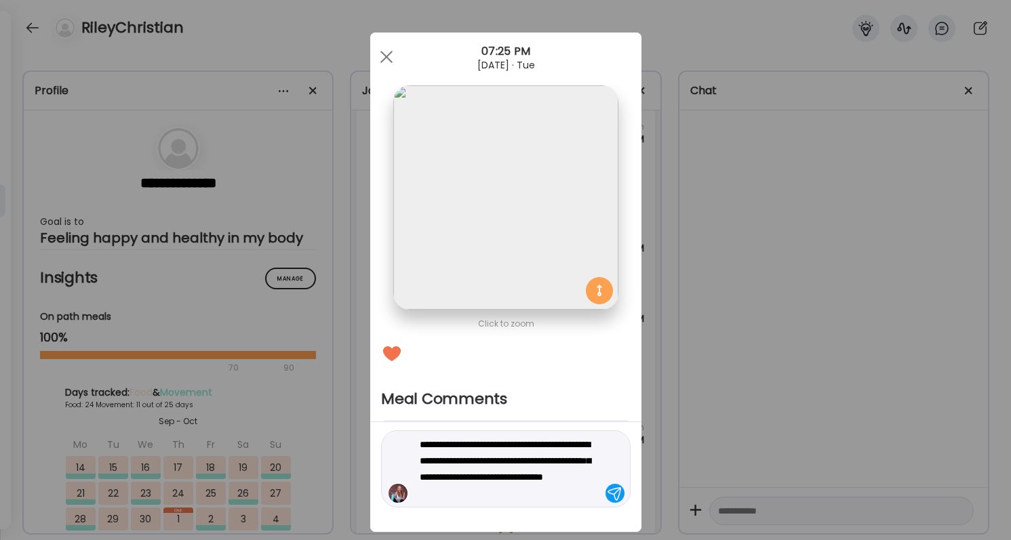
click at [603, 483] on div "**********" at bounding box center [506, 469] width 250 height 77
click at [591, 489] on textarea "**********" at bounding box center [511, 469] width 183 height 65
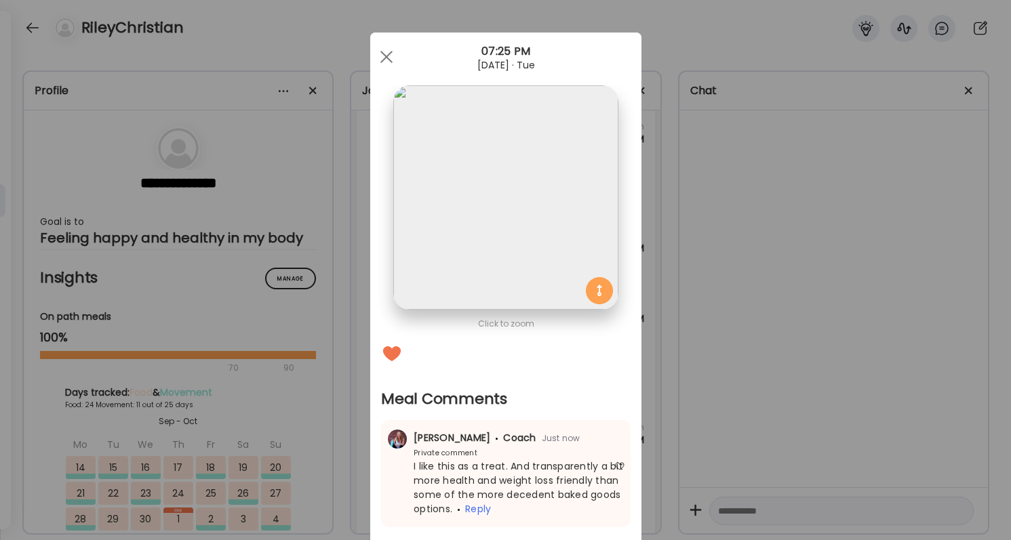
click at [736, 462] on div "Ate Coach Dashboard Wahoo! It’s official Take a moment to set up your Coach Pro…" at bounding box center [505, 270] width 1011 height 540
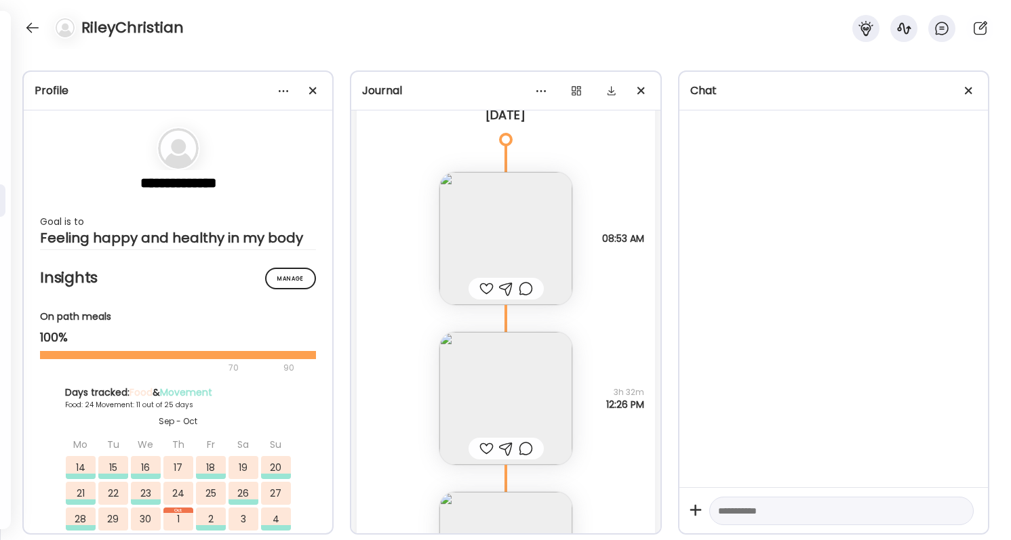
scroll to position [54173, 0]
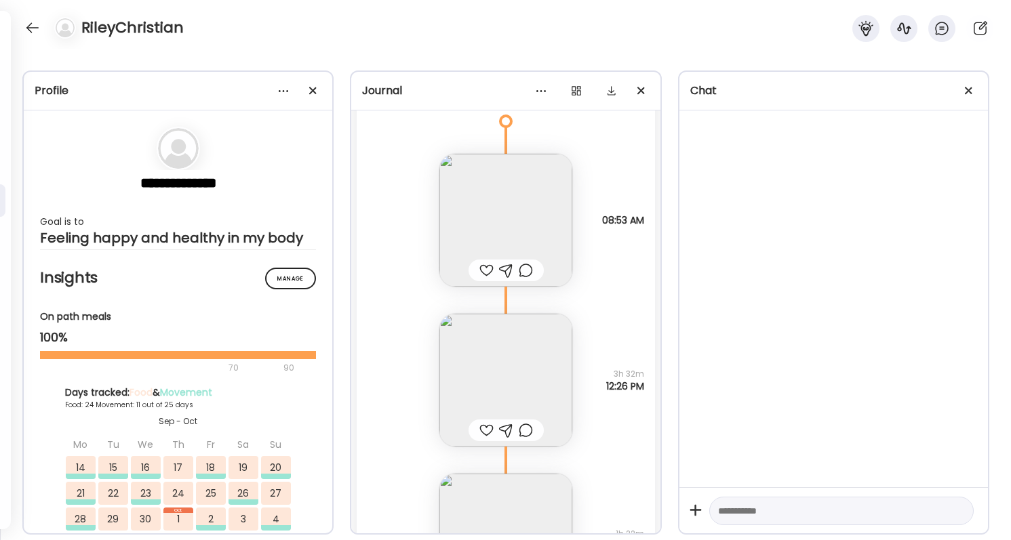
click at [484, 269] on div at bounding box center [486, 270] width 14 height 16
click at [490, 244] on img at bounding box center [505, 220] width 133 height 133
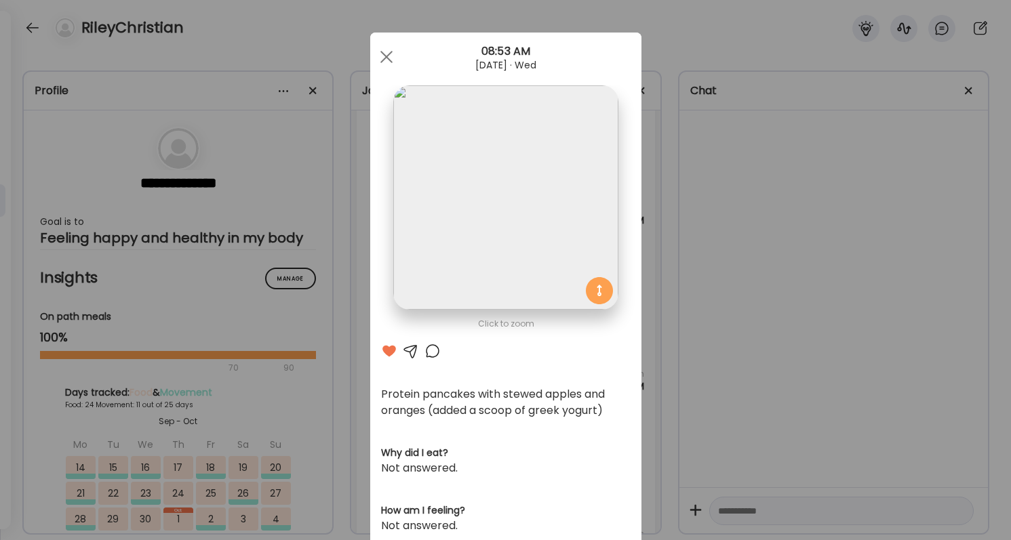
click at [435, 351] on div at bounding box center [432, 351] width 16 height 16
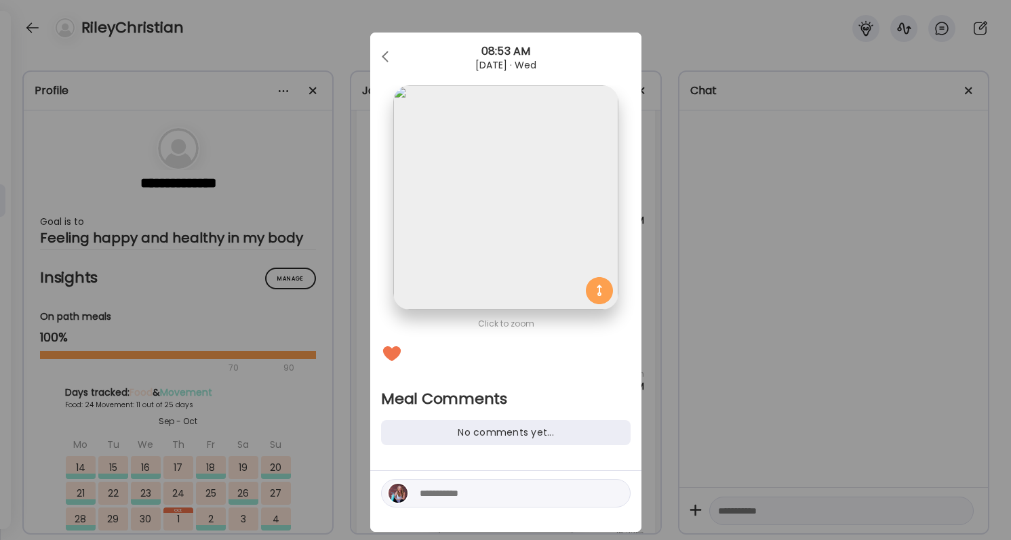
click at [440, 488] on textarea at bounding box center [511, 493] width 183 height 16
click at [561, 496] on textarea "**********" at bounding box center [511, 485] width 183 height 33
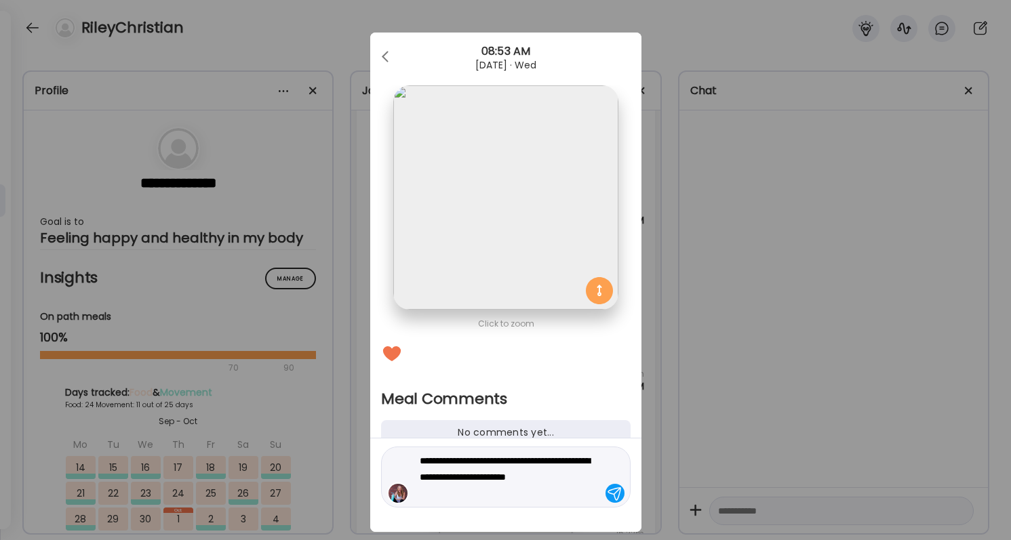
type textarea "**********"
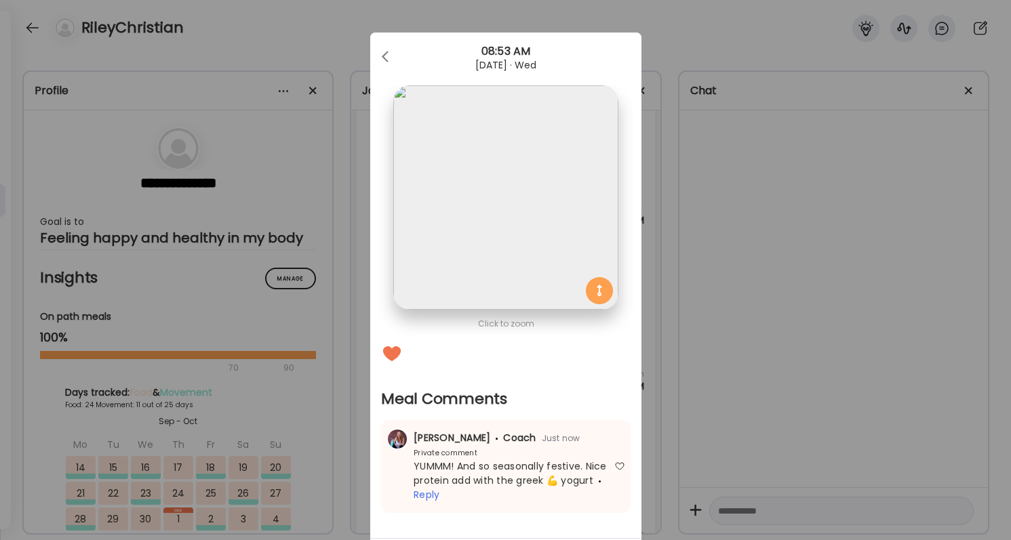
click at [692, 498] on div "Ate Coach Dashboard Wahoo! It’s official Take a moment to set up your Coach Pro…" at bounding box center [505, 270] width 1011 height 540
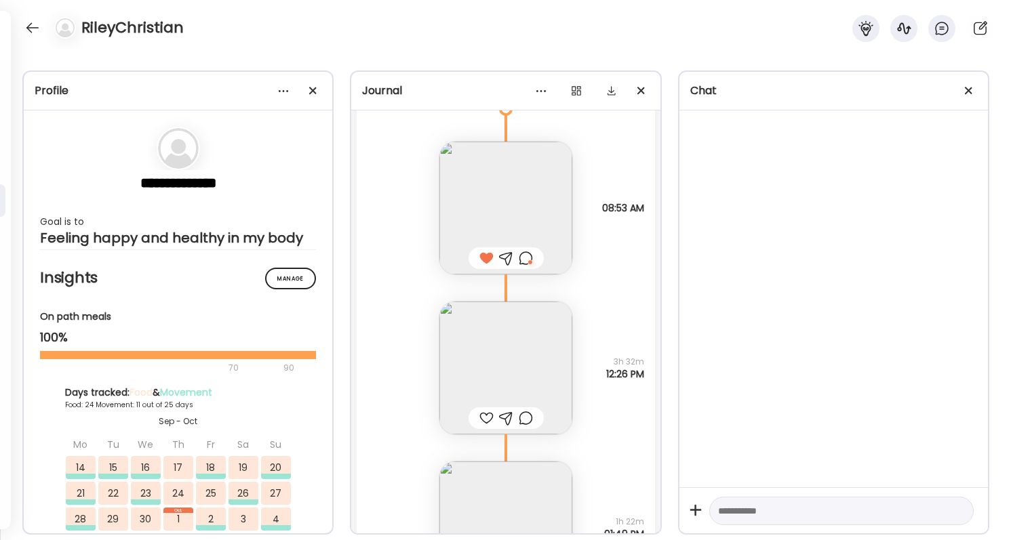
click at [488, 419] on div at bounding box center [486, 418] width 14 height 16
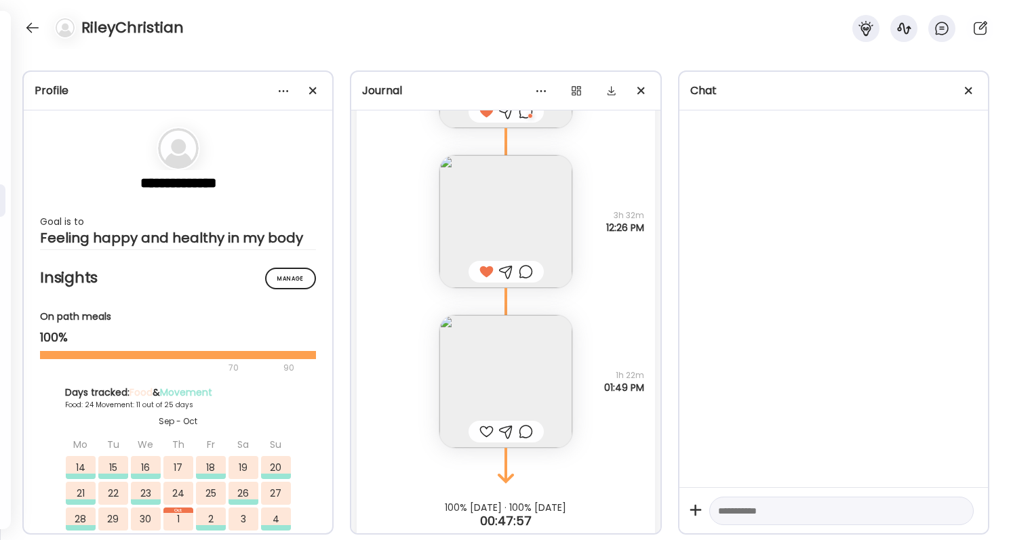
scroll to position [54349, 0]
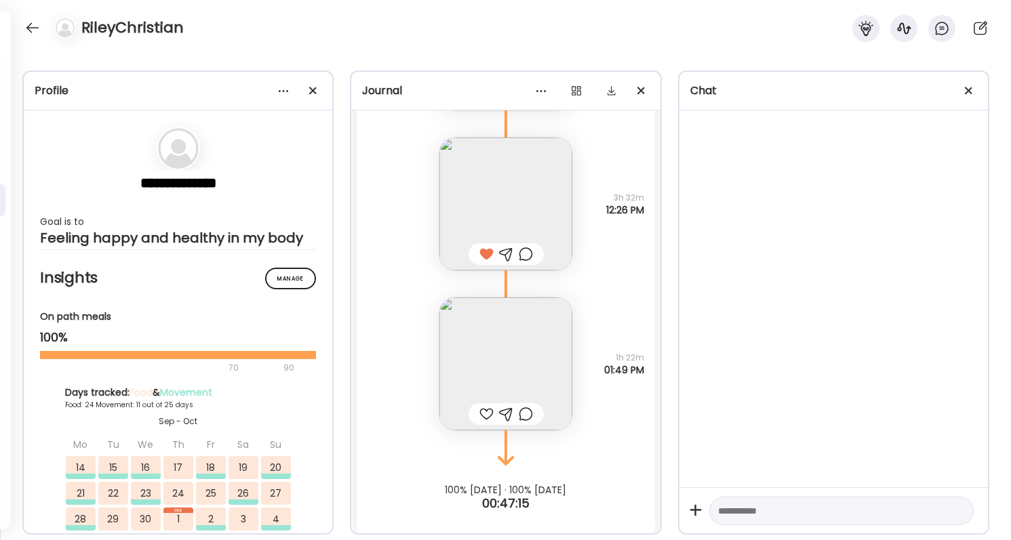
click at [480, 386] on img at bounding box center [505, 364] width 133 height 133
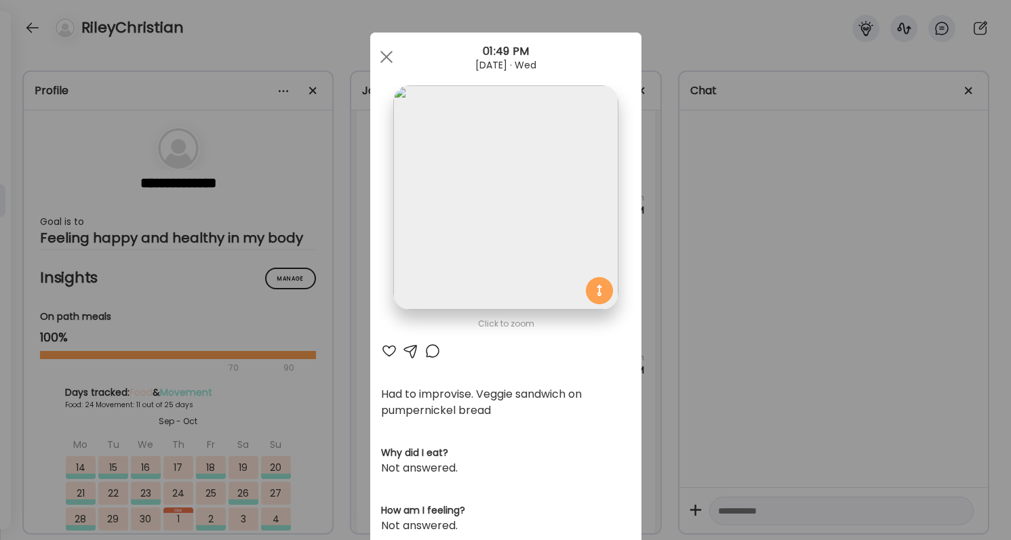
click at [700, 410] on div "Ate Coach Dashboard Wahoo! It’s official Take a moment to set up your Coach Pro…" at bounding box center [505, 270] width 1011 height 540
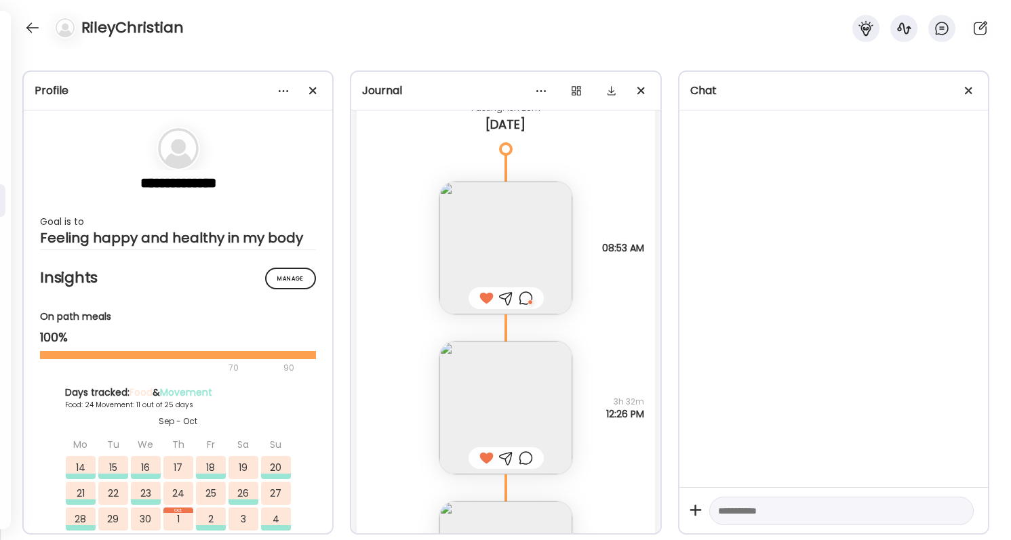
scroll to position [54272, 0]
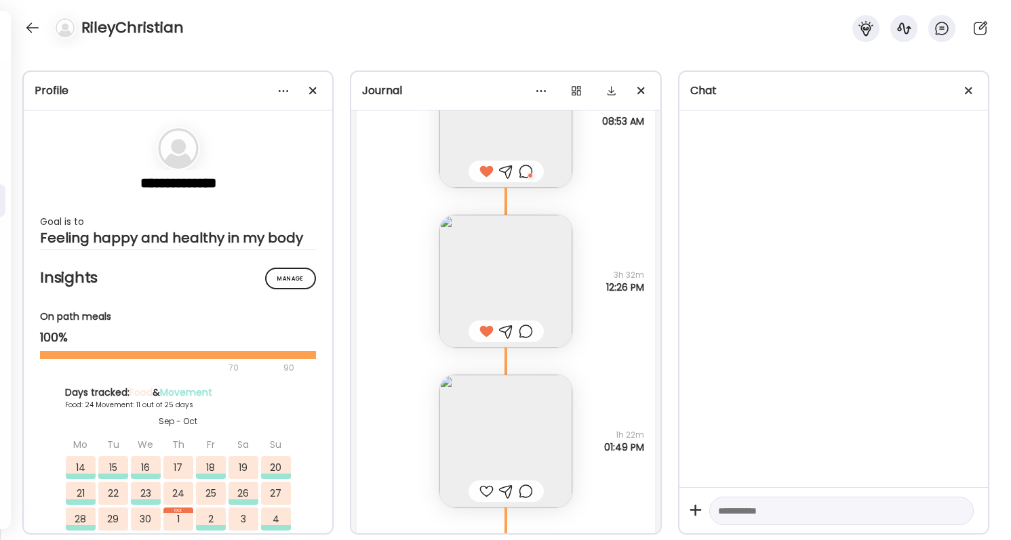
click at [527, 486] on div at bounding box center [526, 491] width 14 height 16
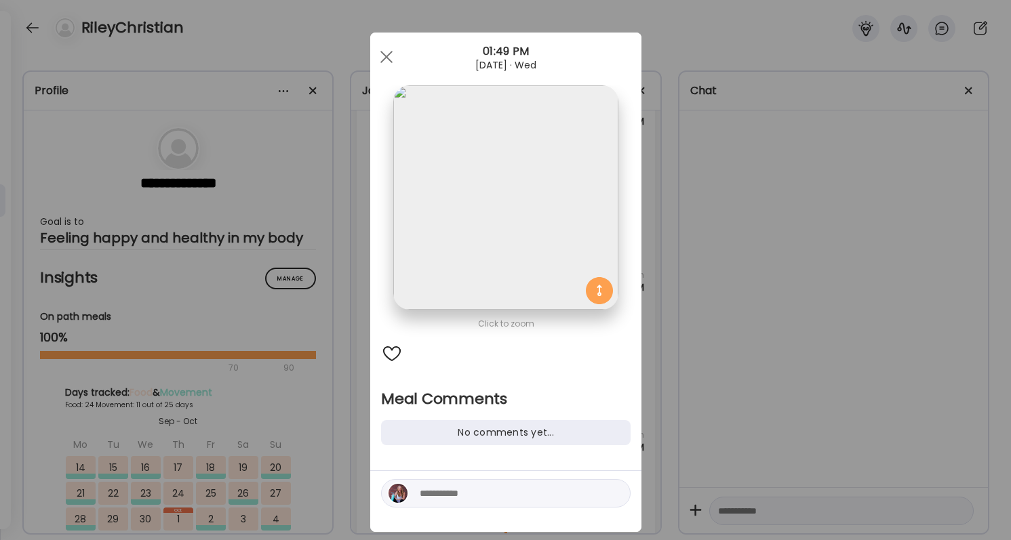
click at [516, 494] on textarea at bounding box center [511, 493] width 183 height 16
type textarea "*"
type textarea "**********"
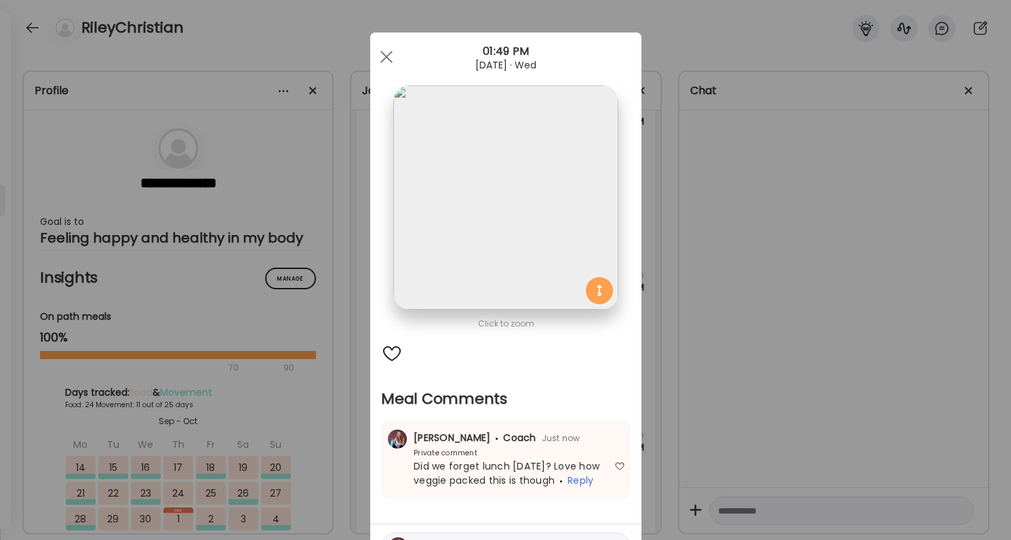
click at [659, 460] on div "Ate Coach Dashboard Wahoo! It’s official Take a moment to set up your Coach Pro…" at bounding box center [505, 270] width 1011 height 540
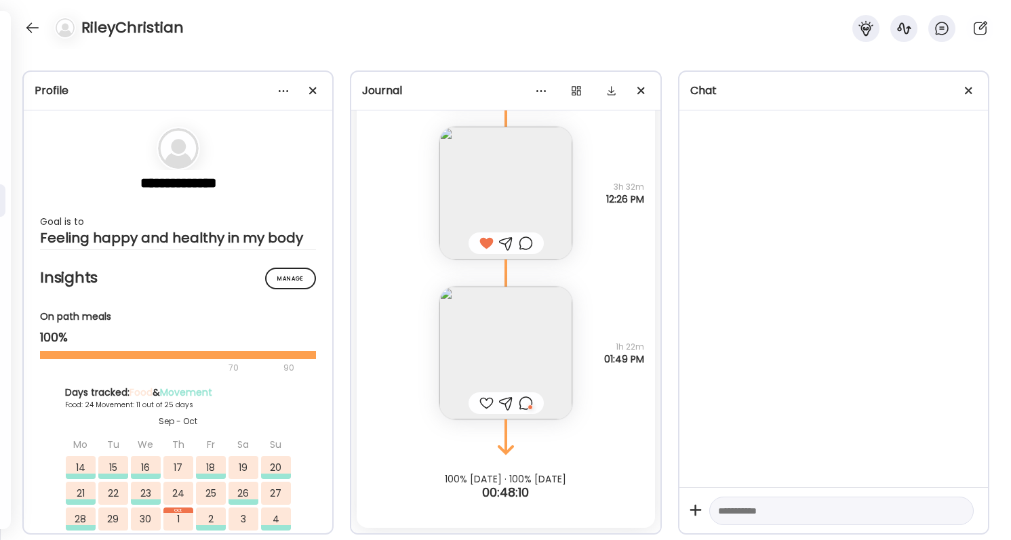
scroll to position [54360, 0]
click at [31, 25] on div at bounding box center [33, 28] width 22 height 22
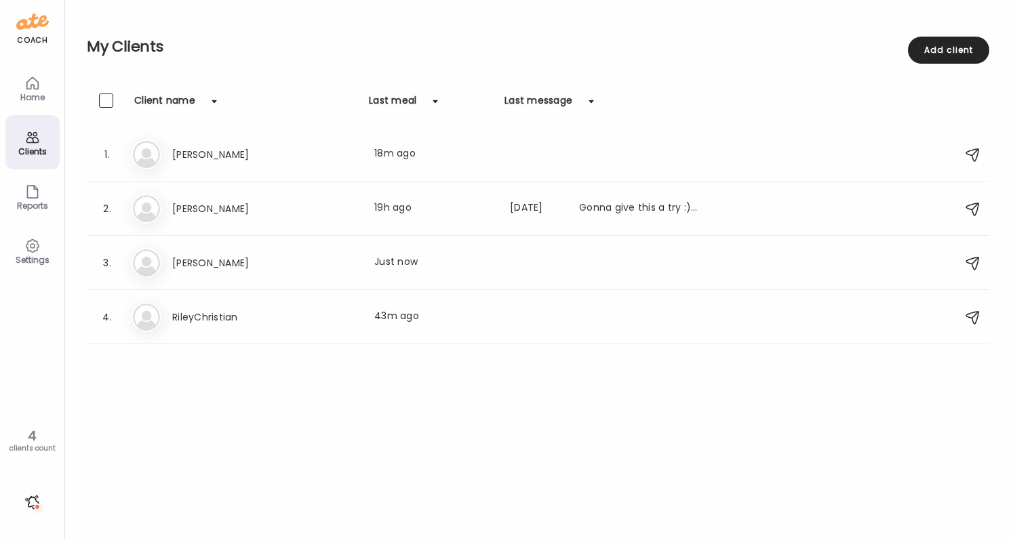
click at [36, 488] on div "coach Home Clients Coaches Teams Reports Settings 4 clients count" at bounding box center [32, 270] width 65 height 540
click at [36, 501] on div at bounding box center [33, 503] width 22 height 22
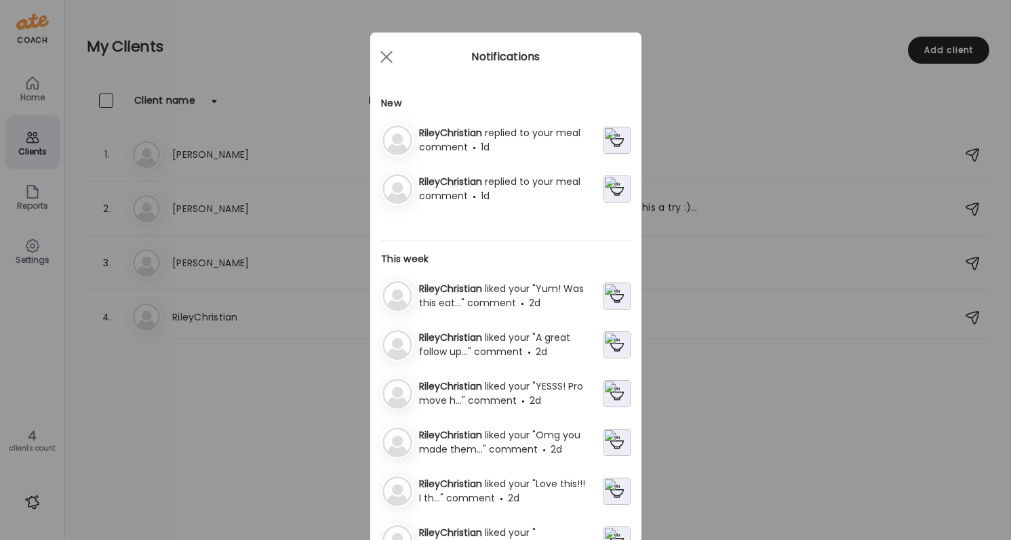
click at [542, 138] on span "replied to your meal comment" at bounding box center [499, 140] width 161 height 28
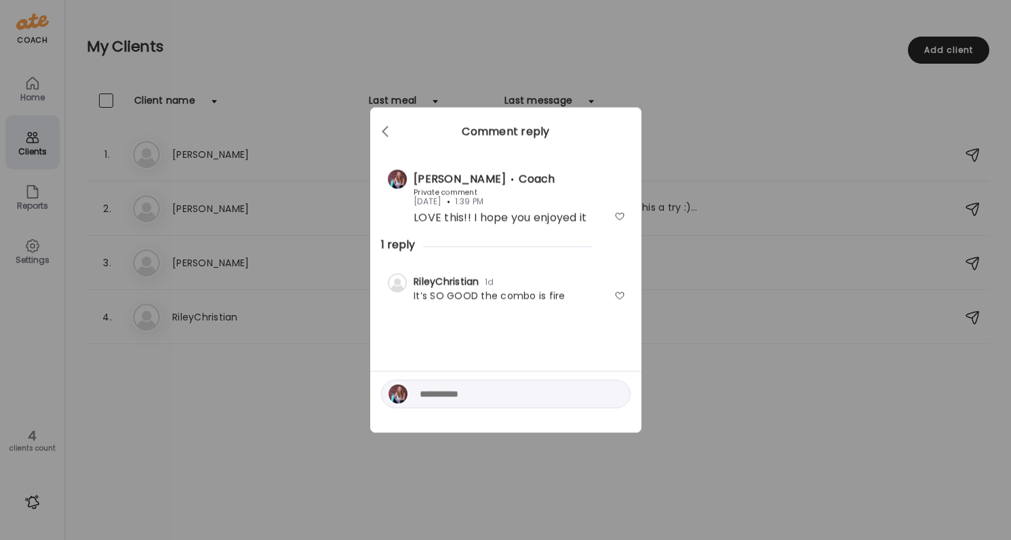
click at [520, 391] on textarea at bounding box center [511, 394] width 183 height 16
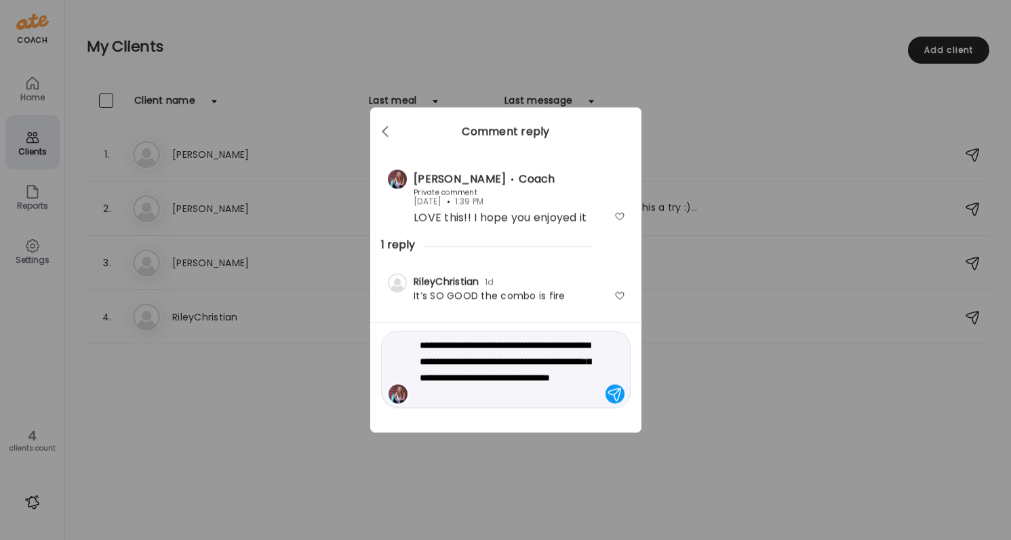
type textarea "**********"
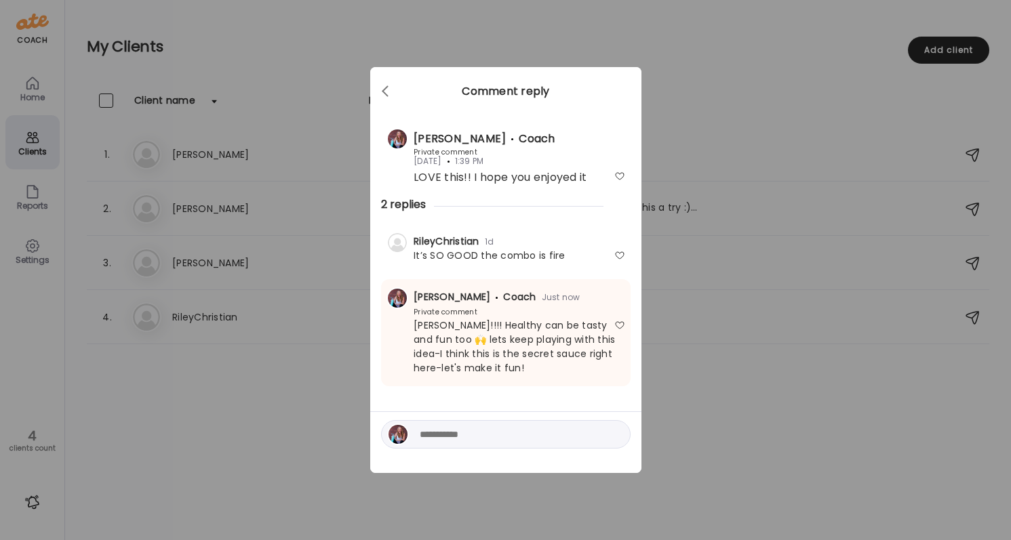
click at [716, 336] on div "Ate Coach Dashboard Wahoo! It’s official Take a moment to set up your Coach Pro…" at bounding box center [505, 270] width 1011 height 540
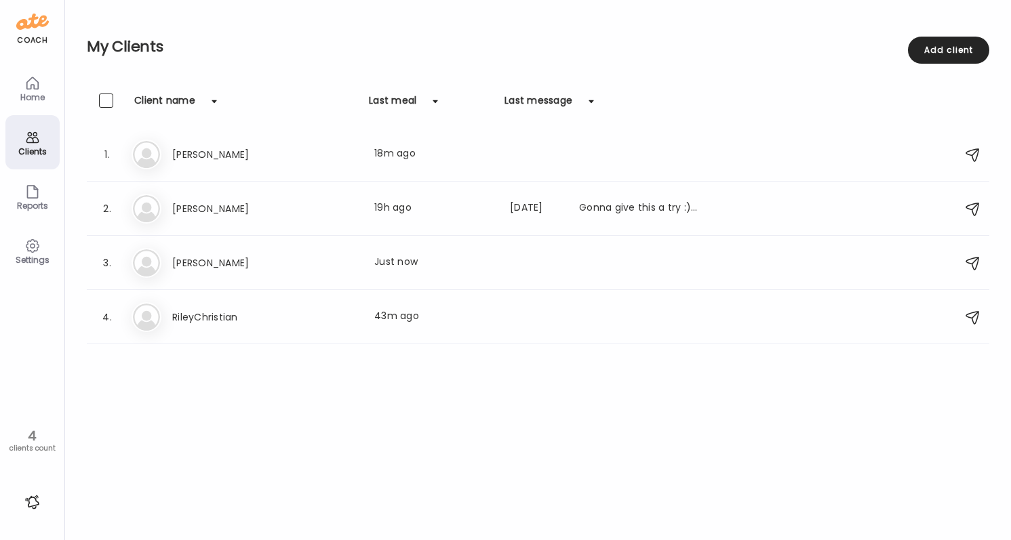
click at [37, 494] on div at bounding box center [33, 503] width 22 height 22
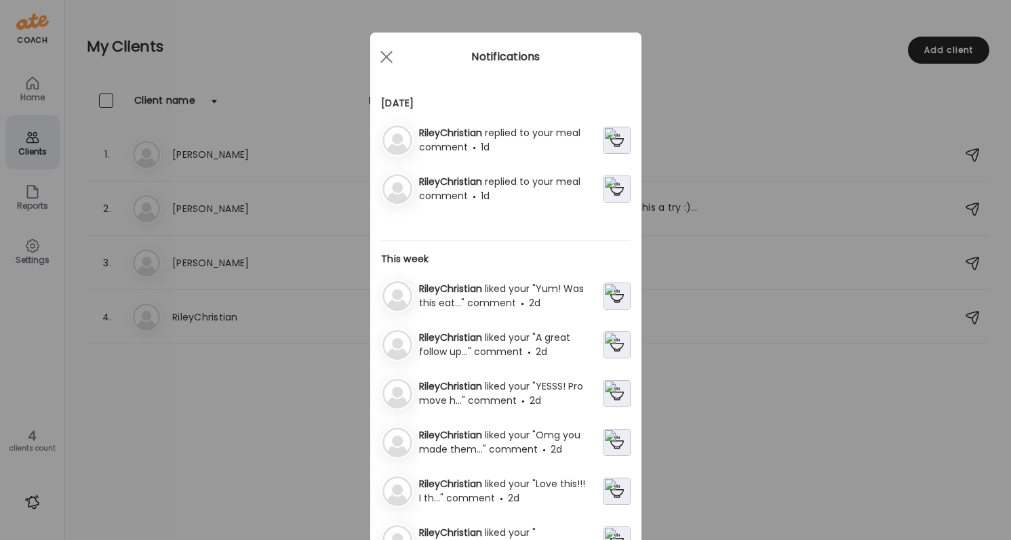
click at [458, 183] on span "RileyChristian" at bounding box center [452, 182] width 66 height 14
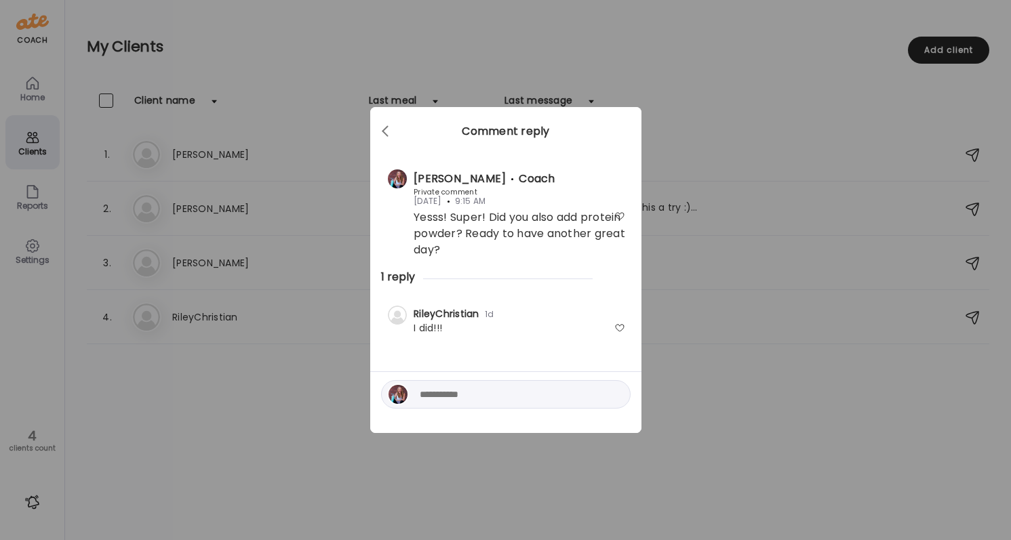
click at [628, 324] on div "RileyChristian 1d Private comment I did!!!" at bounding box center [506, 321] width 250 height 50
click at [621, 332] on div at bounding box center [619, 328] width 11 height 11
click at [292, 457] on div "Ate Coach Dashboard Wahoo! It’s official Take a moment to set up your Coach Pro…" at bounding box center [505, 270] width 1011 height 540
